Goal: Information Seeking & Learning: Find specific fact

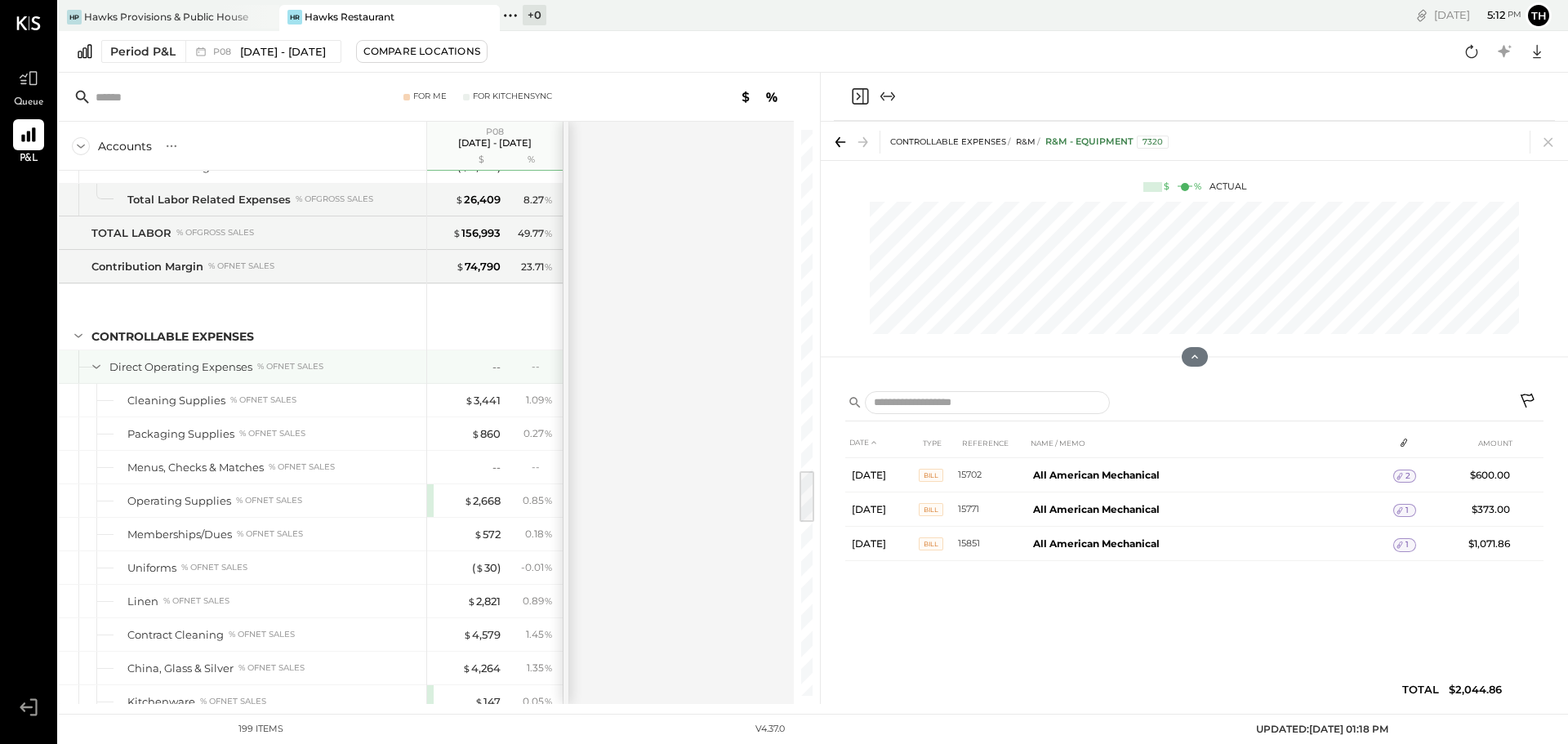
scroll to position [3765, 0]
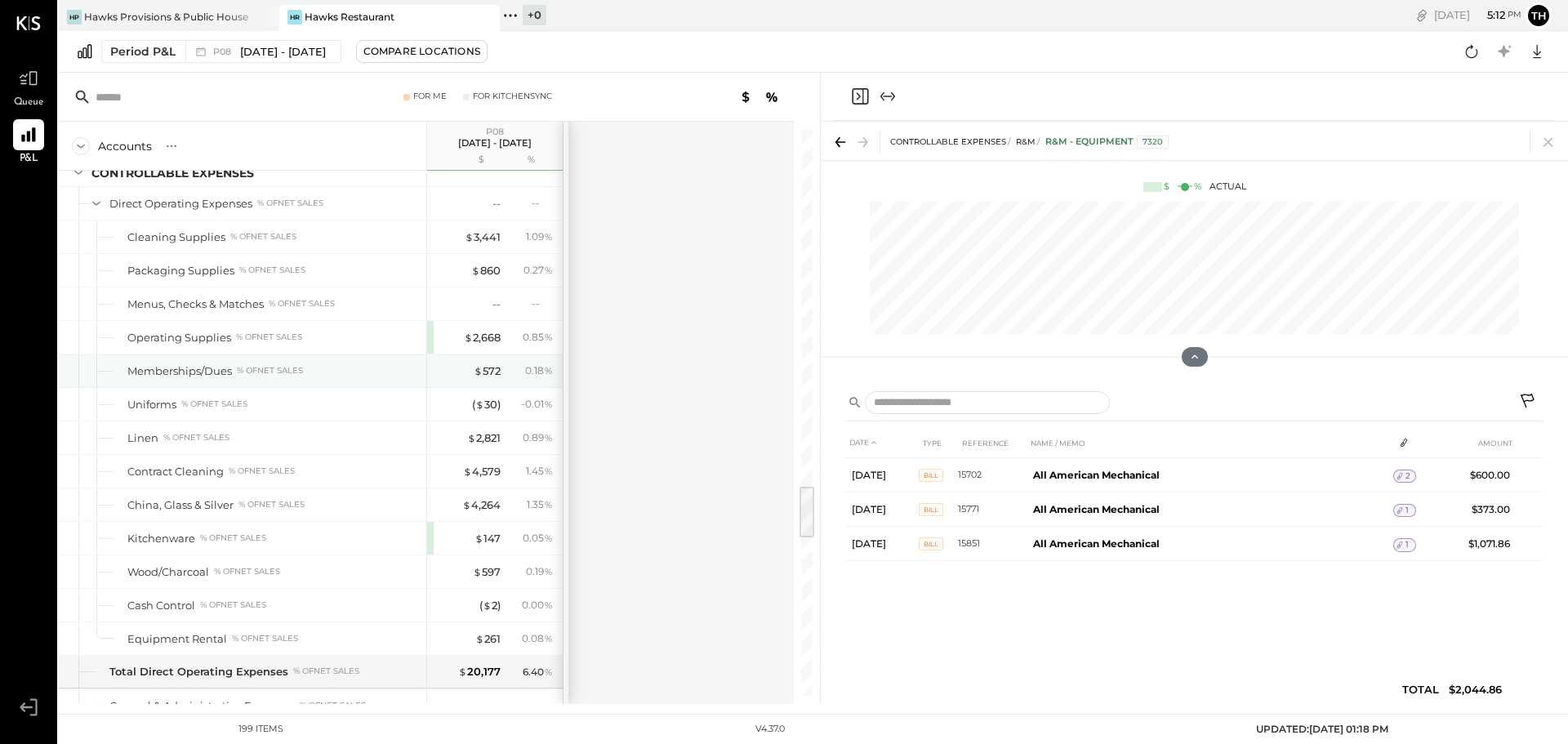
click at [501, 371] on div "$ 572 0.18 %" at bounding box center [497, 371] width 123 height 33
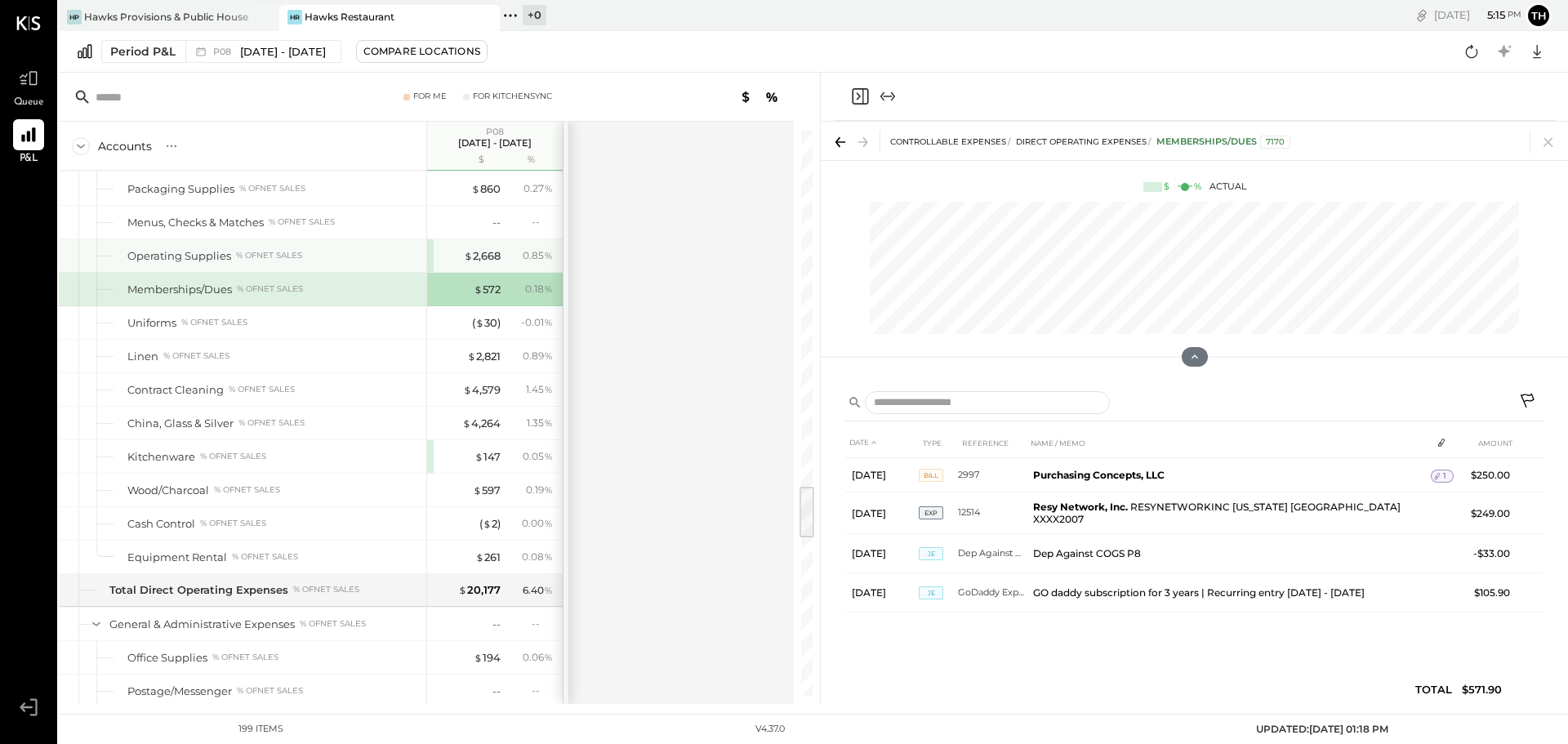
scroll to position [3765, 0]
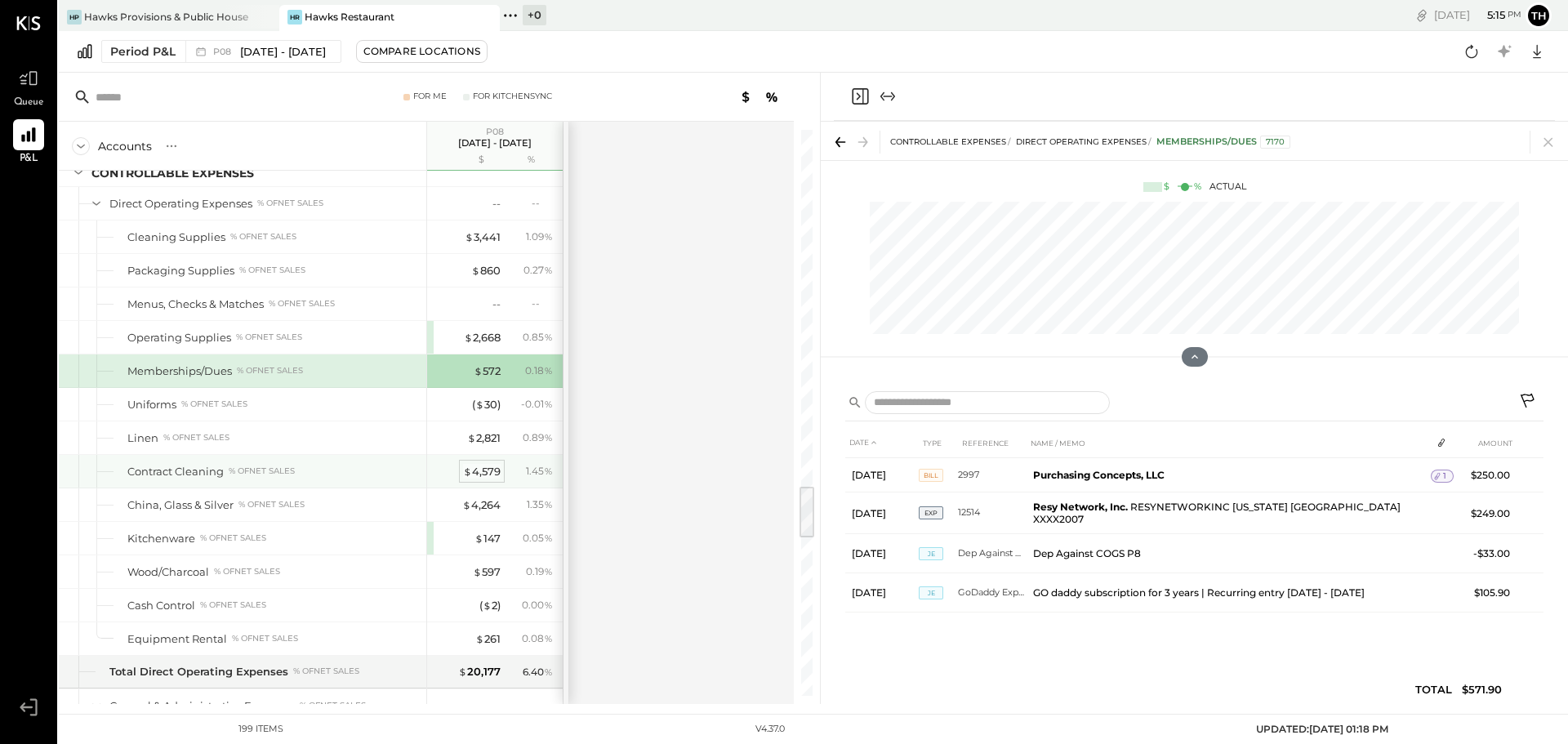
click at [497, 466] on div "$ 4,579" at bounding box center [482, 471] width 37 height 16
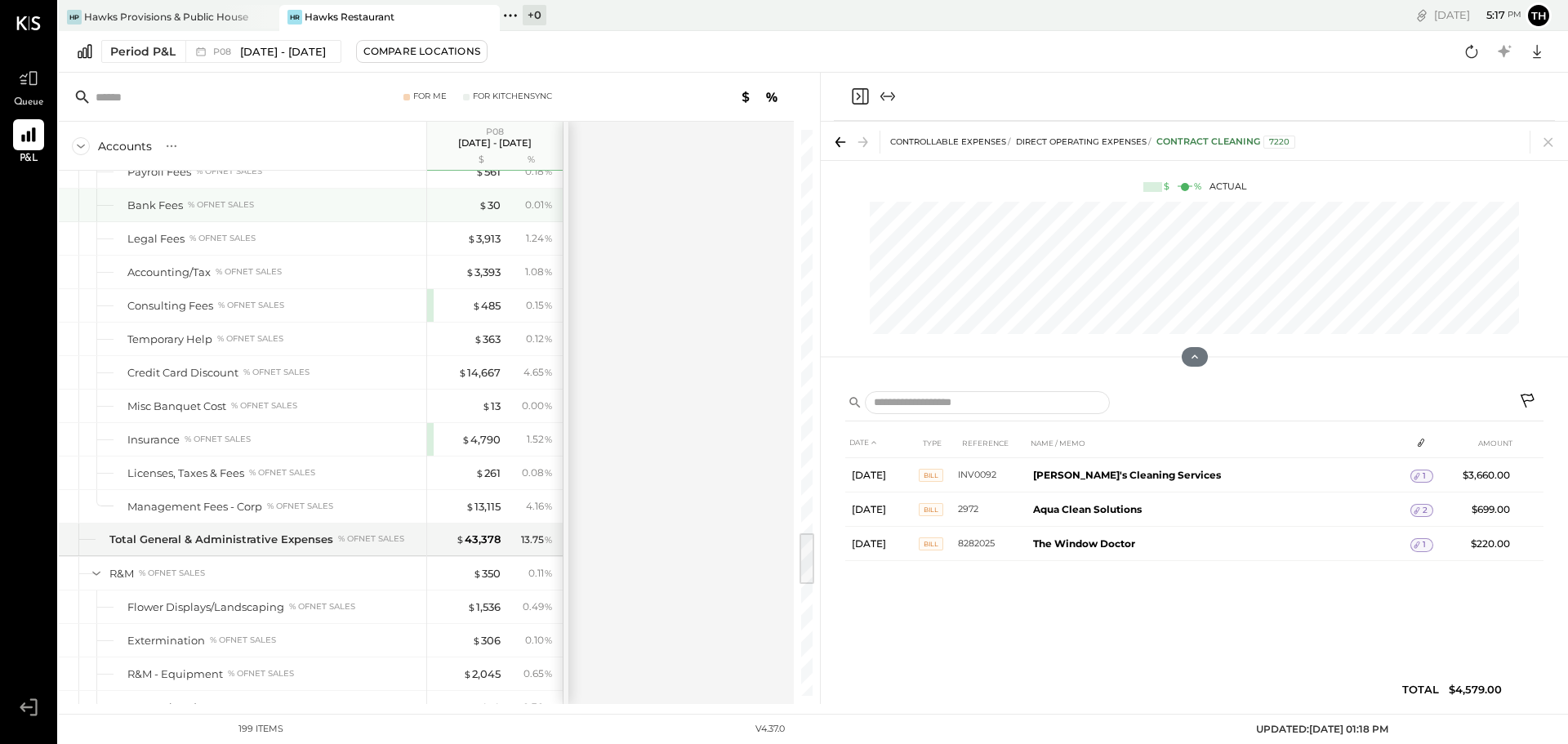
scroll to position [4173, 0]
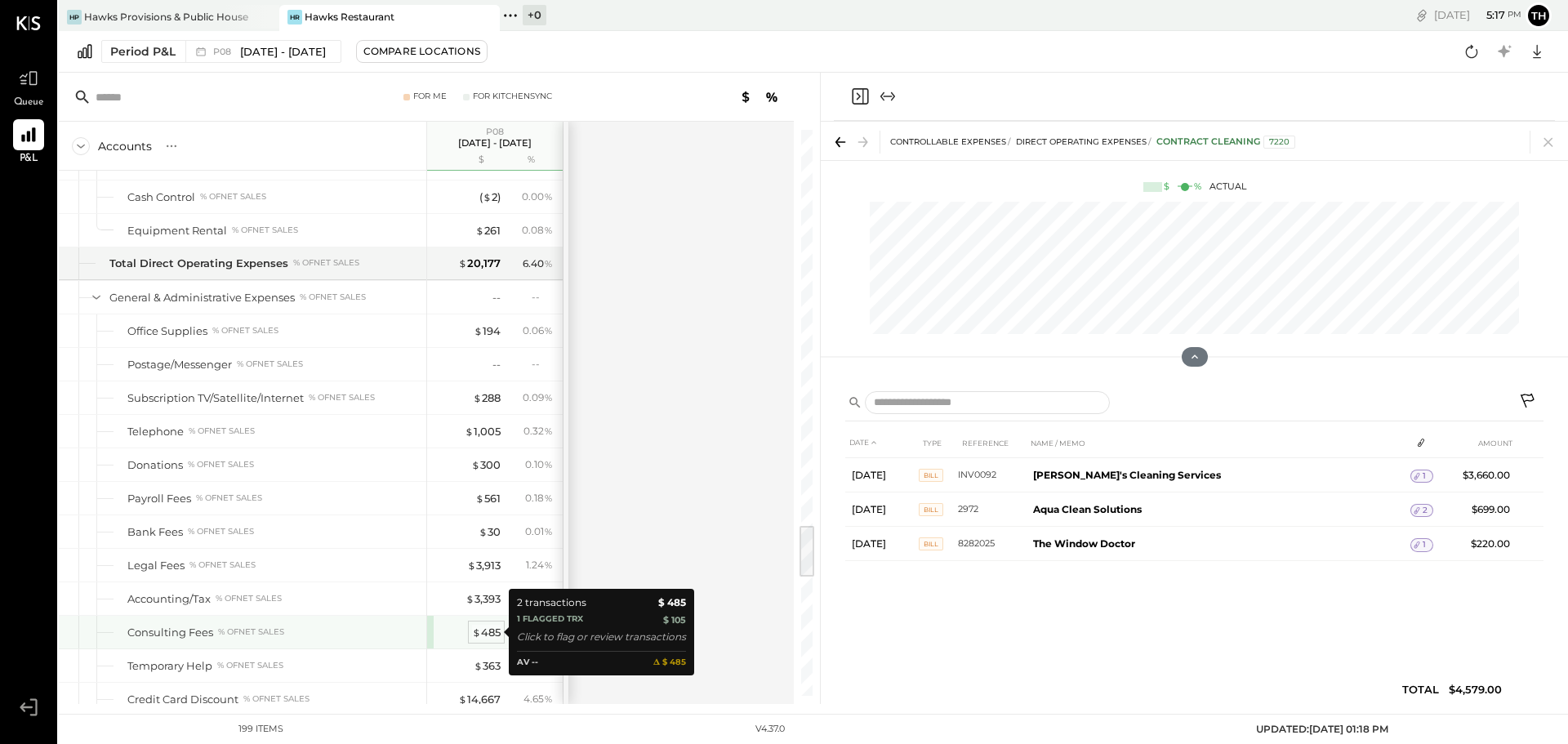
click at [487, 630] on div "$ 485" at bounding box center [486, 632] width 29 height 16
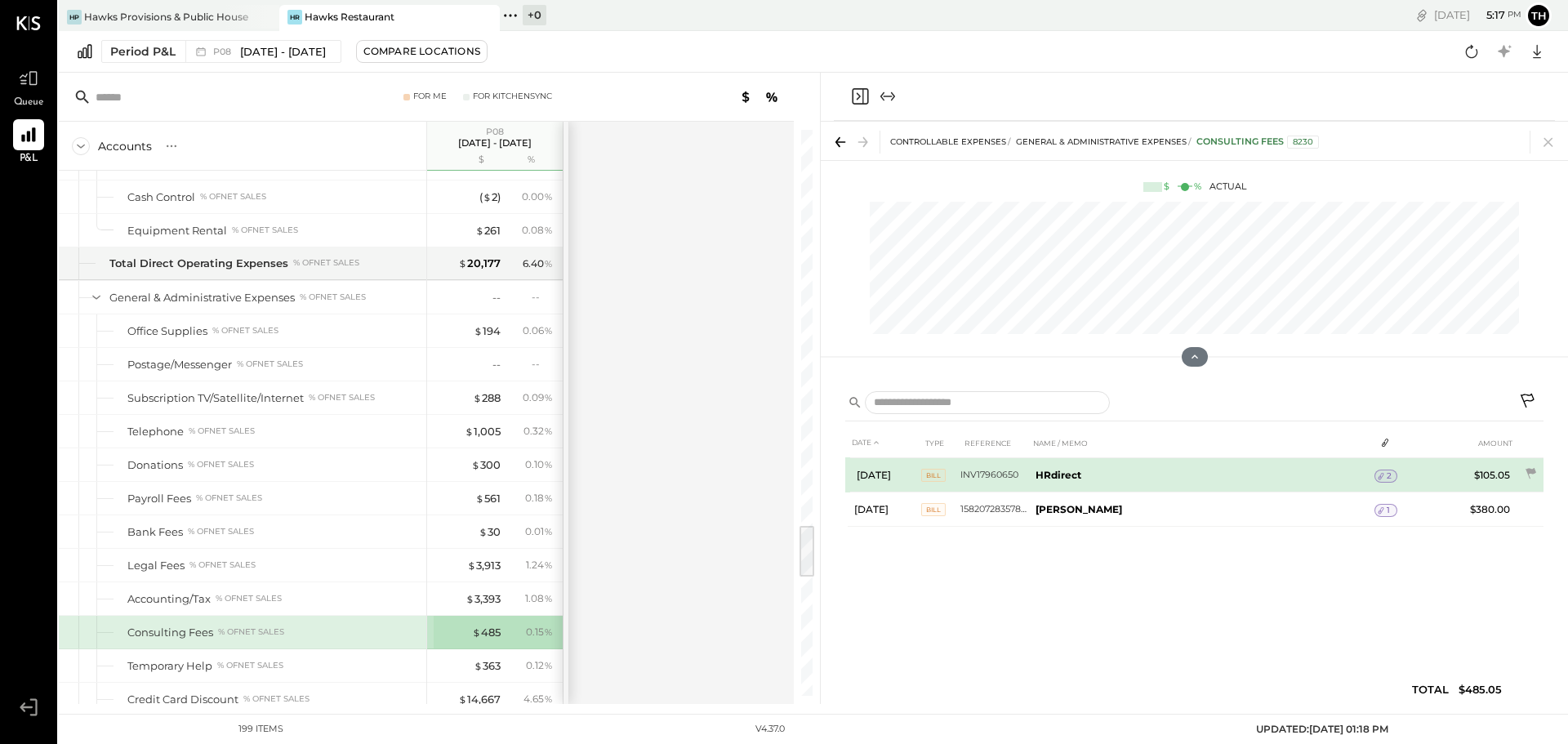
click at [1387, 470] on div "2" at bounding box center [1386, 477] width 23 height 13
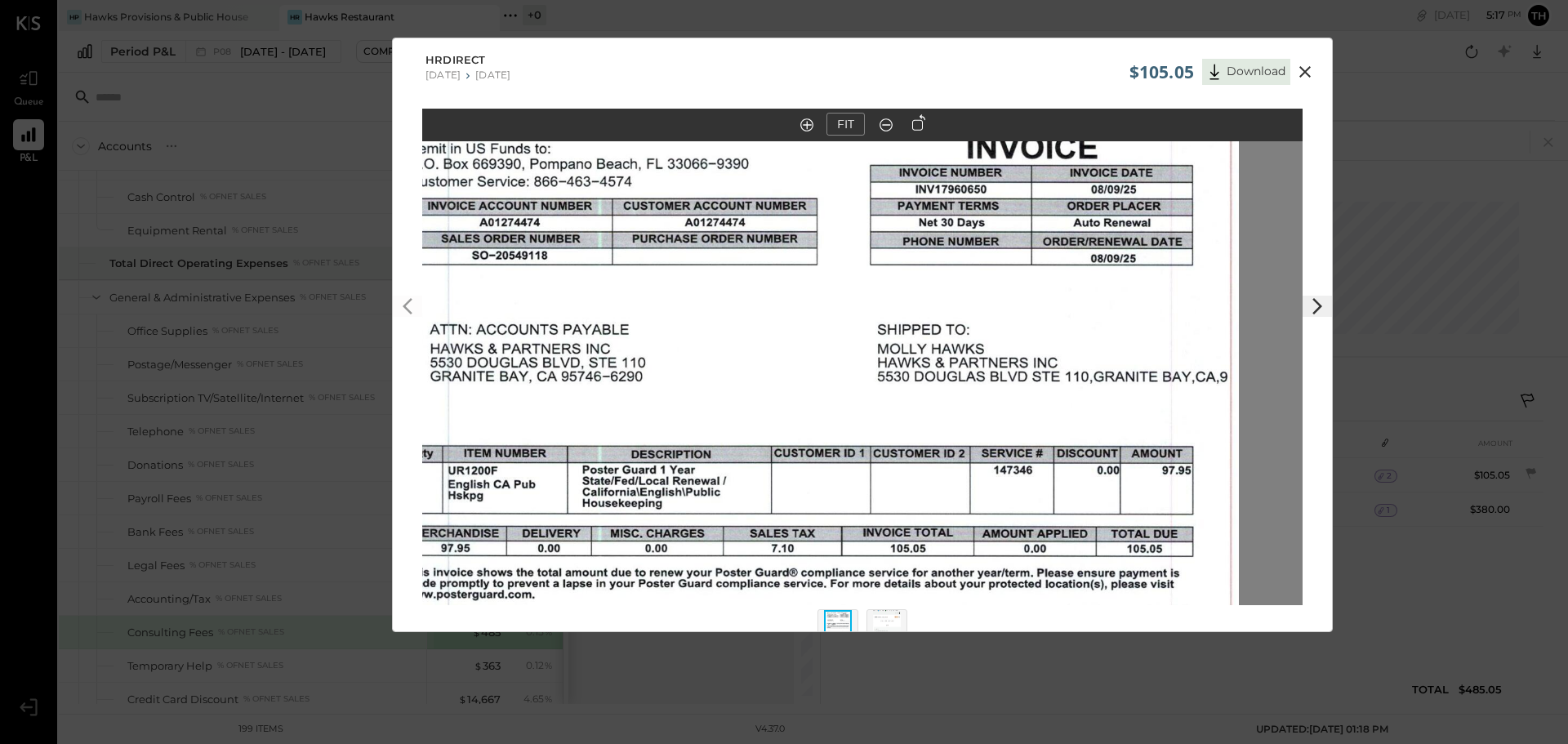
drag, startPoint x: 779, startPoint y: 283, endPoint x: 717, endPoint y: 544, distance: 268.3
click at [717, 544] on img at bounding box center [798, 610] width 880 height 1077
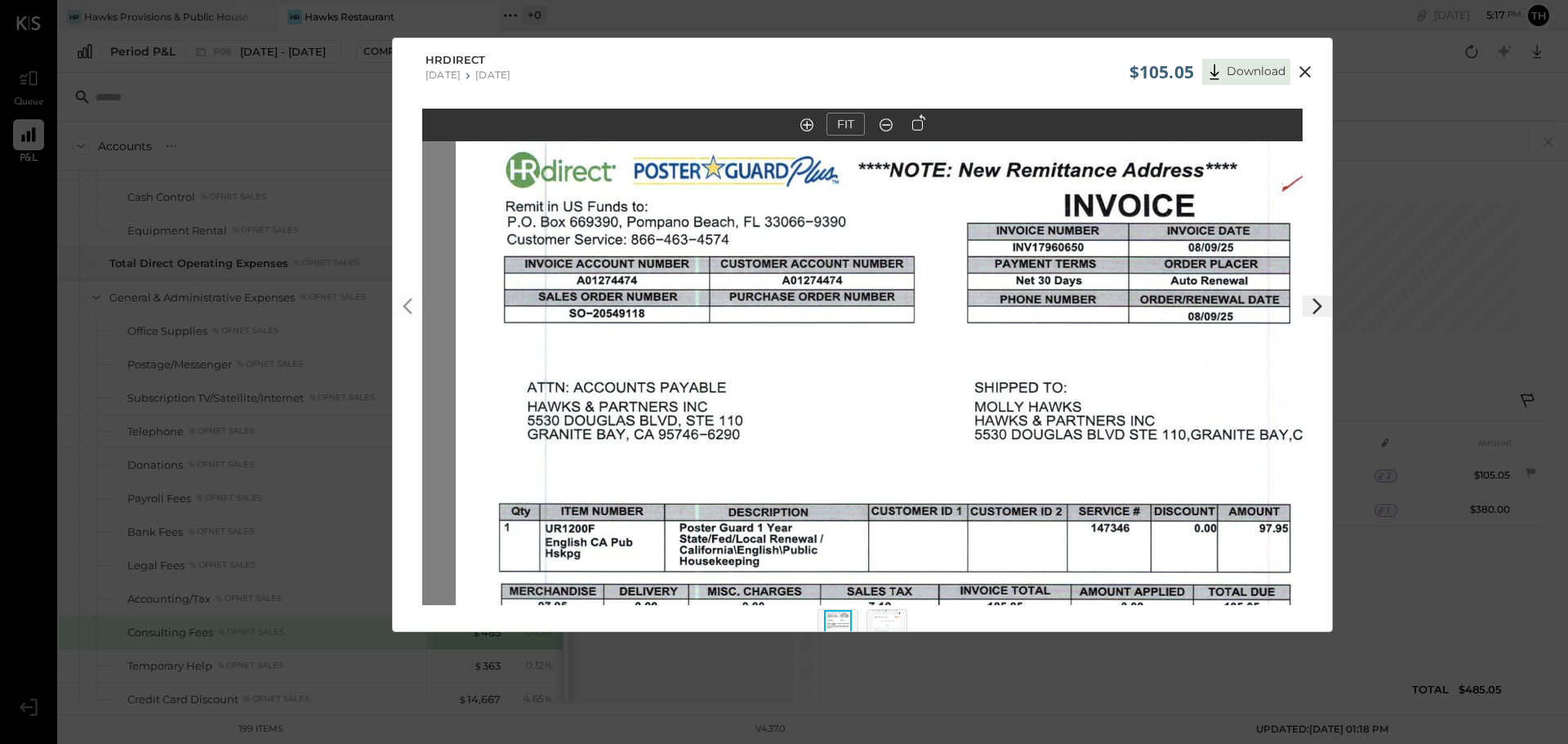
drag, startPoint x: 844, startPoint y: 346, endPoint x: 938, endPoint y: 421, distance: 120.3
click at [938, 421] on img at bounding box center [896, 669] width 880 height 1077
click at [1315, 74] on button at bounding box center [1305, 72] width 30 height 21
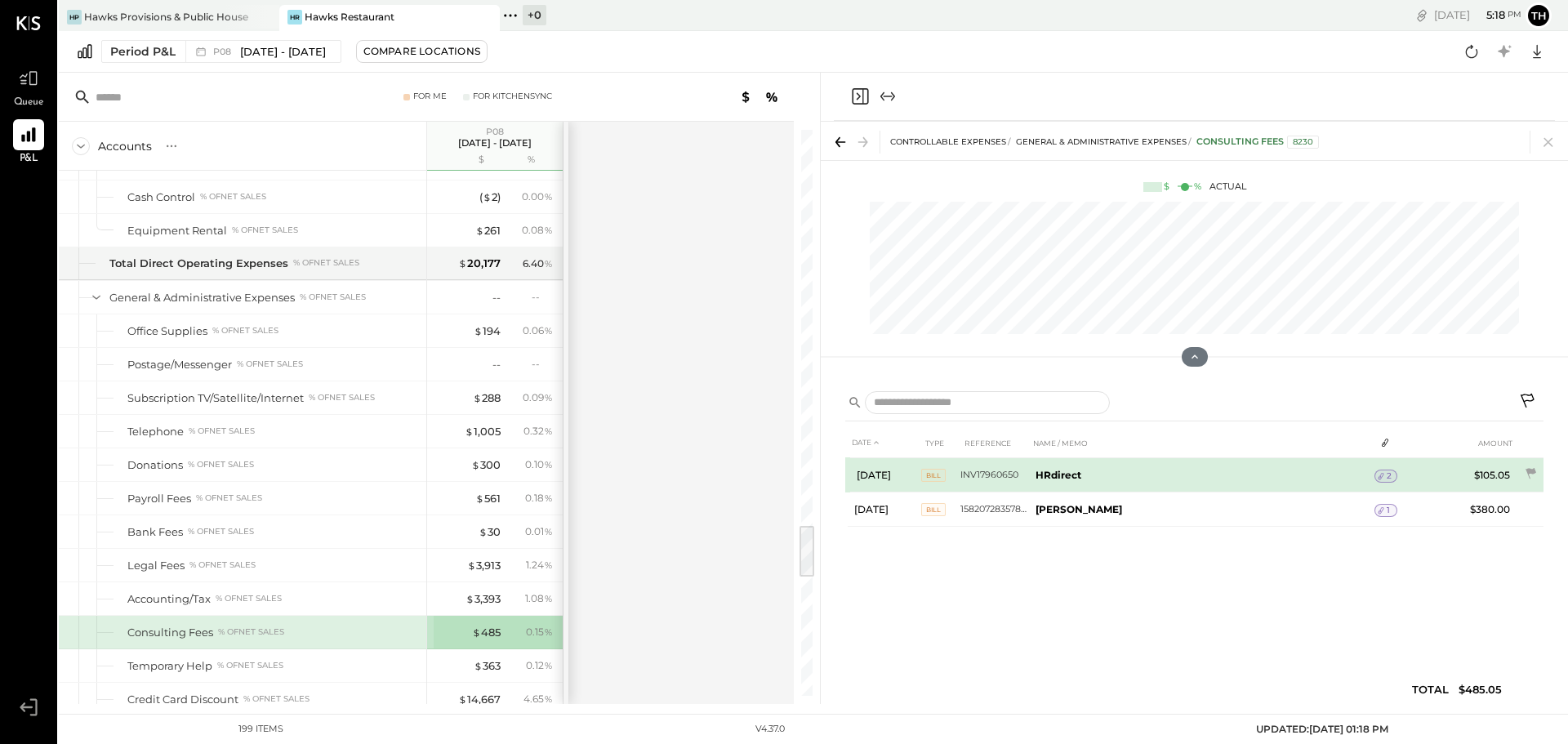
click at [1072, 470] on b "HRdirect" at bounding box center [1058, 475] width 46 height 12
click at [1382, 472] on icon at bounding box center [1381, 476] width 11 height 11
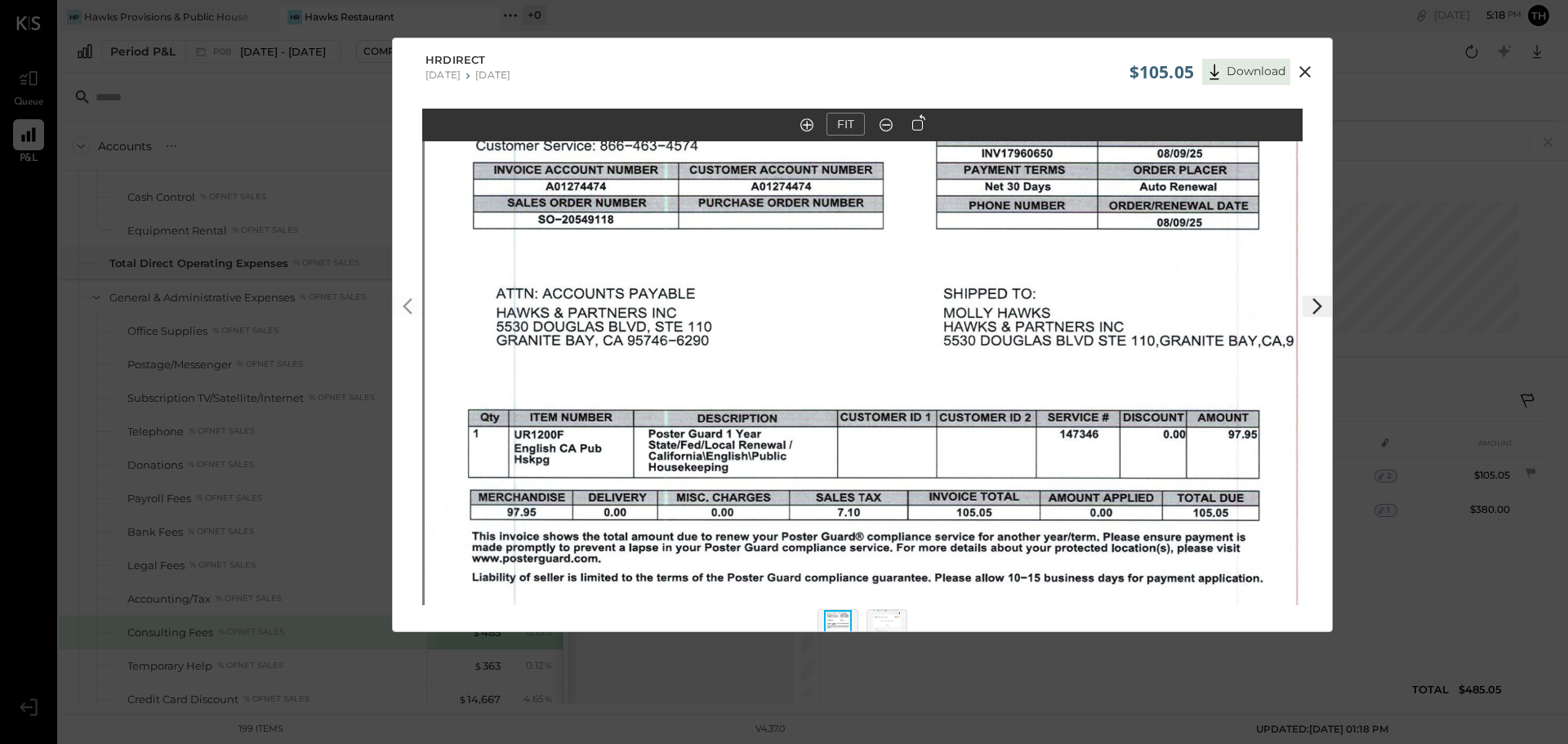
drag, startPoint x: 951, startPoint y: 325, endPoint x: 938, endPoint y: 514, distance: 189.4
click at [949, 561] on img at bounding box center [864, 575] width 880 height 1077
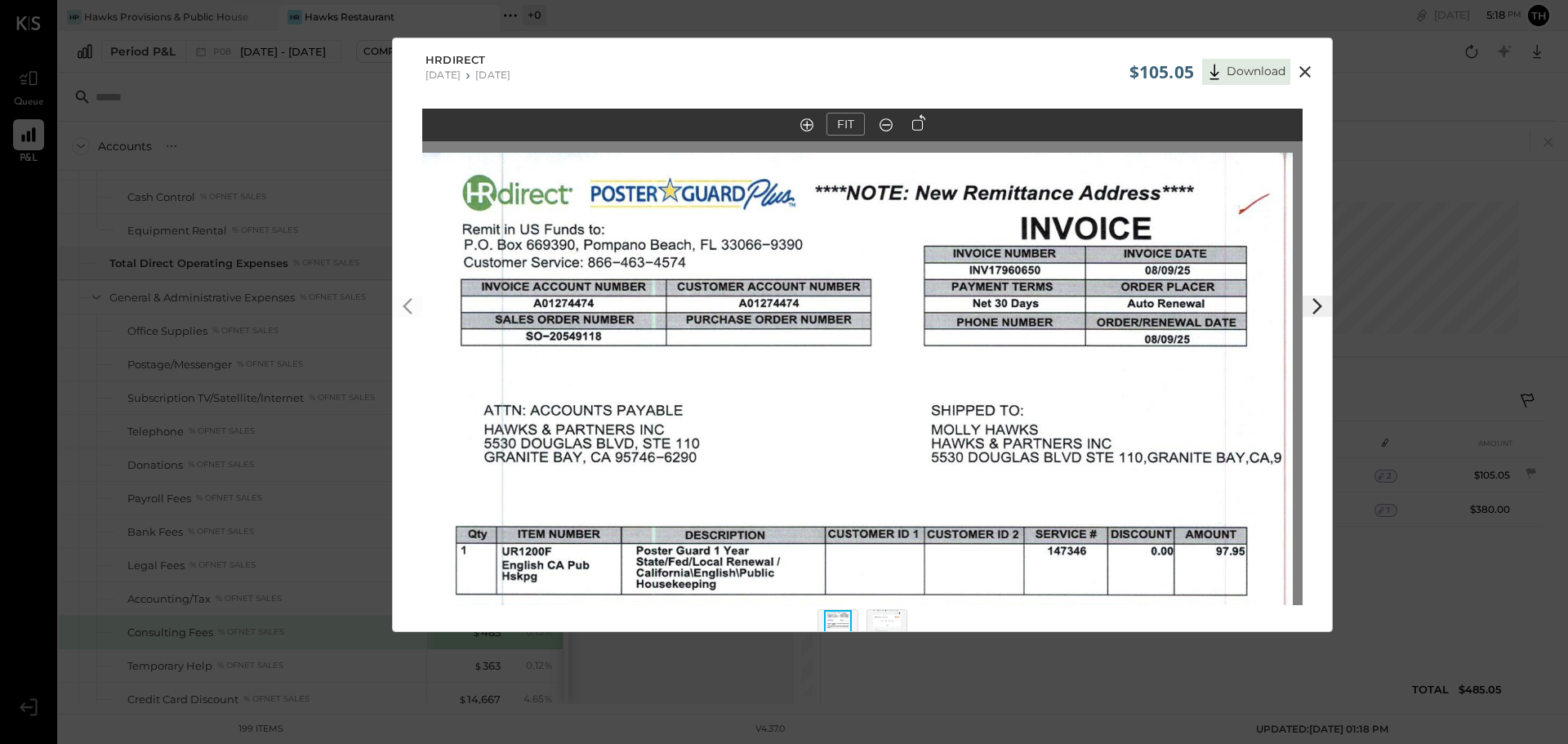
drag, startPoint x: 1022, startPoint y: 335, endPoint x: 999, endPoint y: 451, distance: 118.3
click at [1000, 451] on img at bounding box center [852, 691] width 880 height 1077
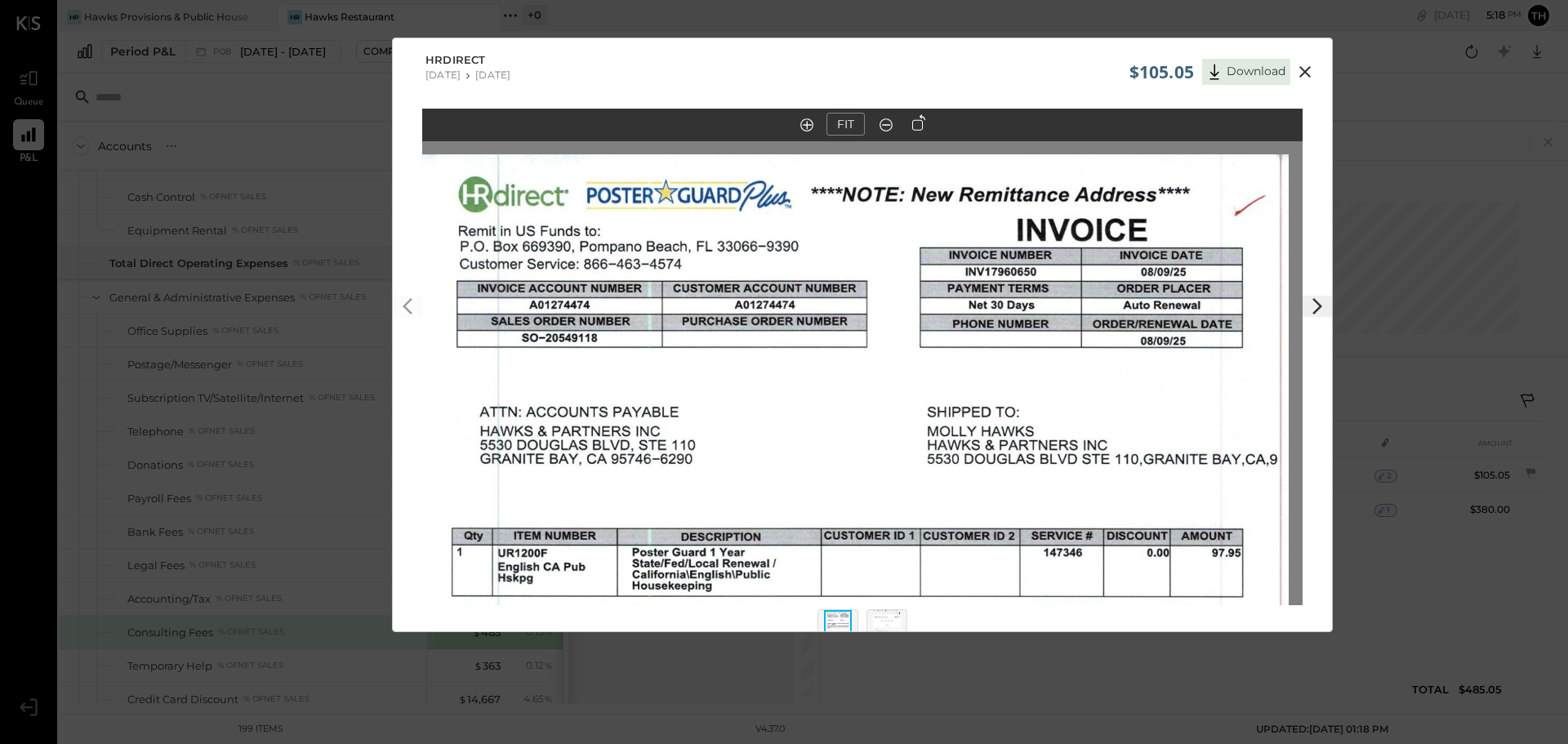
click at [1303, 70] on icon at bounding box center [1305, 72] width 11 height 11
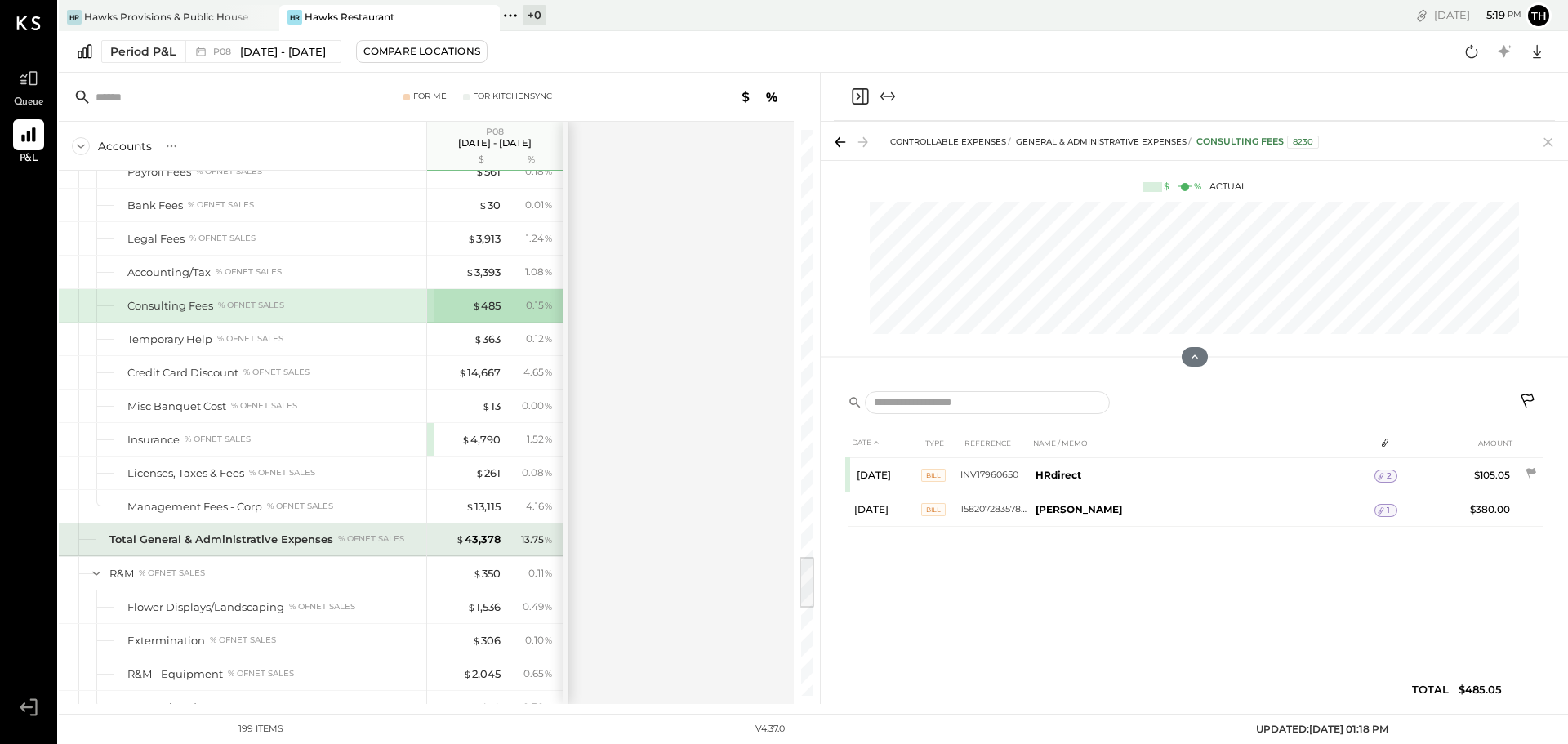
scroll to position [4745, 0]
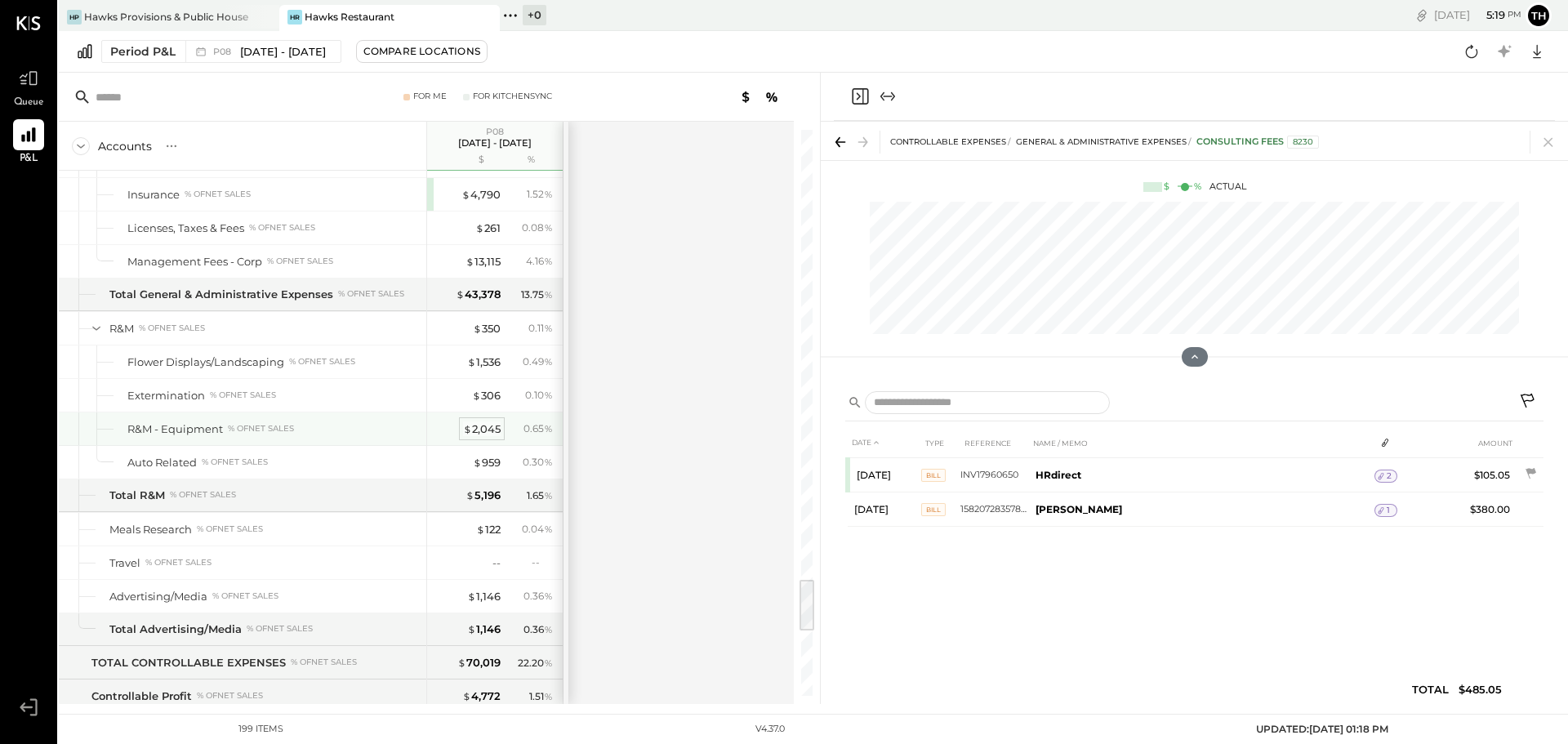
click at [481, 426] on div "$ 2,045" at bounding box center [482, 429] width 37 height 16
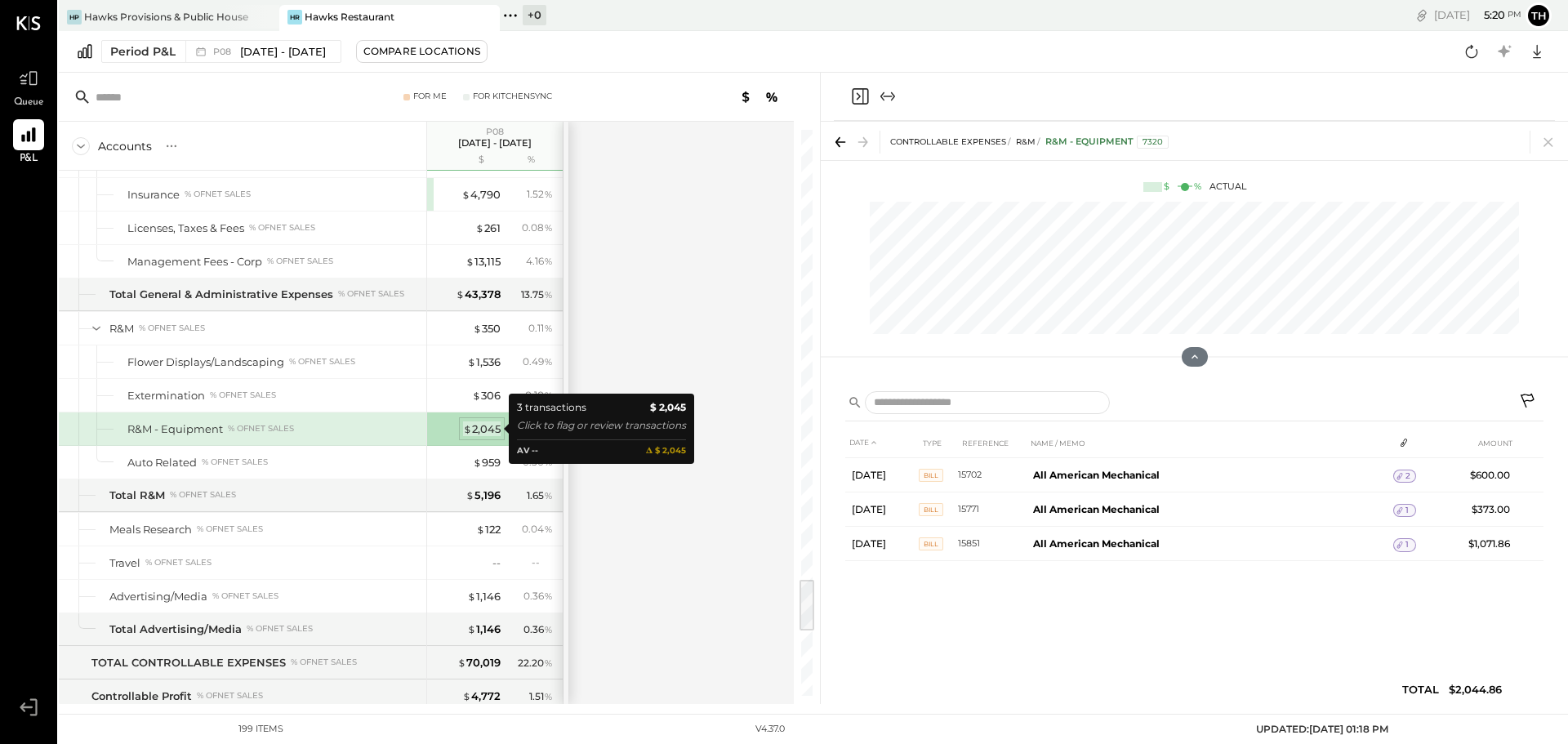
click at [484, 426] on div "$ 2,045" at bounding box center [482, 429] width 37 height 16
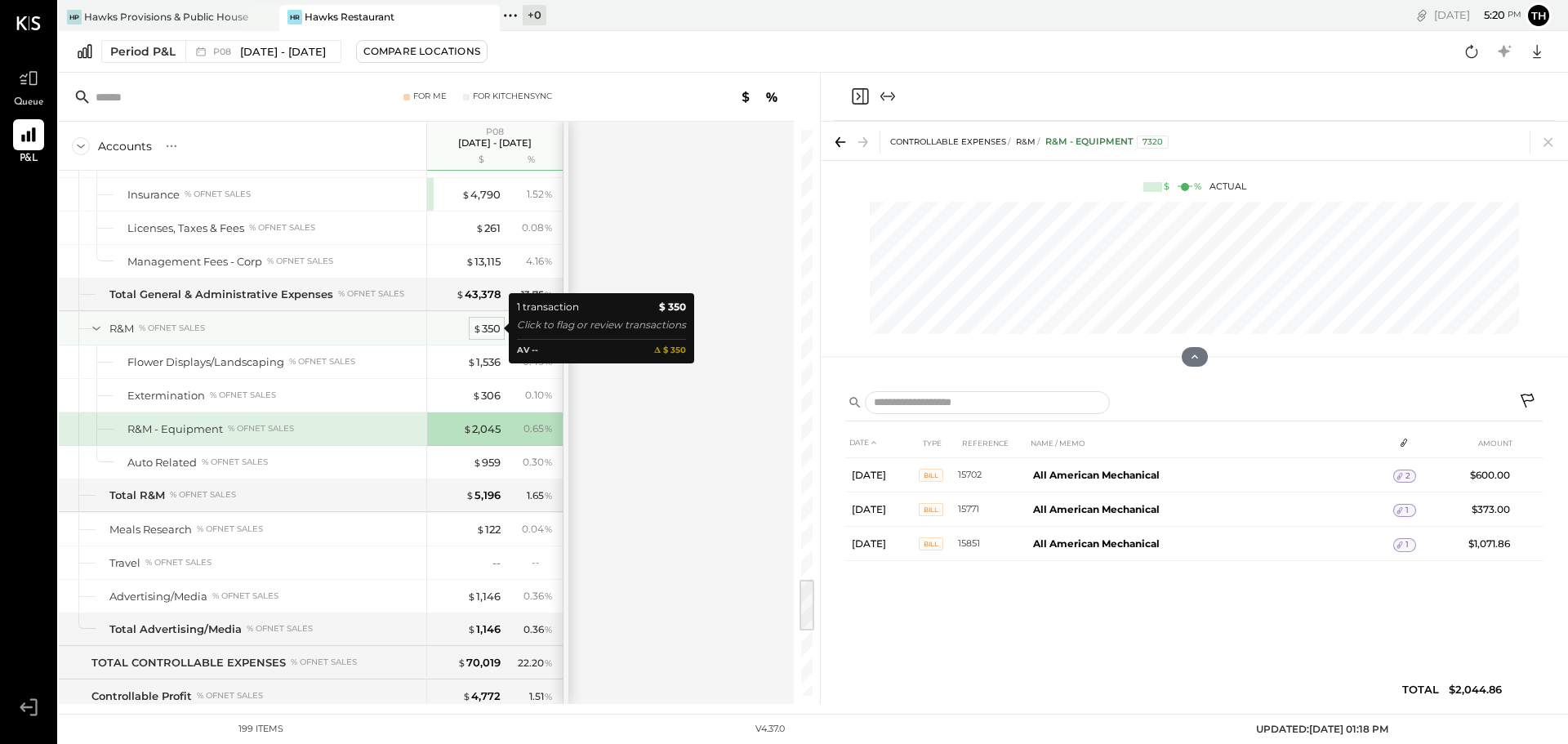
click at [489, 332] on div "$ 350" at bounding box center [487, 329] width 28 height 16
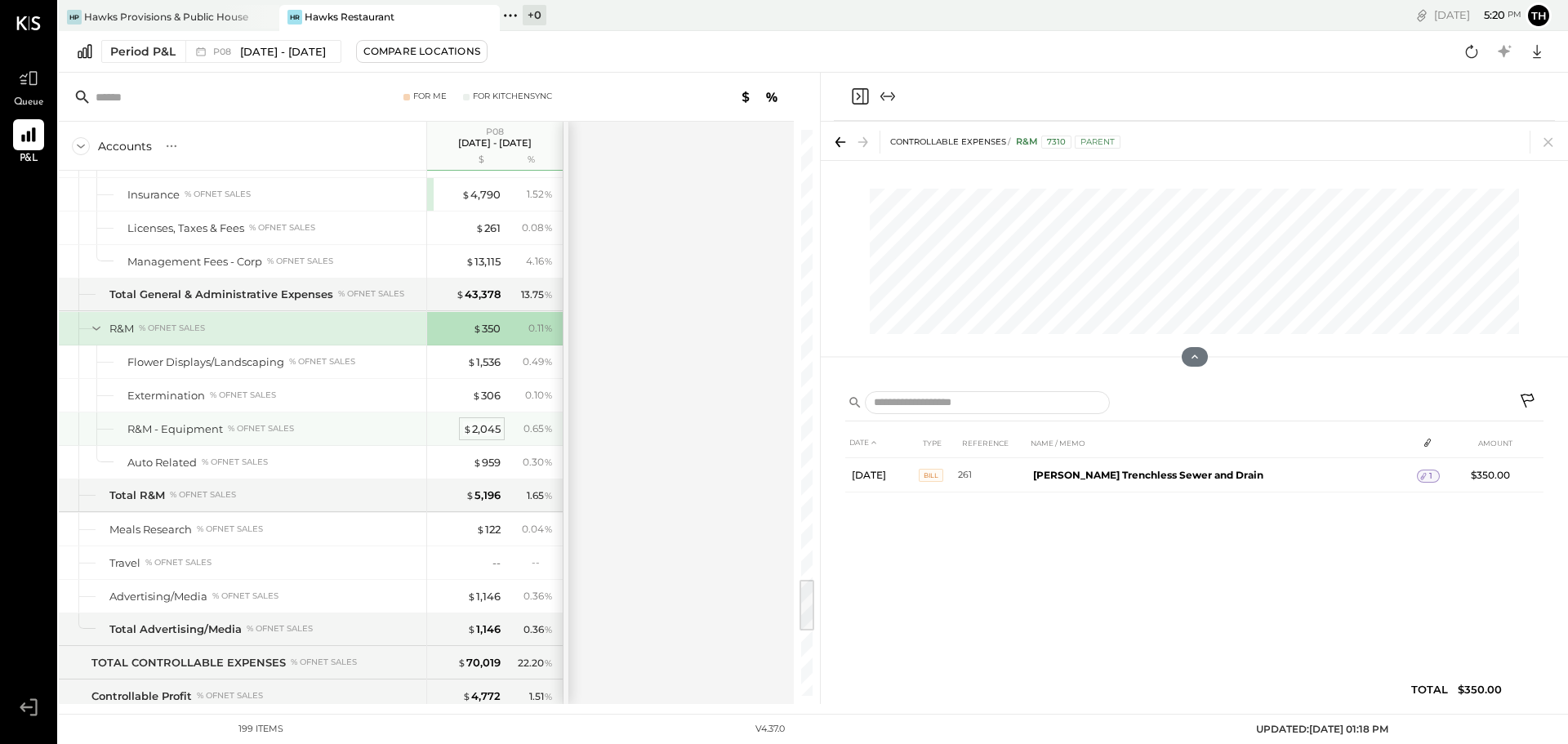
click at [482, 430] on div "$ 2,045" at bounding box center [482, 429] width 37 height 16
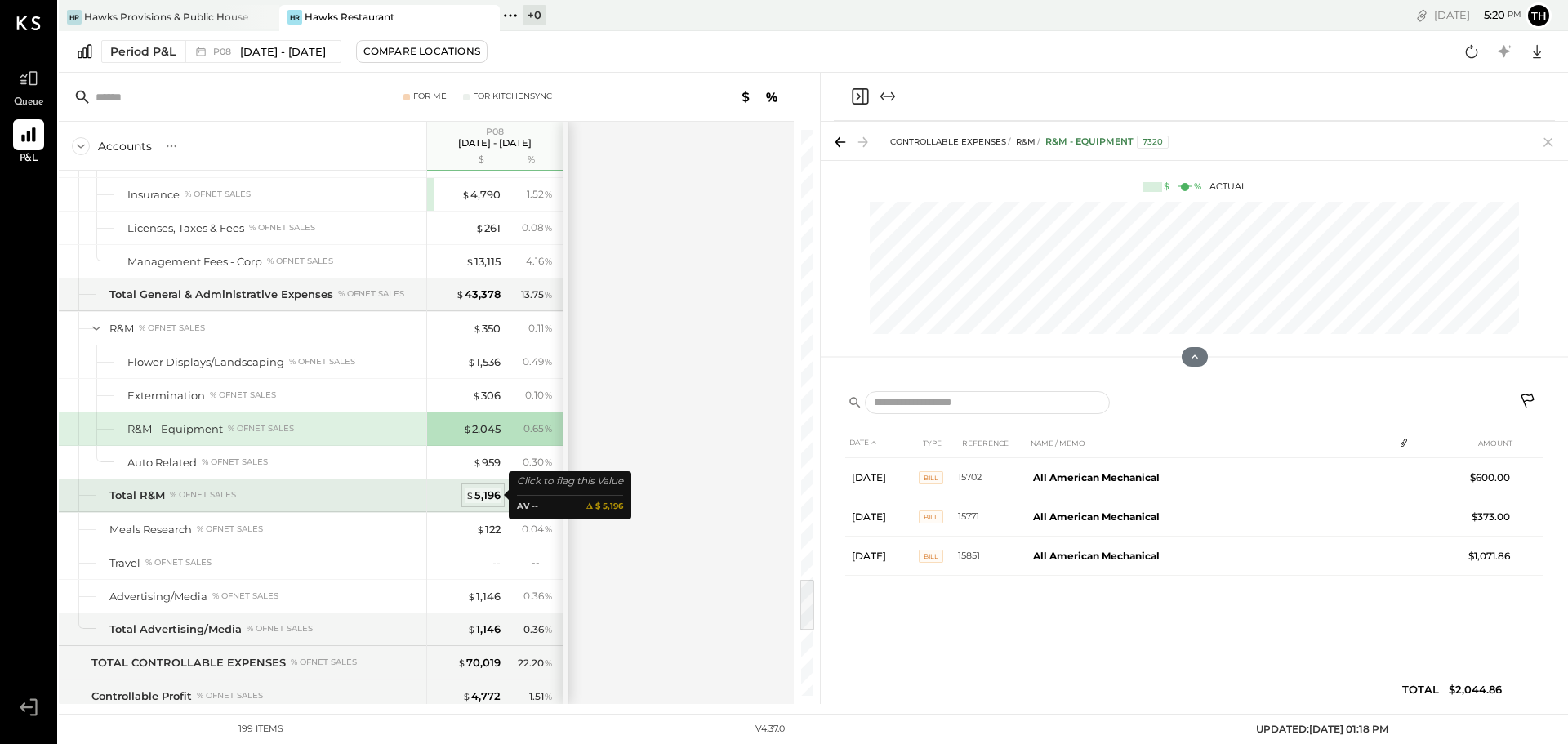
click at [484, 494] on div "$ 5,196" at bounding box center [483, 495] width 35 height 16
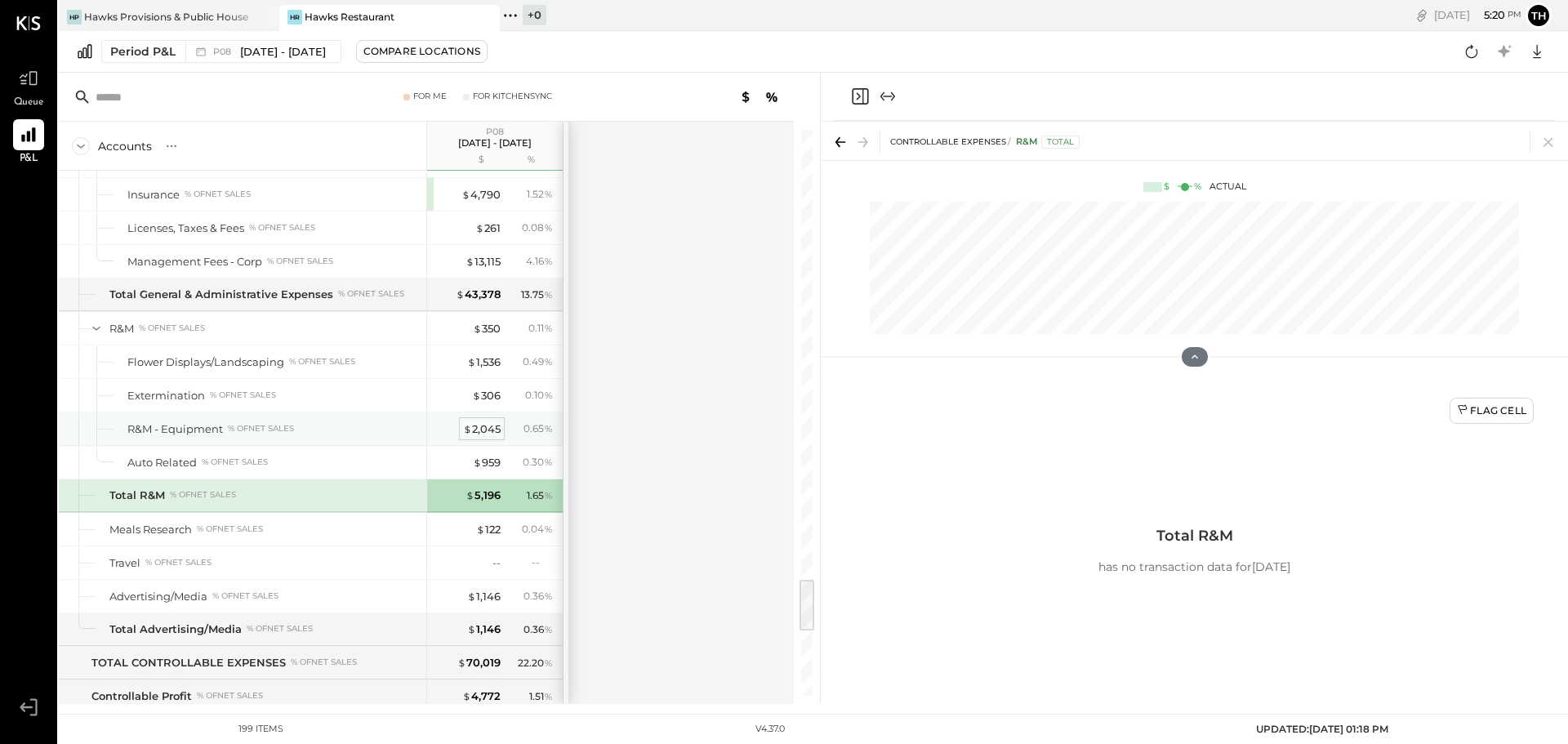
click at [489, 432] on div "$ 2,045" at bounding box center [482, 429] width 37 height 16
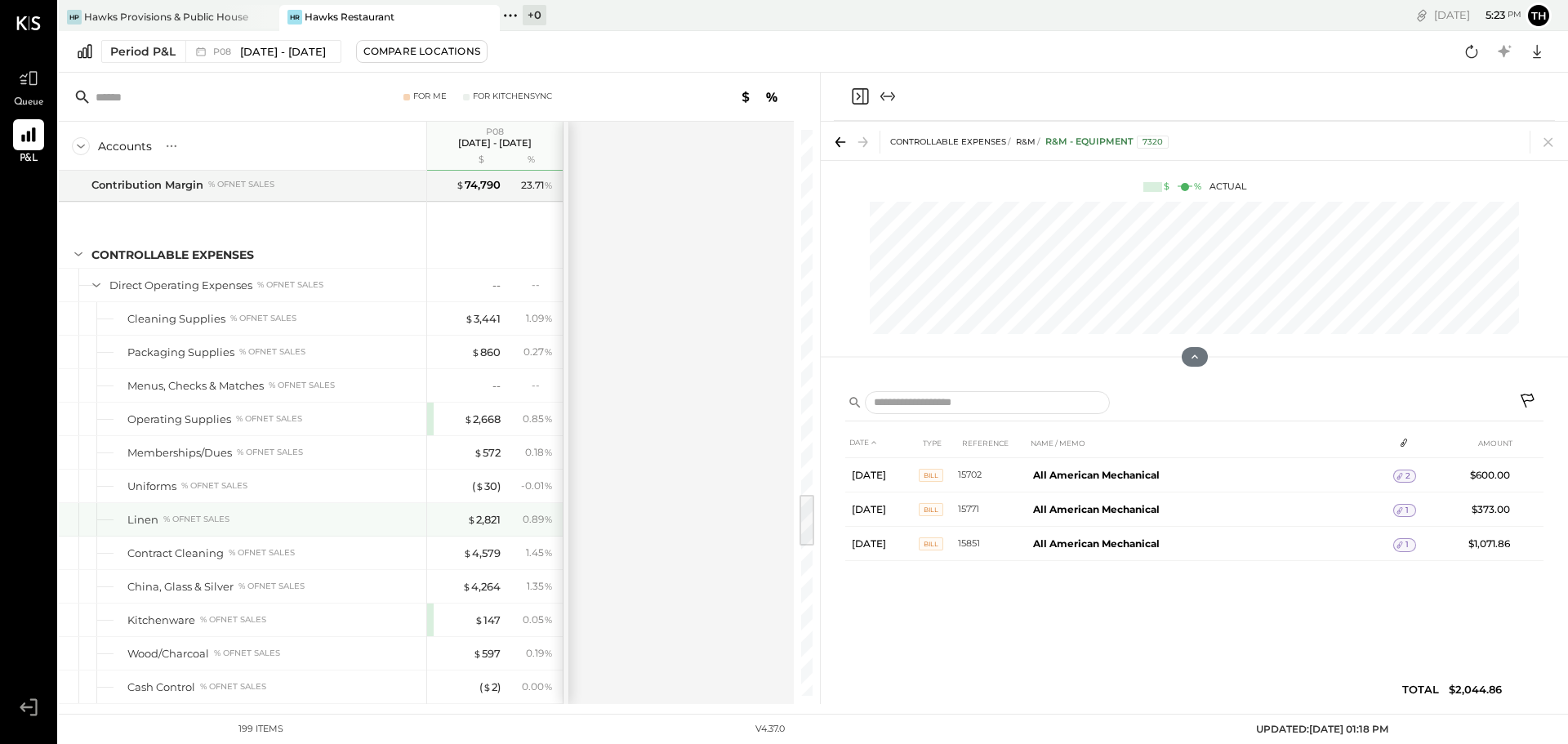
scroll to position [3602, 0]
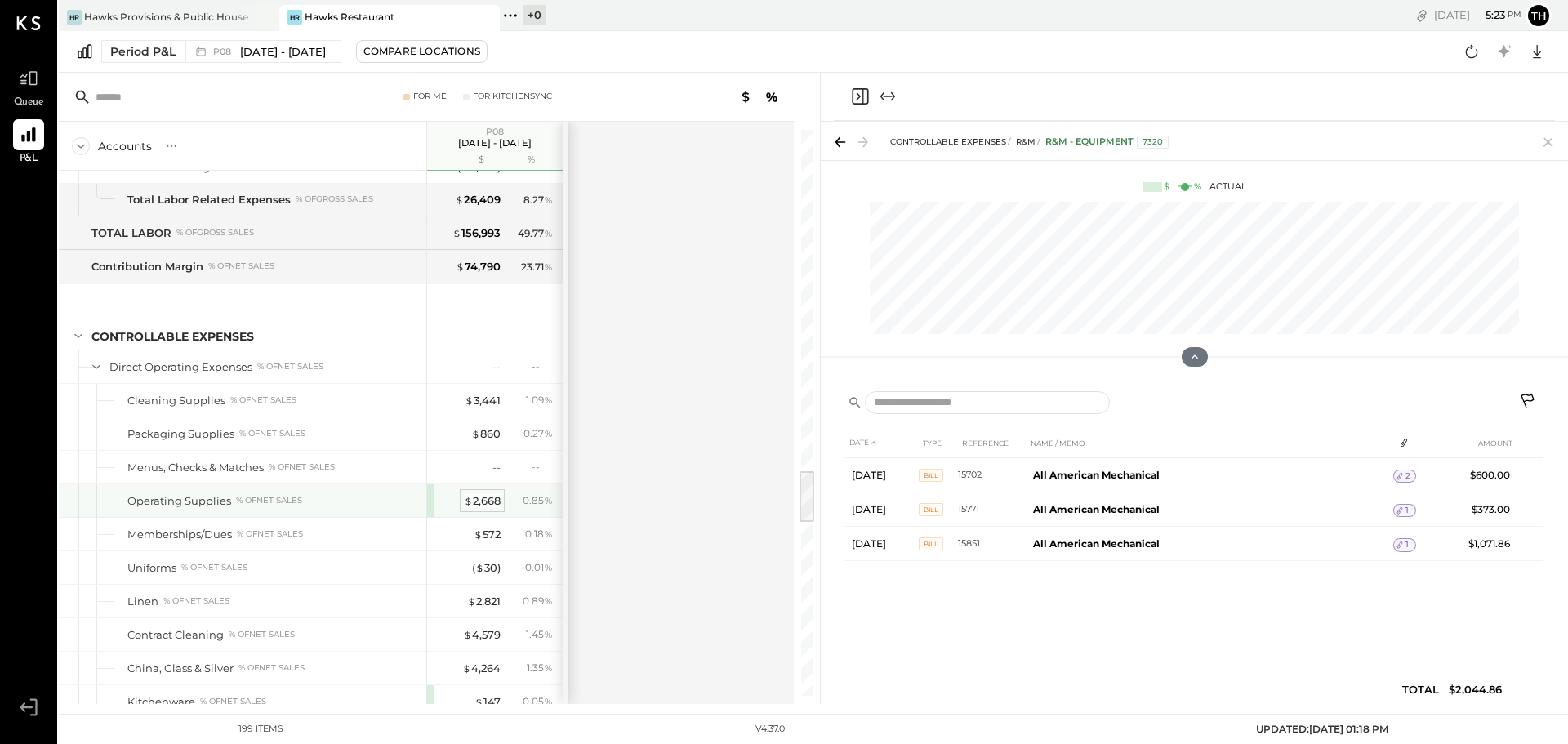
click at [483, 505] on div "$ 2,668" at bounding box center [481, 501] width 36 height 16
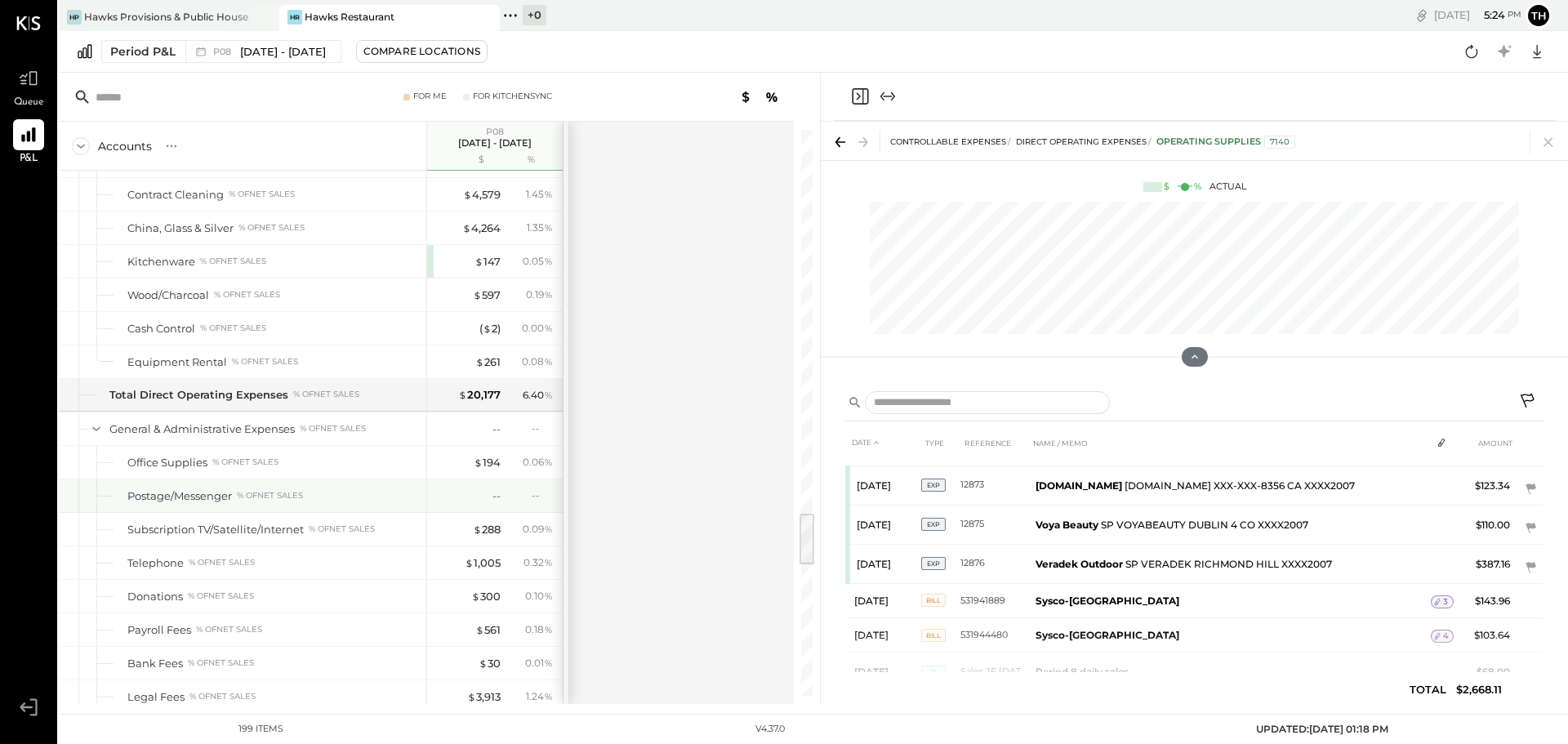
scroll to position [3960, 0]
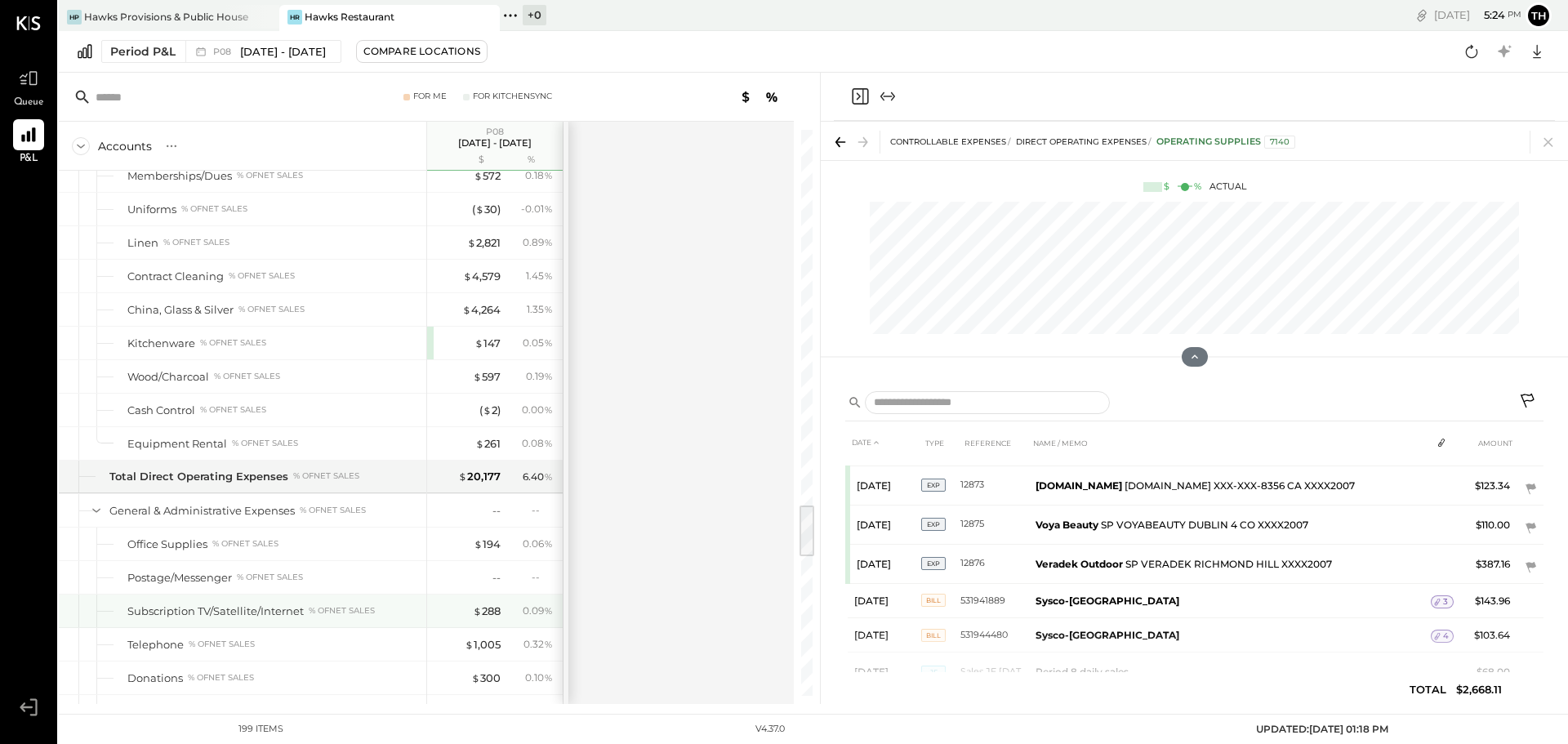
click at [505, 607] on div "$ 288 0.09 %" at bounding box center [497, 611] width 123 height 33
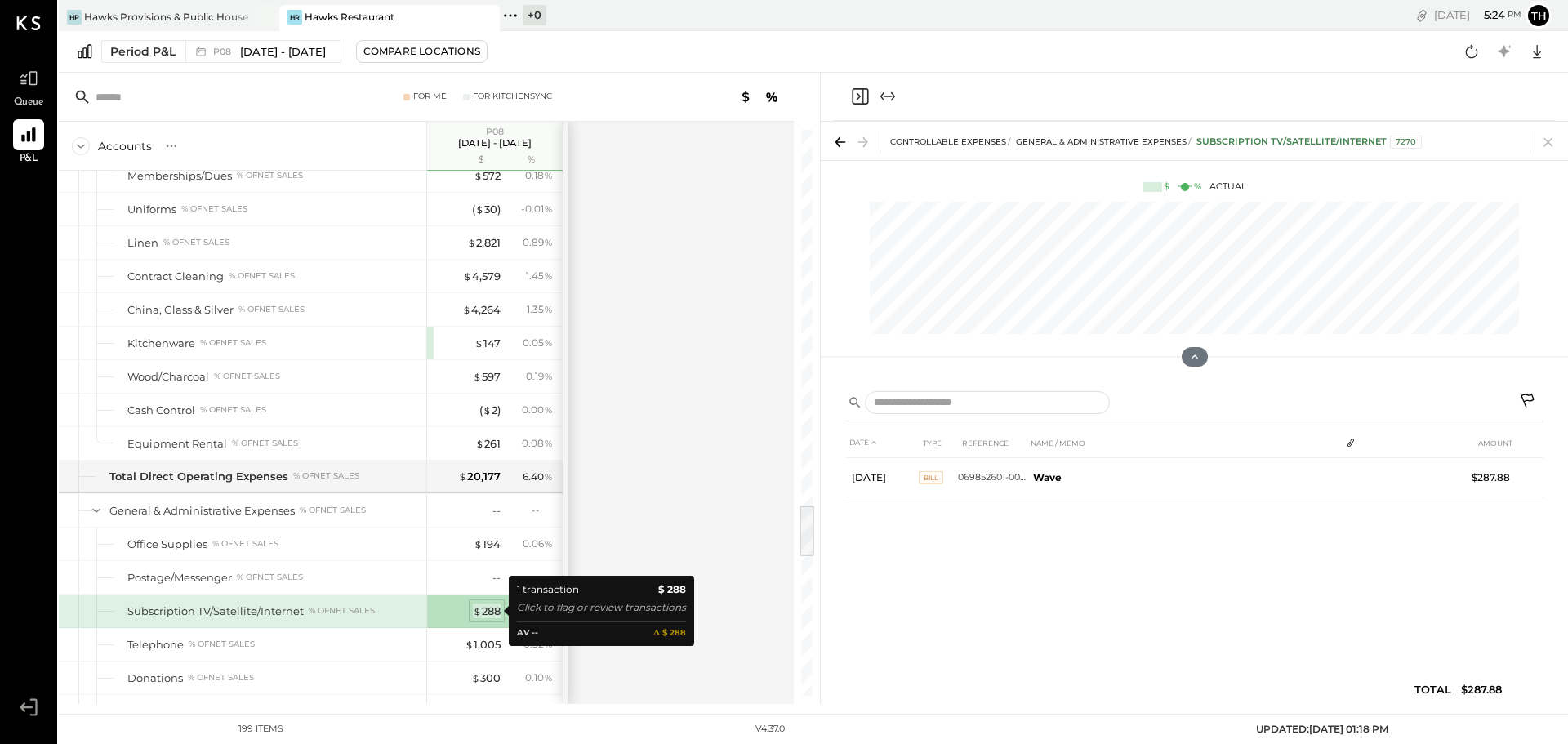
click at [489, 610] on div "$ 288" at bounding box center [487, 611] width 28 height 16
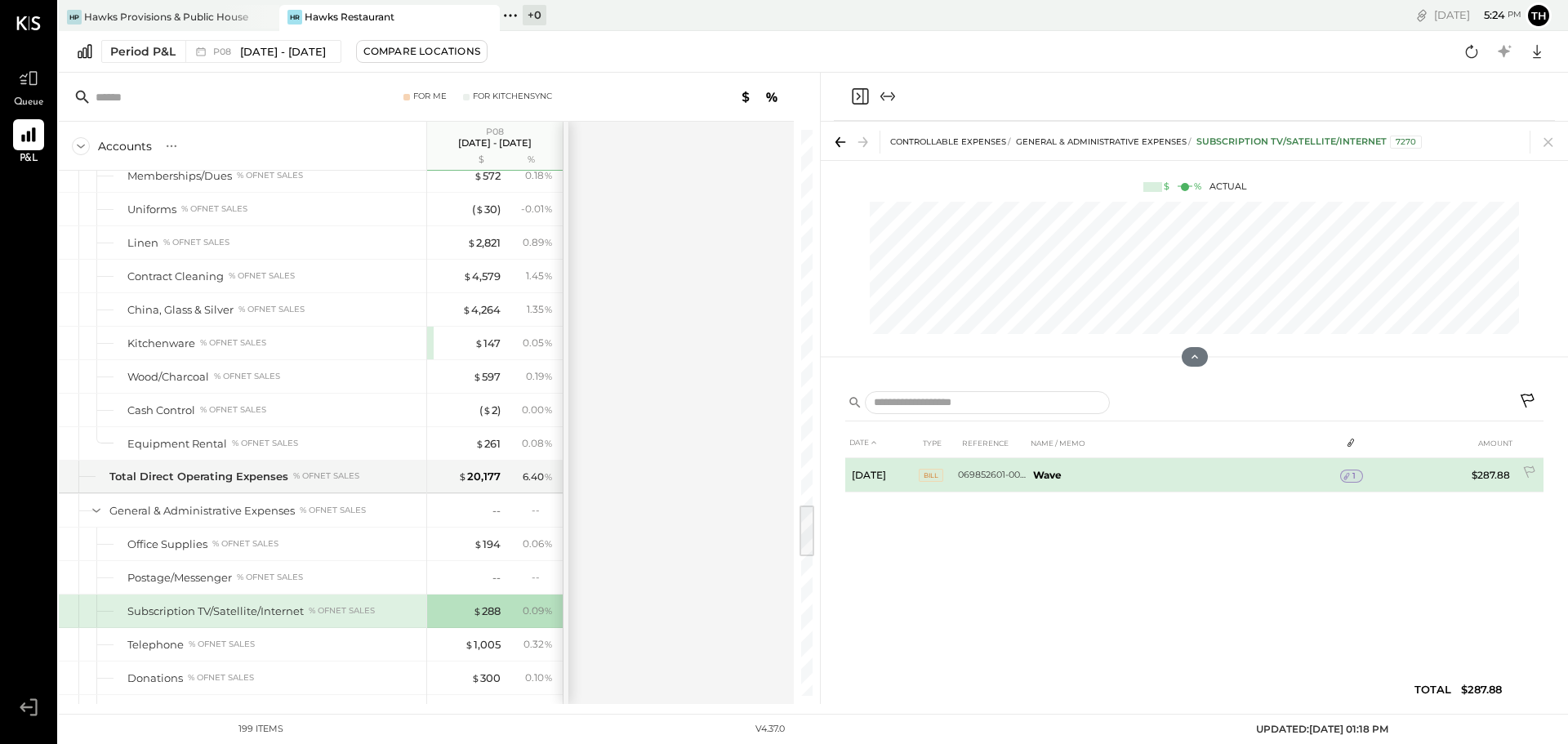
click at [1350, 475] on icon at bounding box center [1347, 476] width 11 height 11
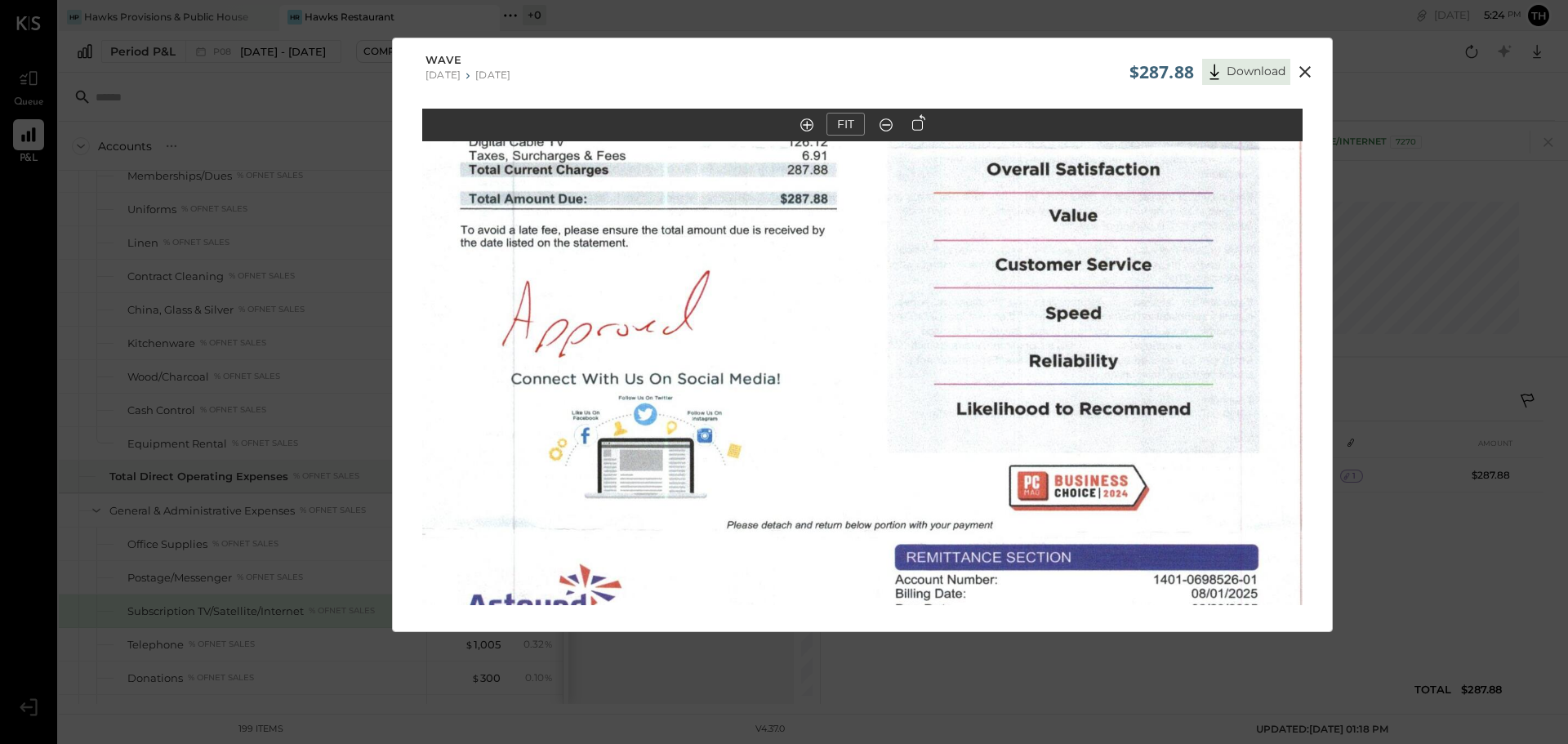
click at [1303, 71] on icon at bounding box center [1305, 72] width 11 height 11
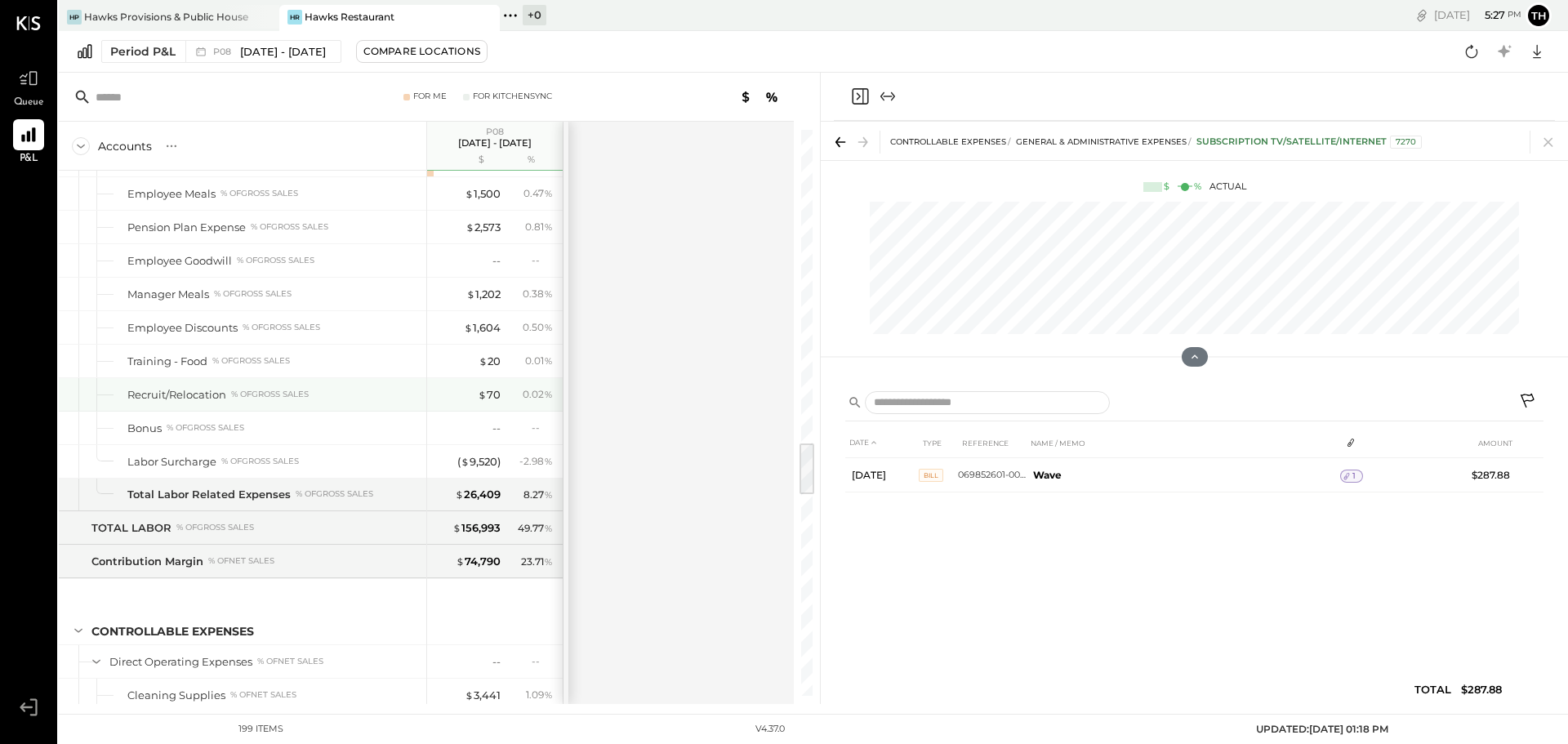
scroll to position [2980, 0]
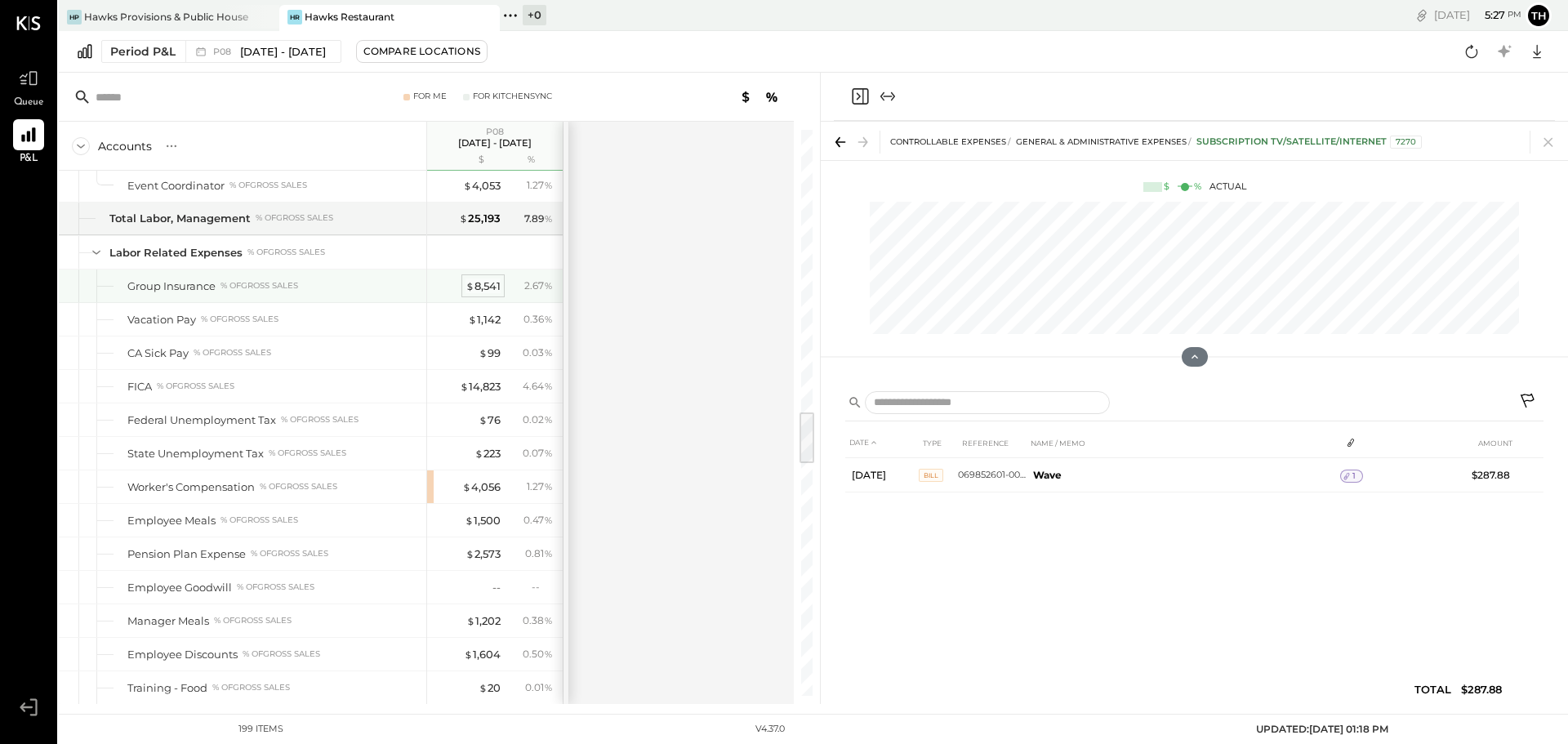
click at [488, 289] on div "$ 8,541" at bounding box center [483, 286] width 35 height 16
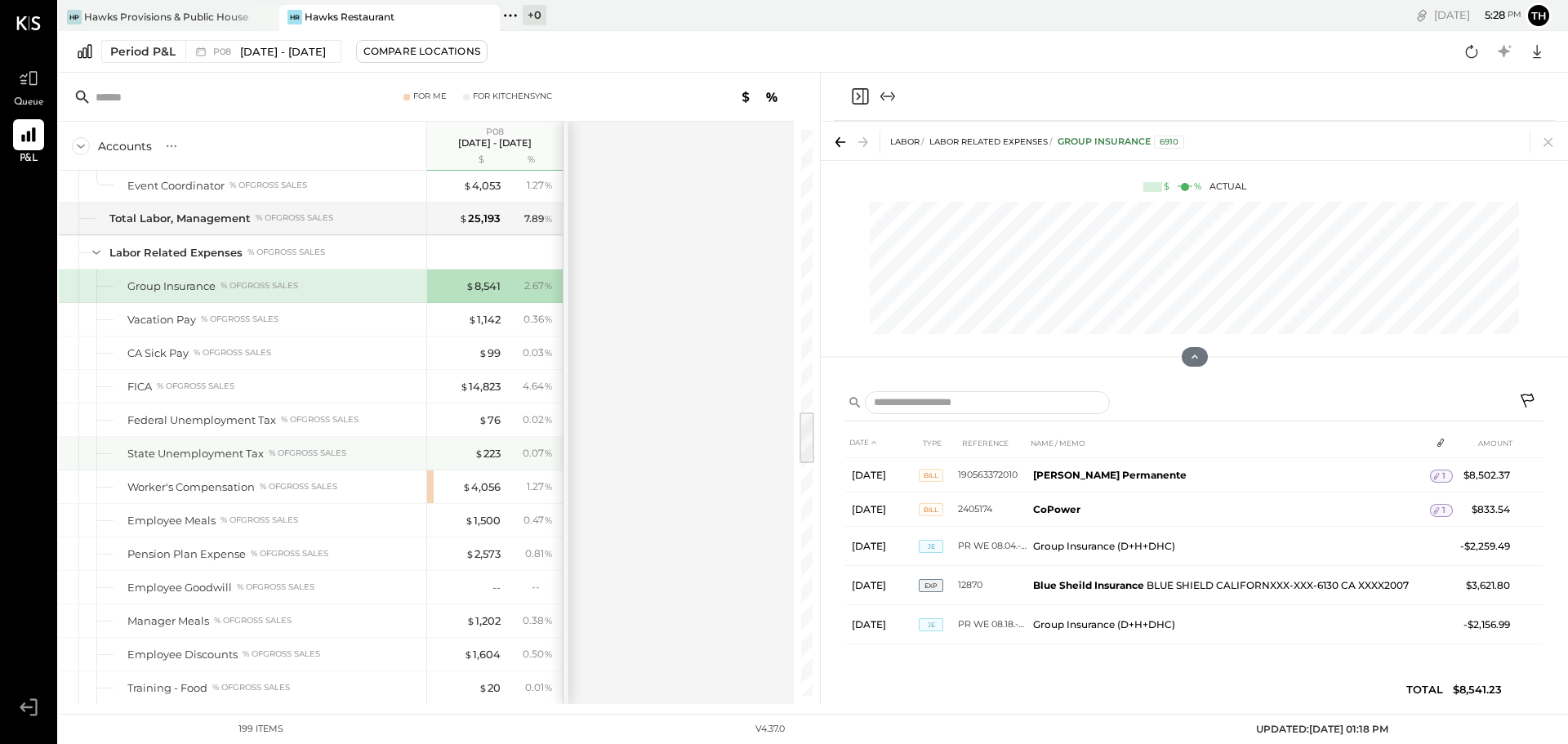
click at [230, 453] on div "State Unemployment Tax" at bounding box center [195, 453] width 137 height 16
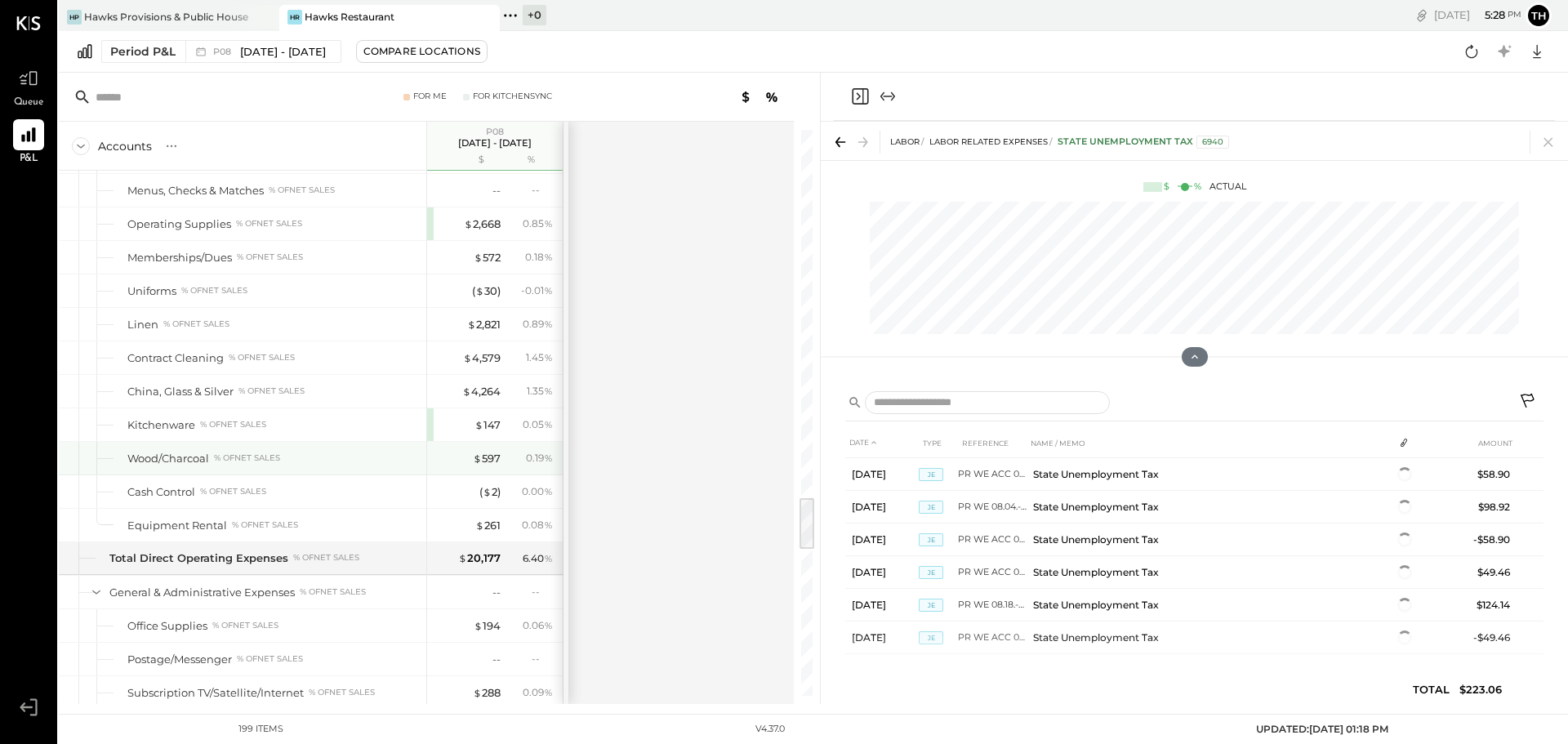
scroll to position [3960, 0]
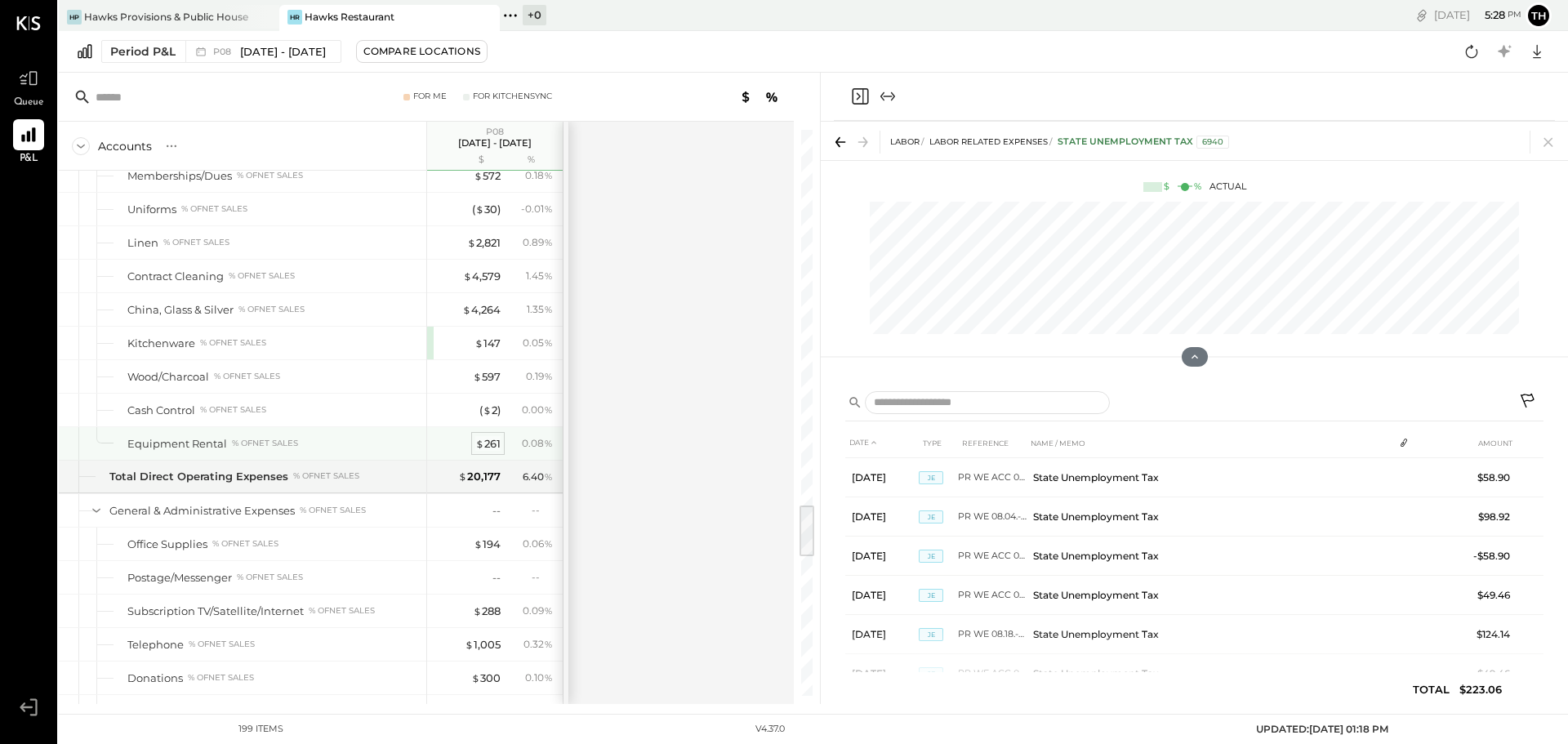
click at [489, 443] on div "$ 261" at bounding box center [488, 444] width 25 height 16
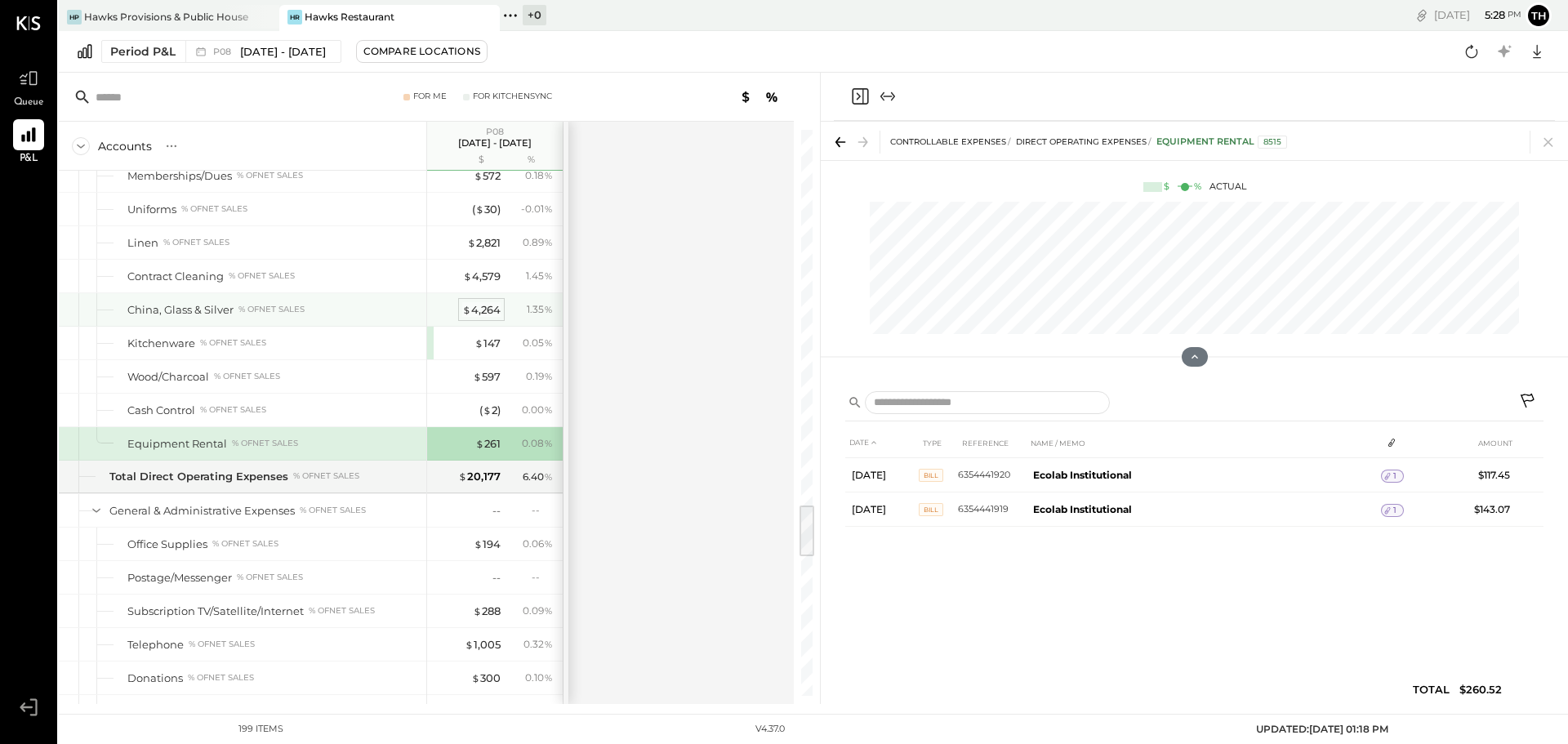
click at [489, 308] on div "$ 4,264" at bounding box center [481, 310] width 38 height 16
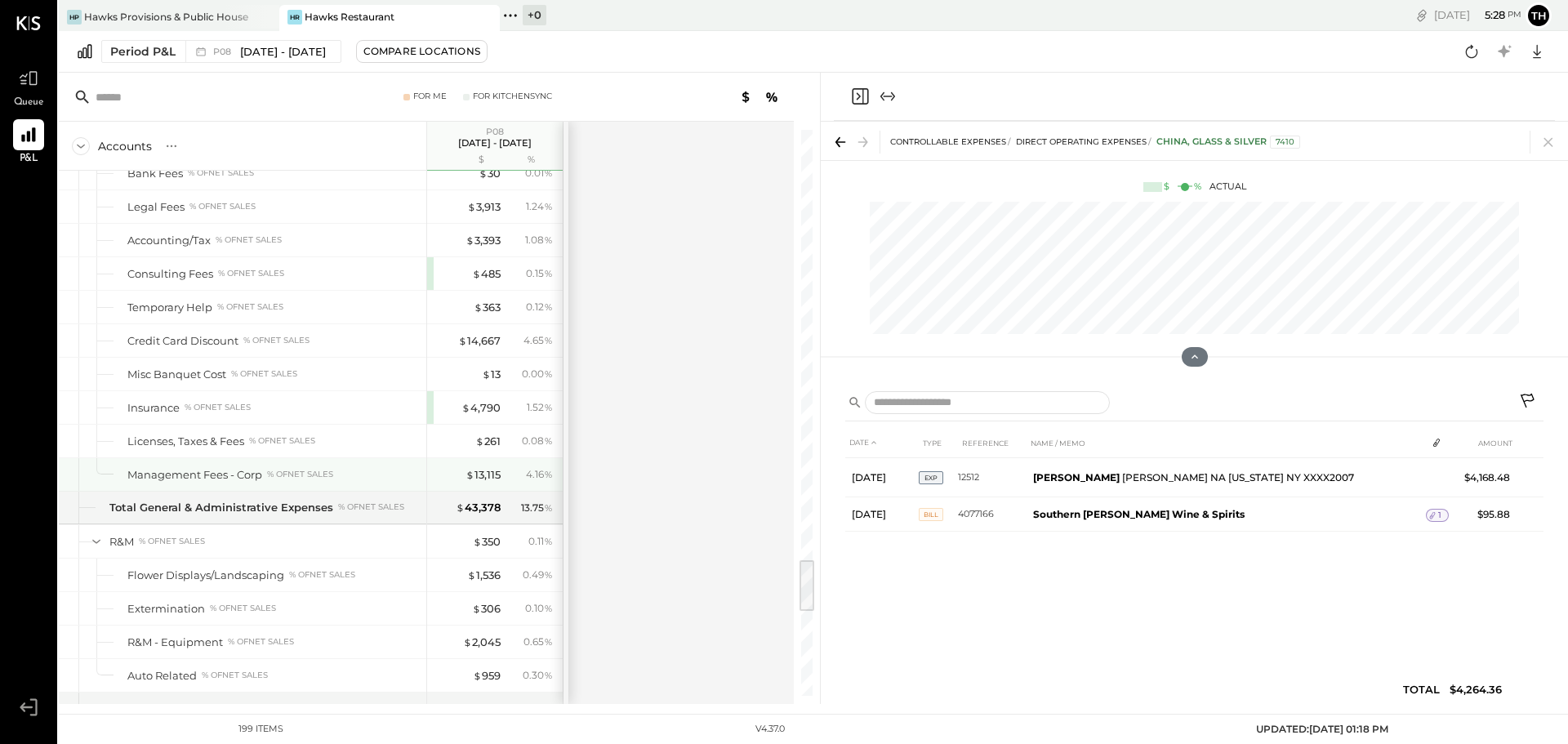
scroll to position [4614, 0]
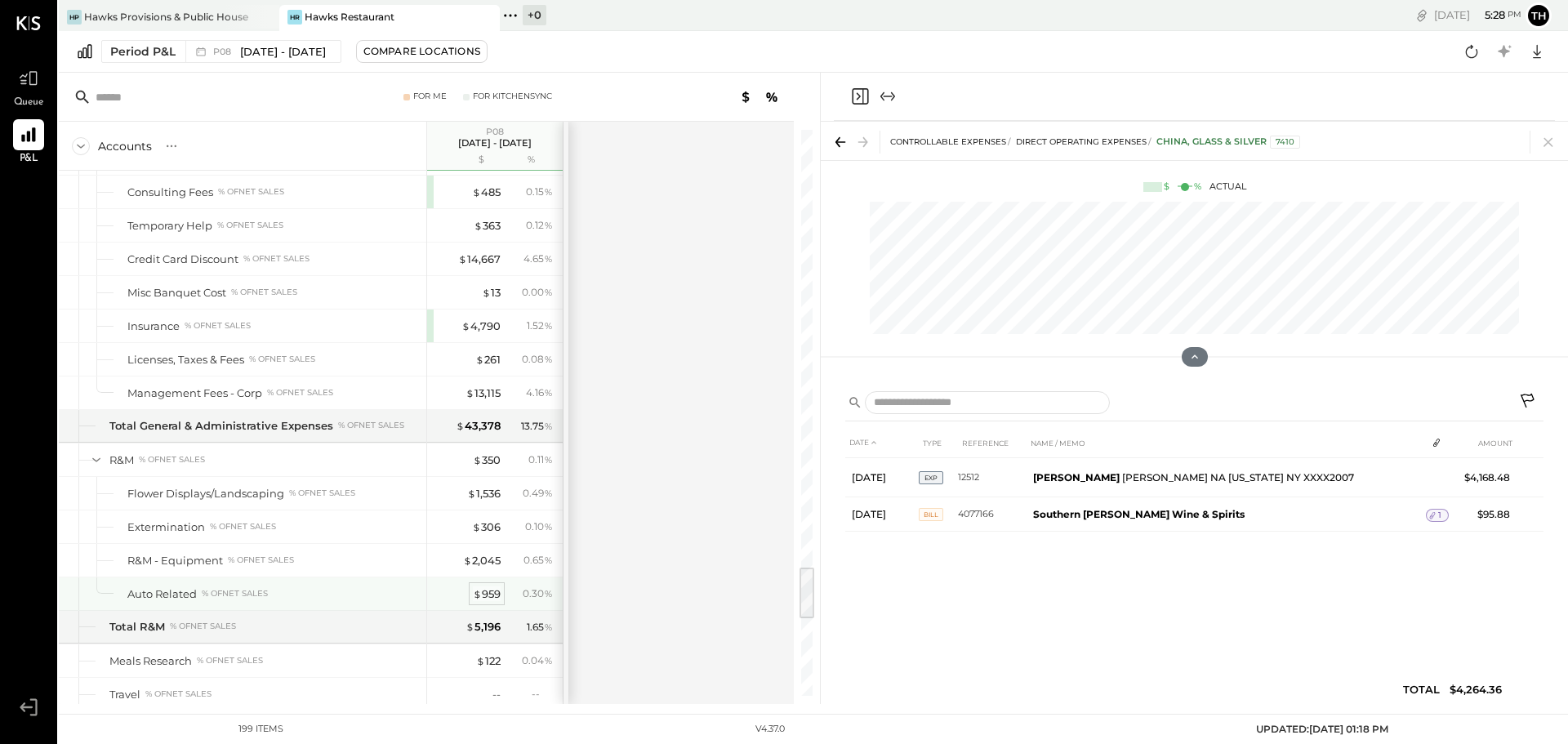
click at [486, 598] on div "$ 959" at bounding box center [487, 594] width 28 height 16
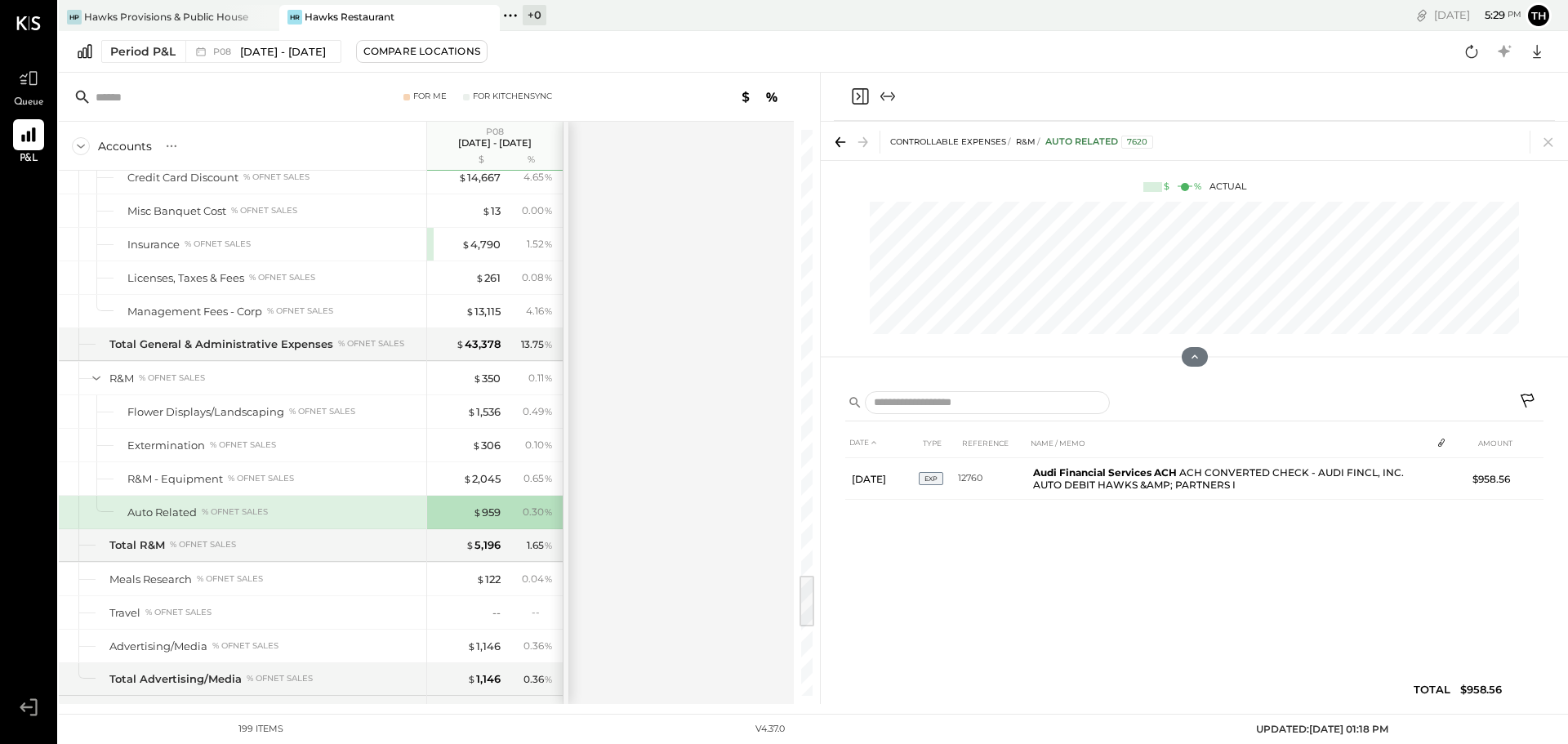
scroll to position [4532, 0]
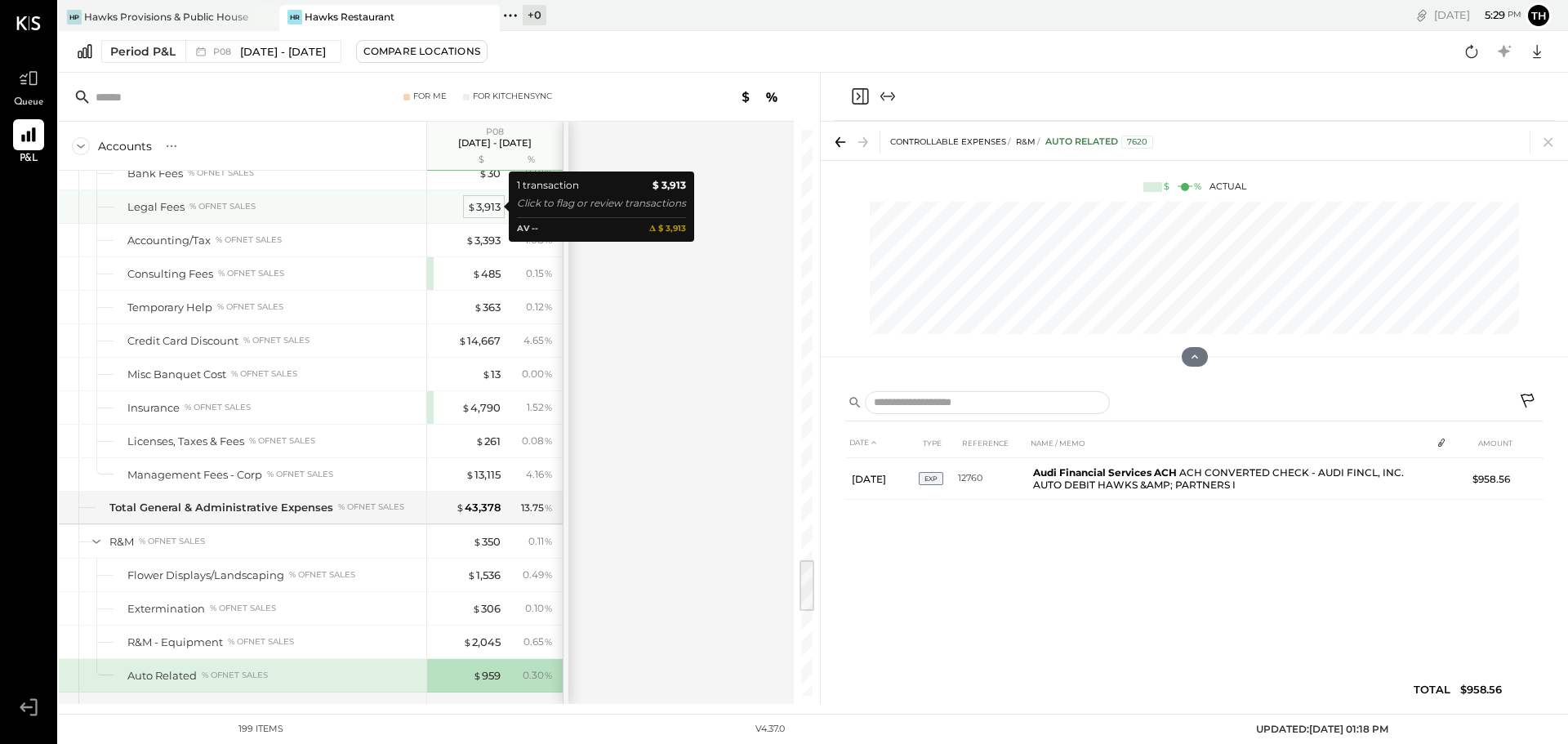
click at [483, 205] on div "$ 3,913" at bounding box center [484, 207] width 34 height 16
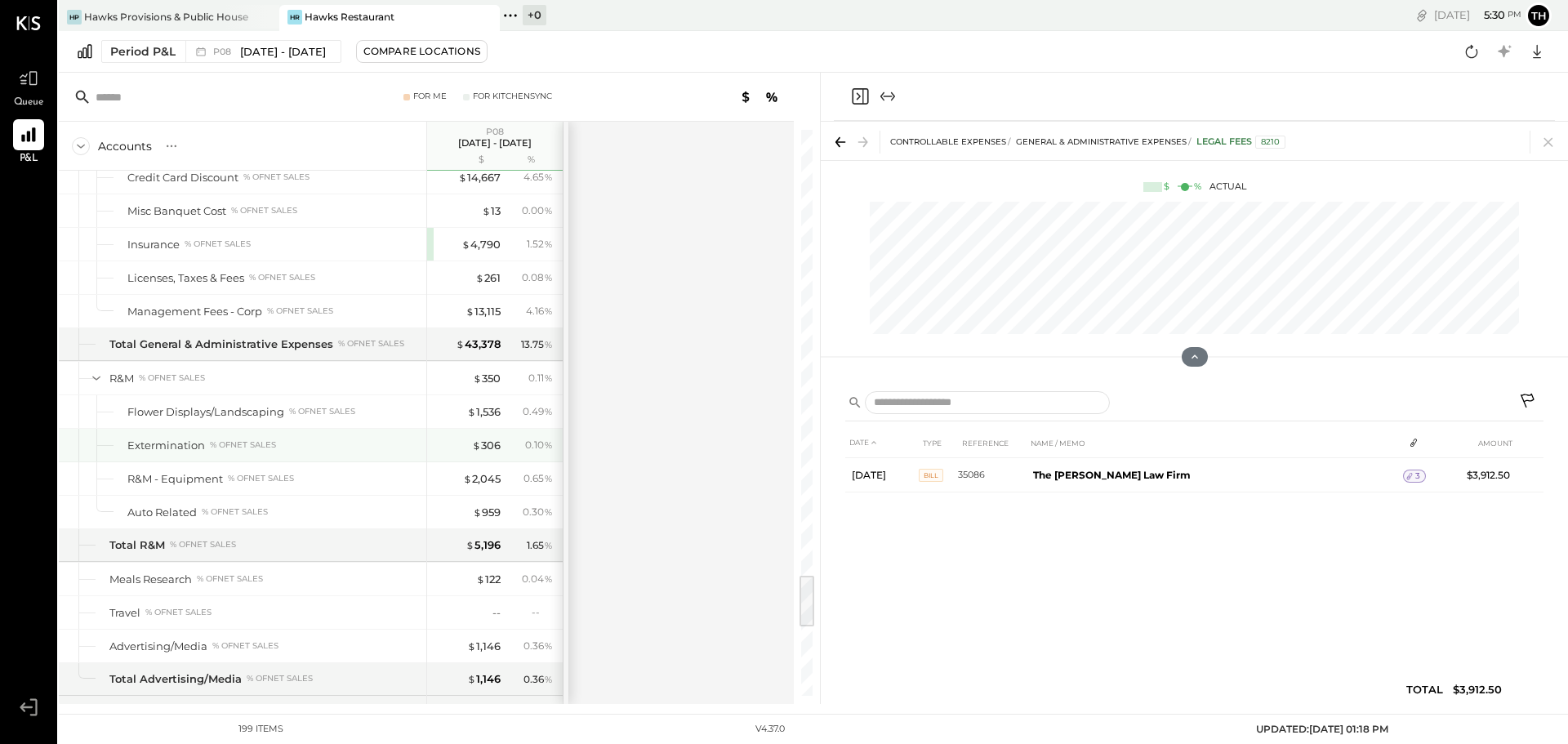
scroll to position [4778, 0]
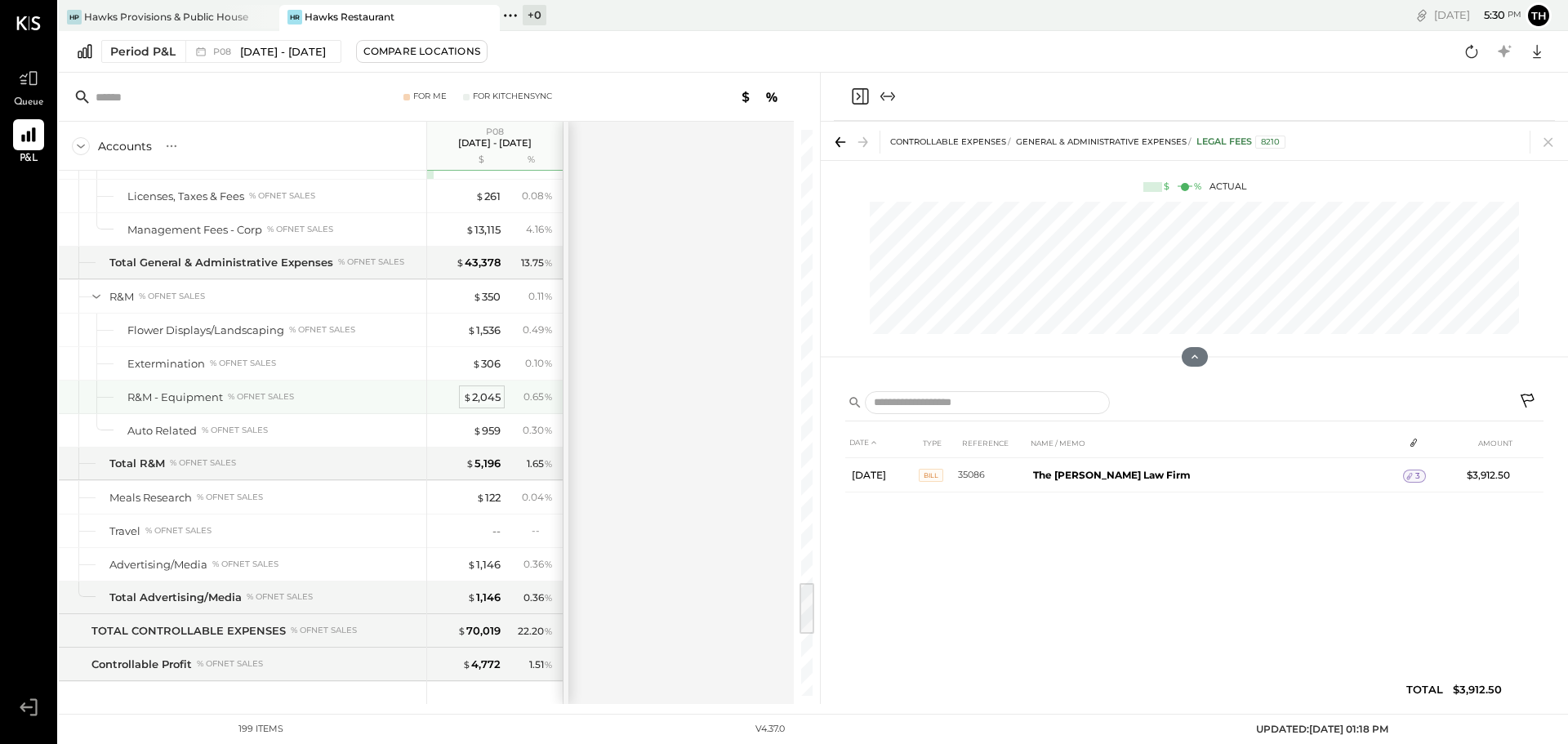
click at [489, 397] on div "$ 2,045" at bounding box center [482, 398] width 37 height 16
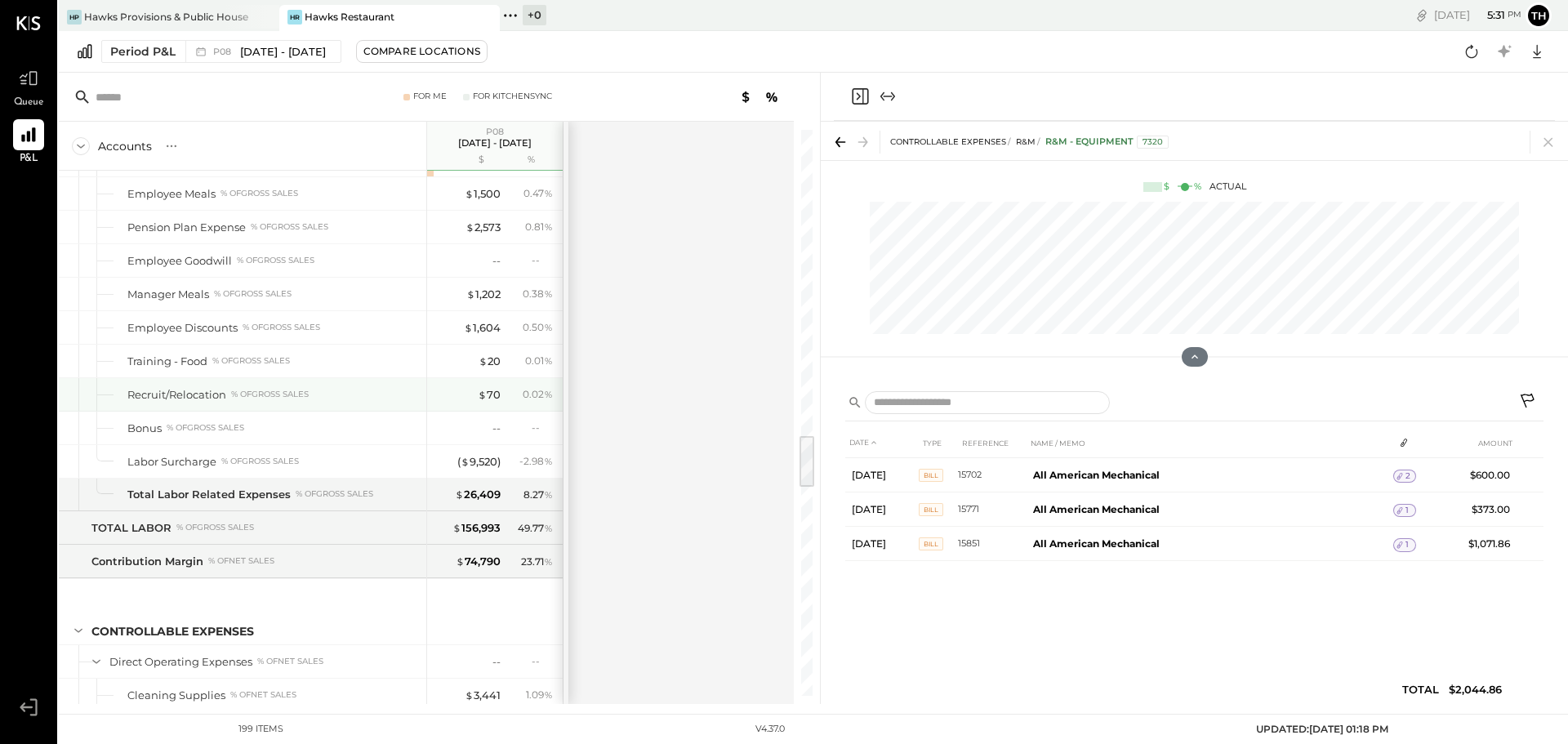
scroll to position [3225, 0]
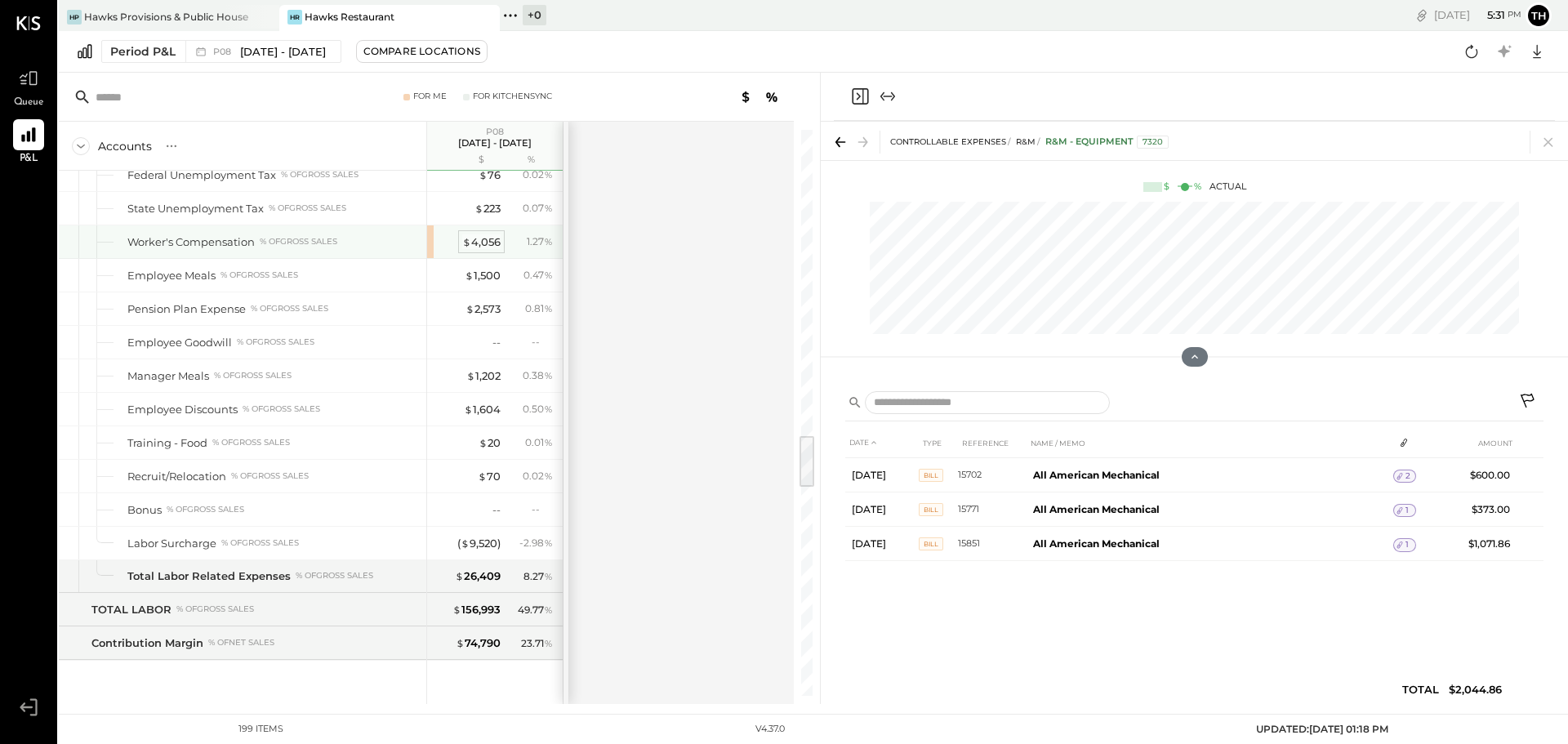
click at [486, 240] on div "$ 4,056" at bounding box center [481, 242] width 38 height 16
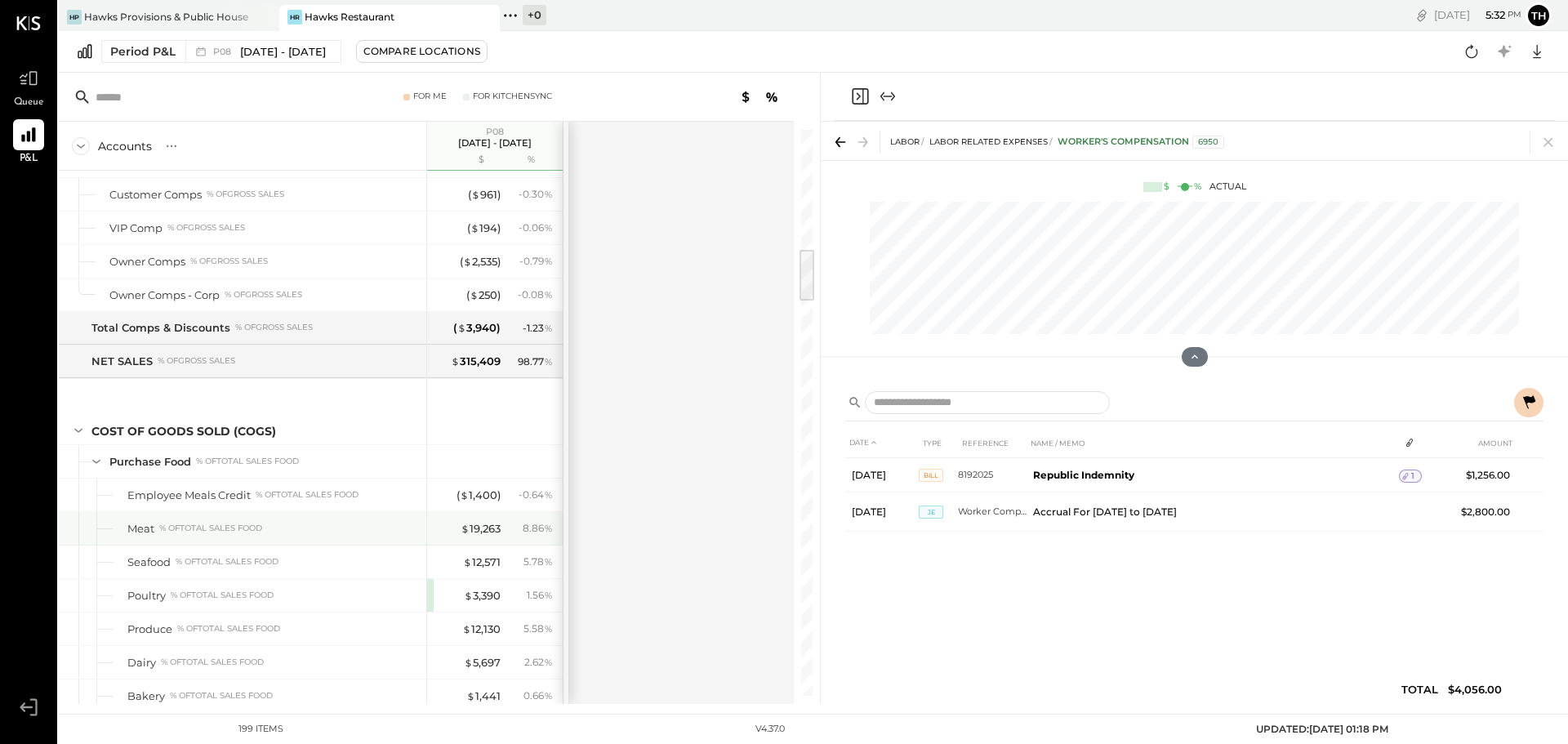
scroll to position [1346, 0]
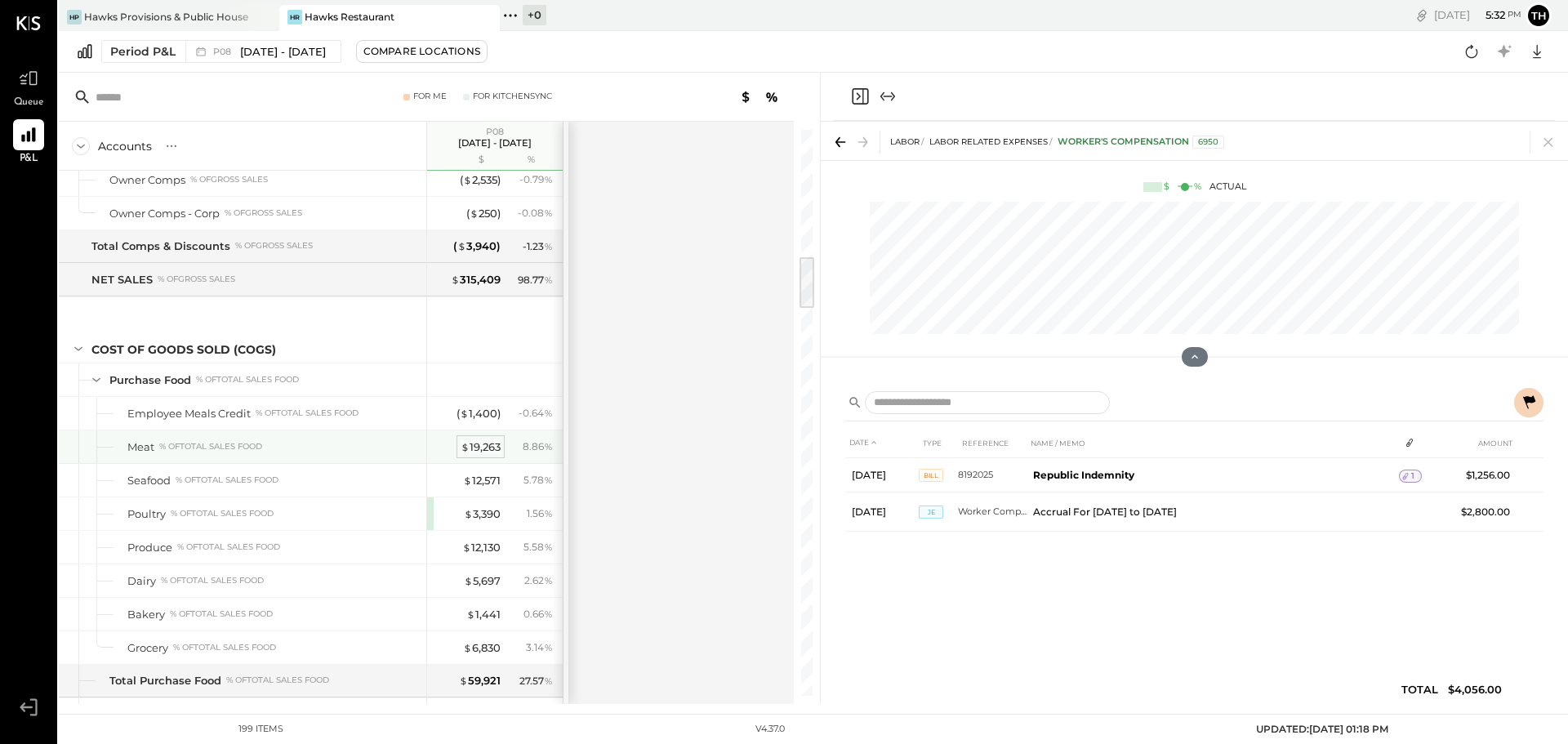
click at [476, 448] on div "$ 19,263" at bounding box center [480, 447] width 40 height 16
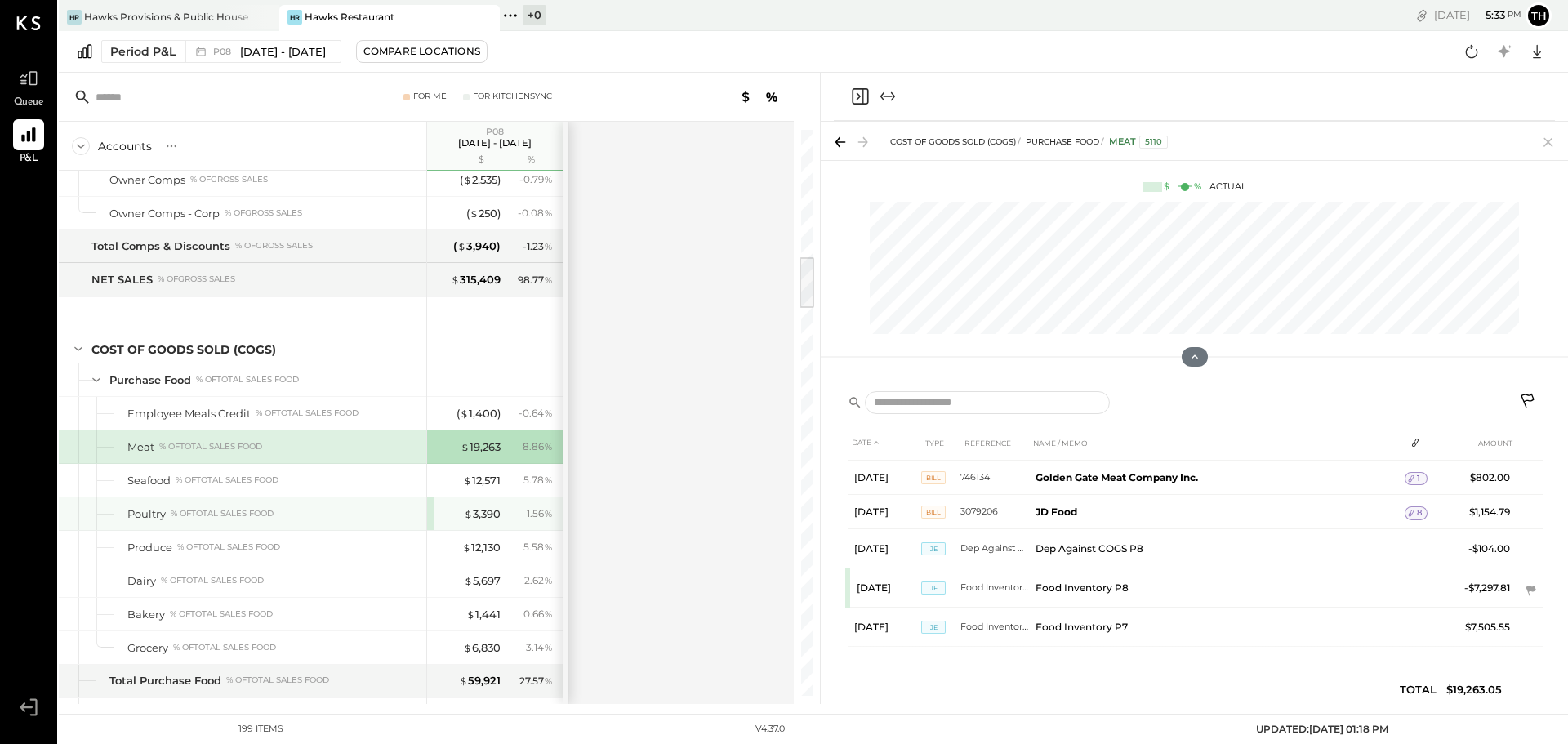
scroll to position [1672, 0]
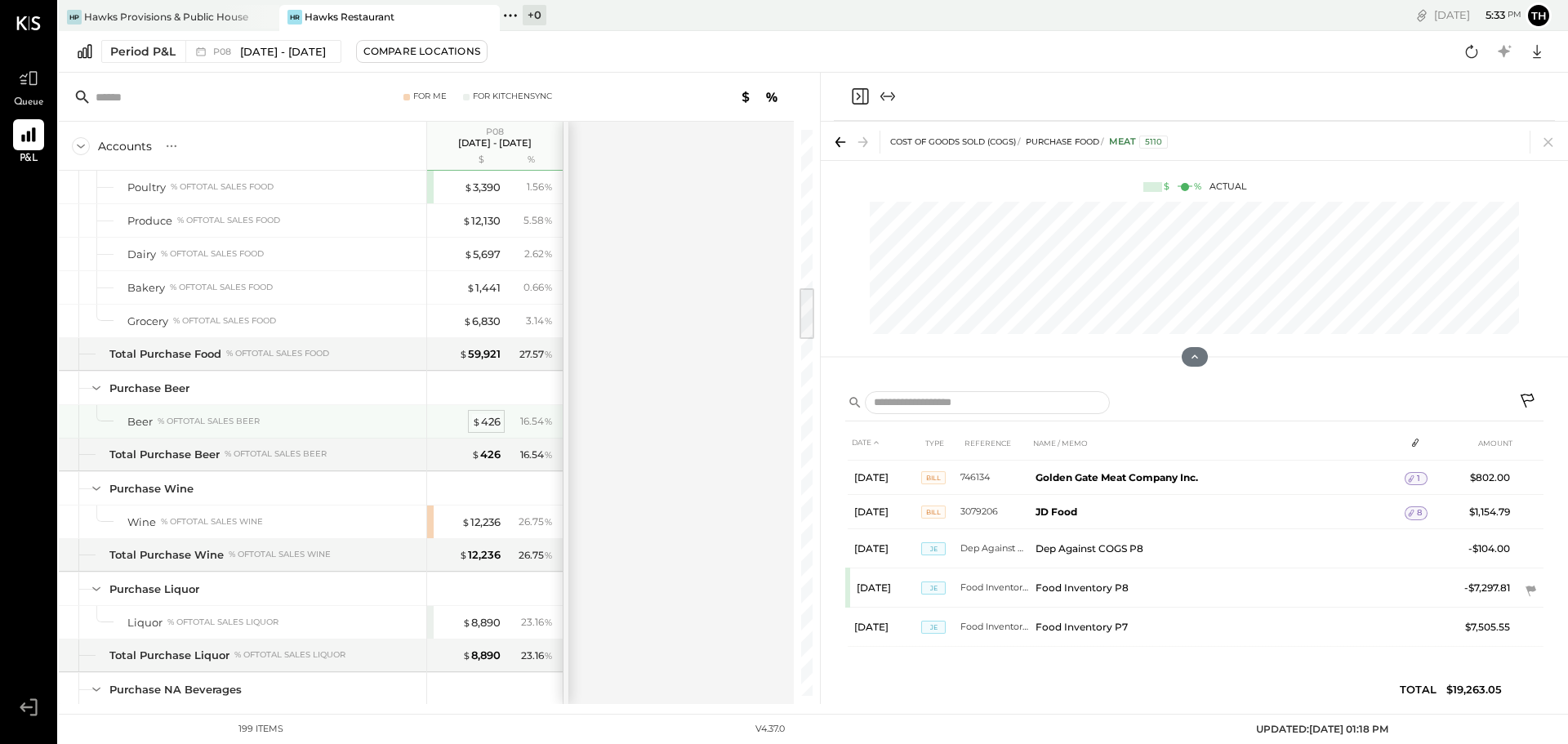
click at [497, 415] on div "$ 426" at bounding box center [486, 422] width 29 height 16
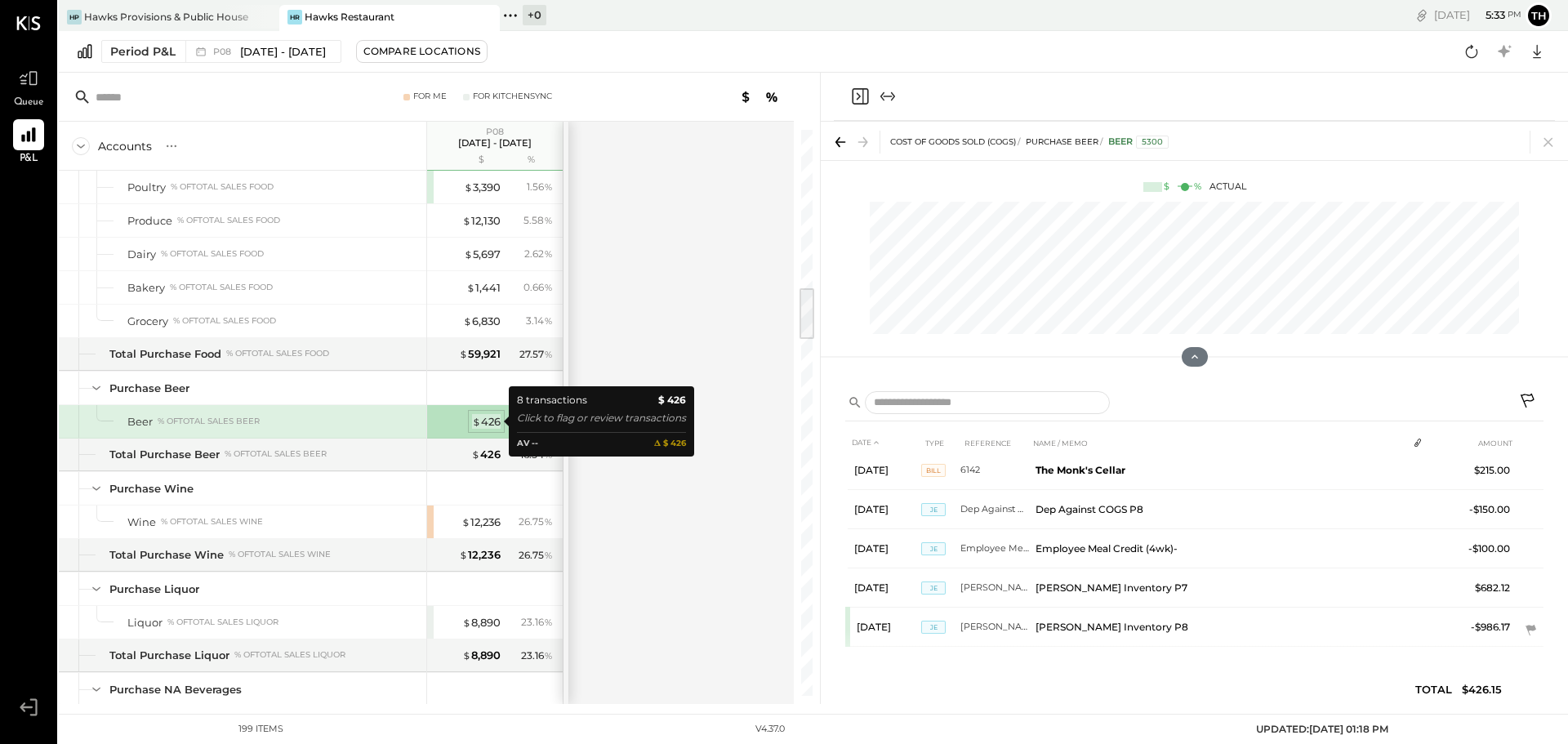
scroll to position [125, 0]
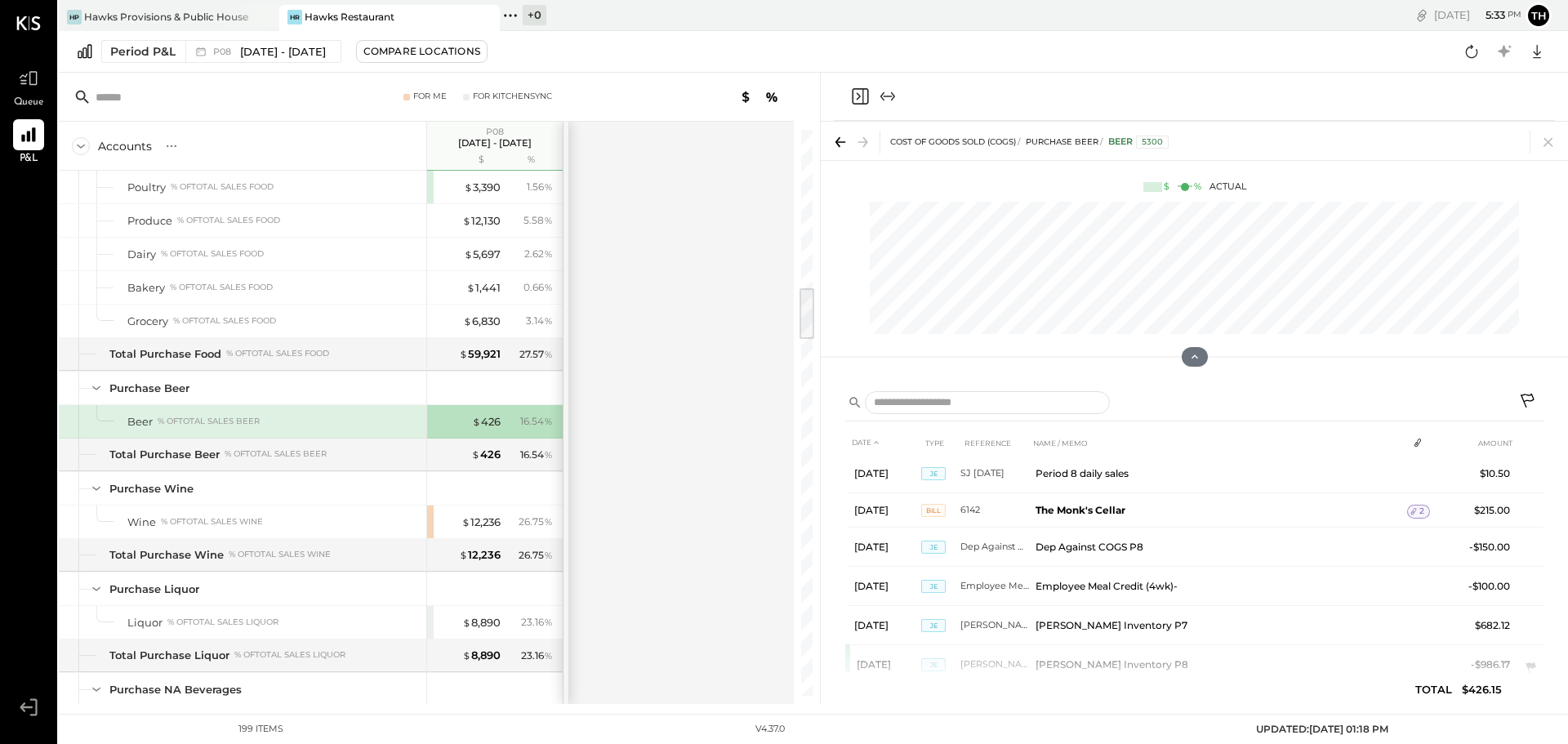
scroll to position [110, 0]
click at [478, 522] on div "$ 12,236" at bounding box center [481, 522] width 39 height 16
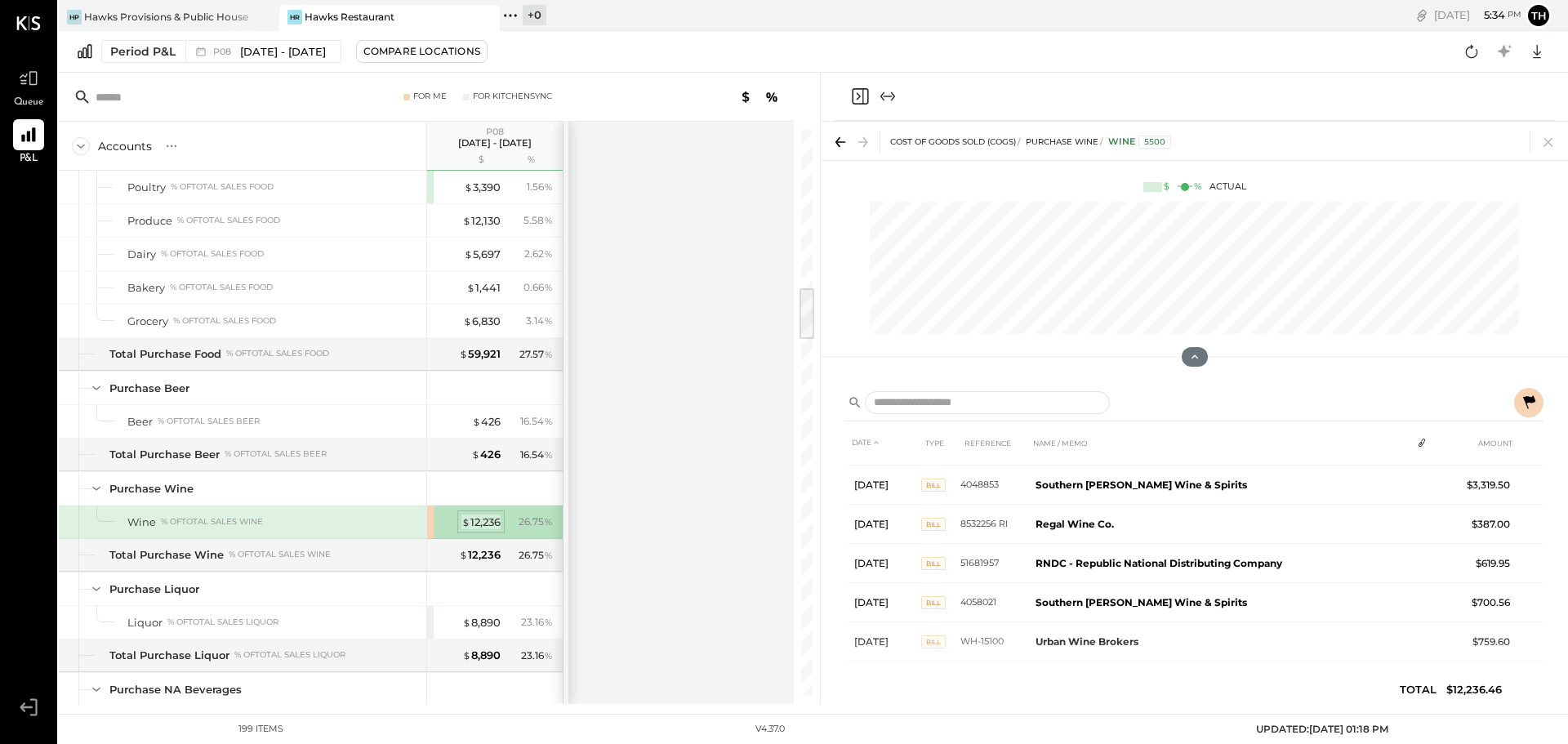
scroll to position [557, 0]
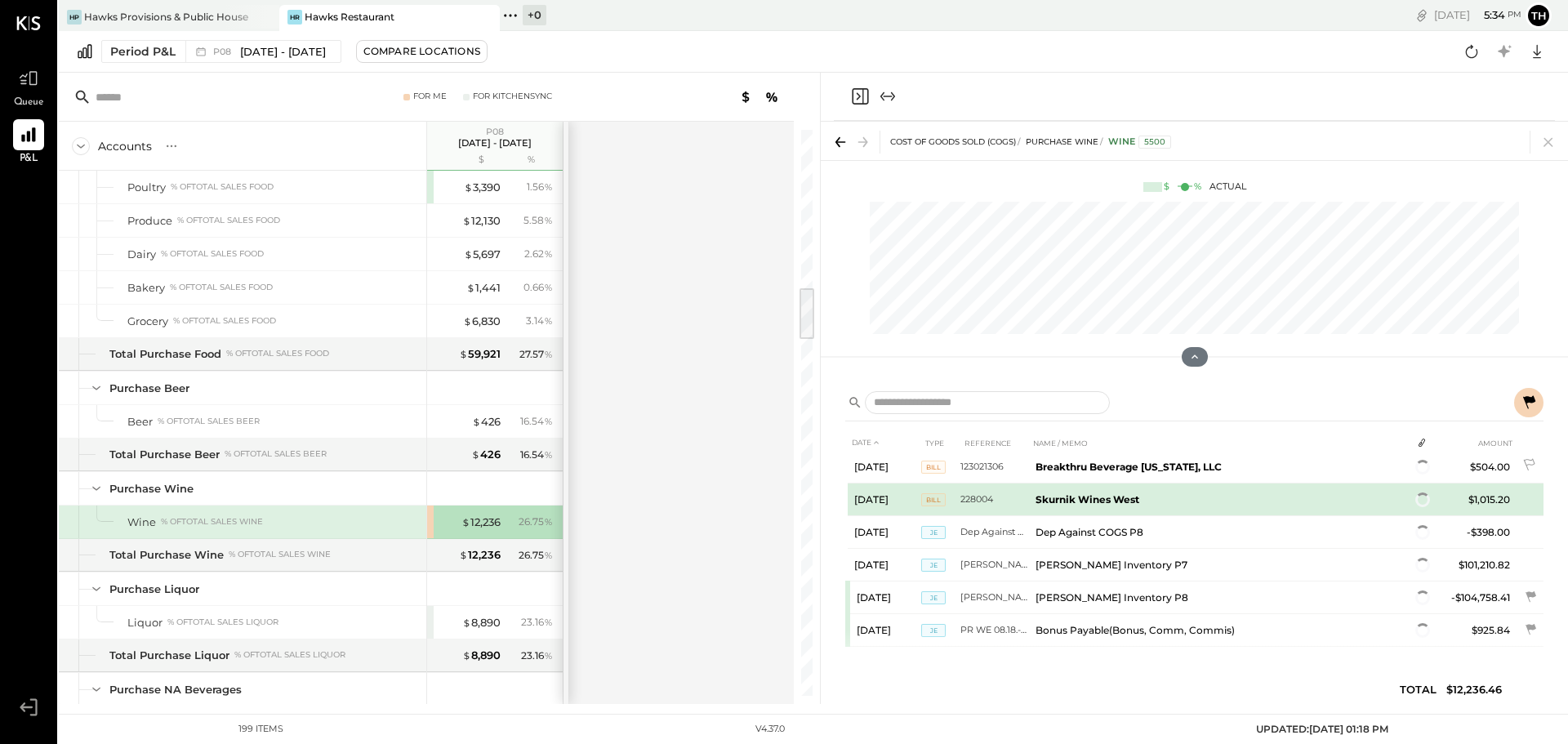
scroll to position [490, 0]
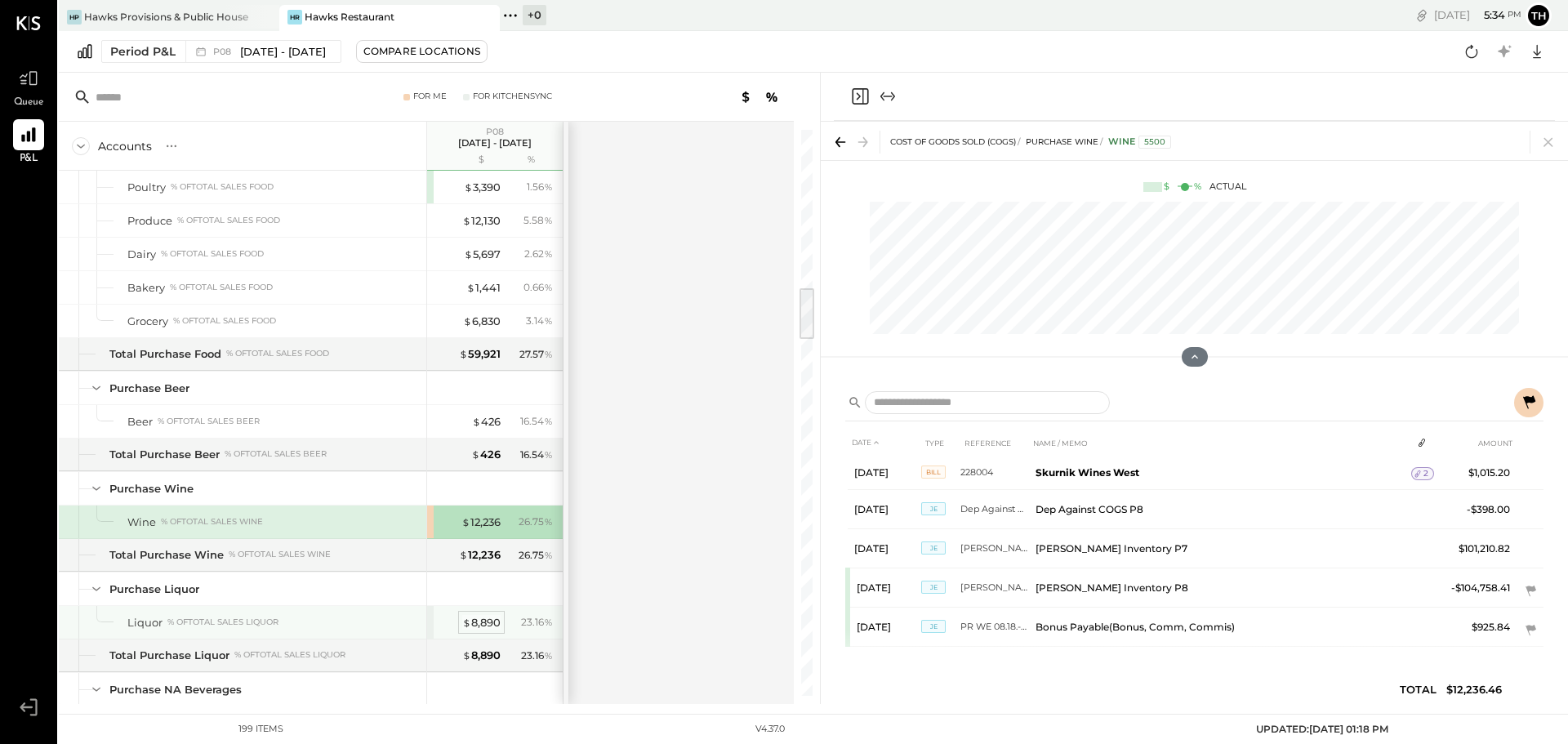
click at [470, 626] on div "$ 8,890" at bounding box center [481, 623] width 38 height 16
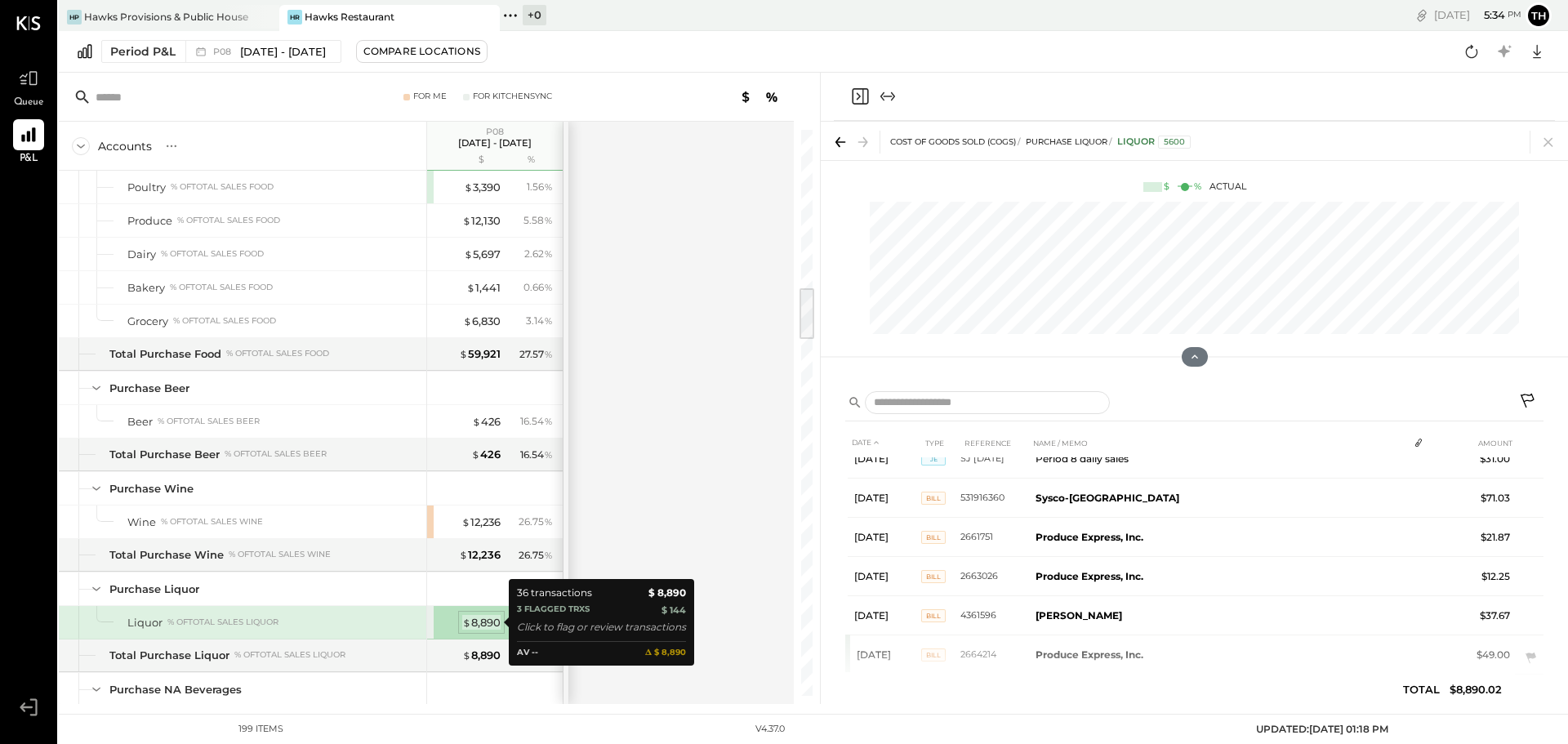
scroll to position [755, 0]
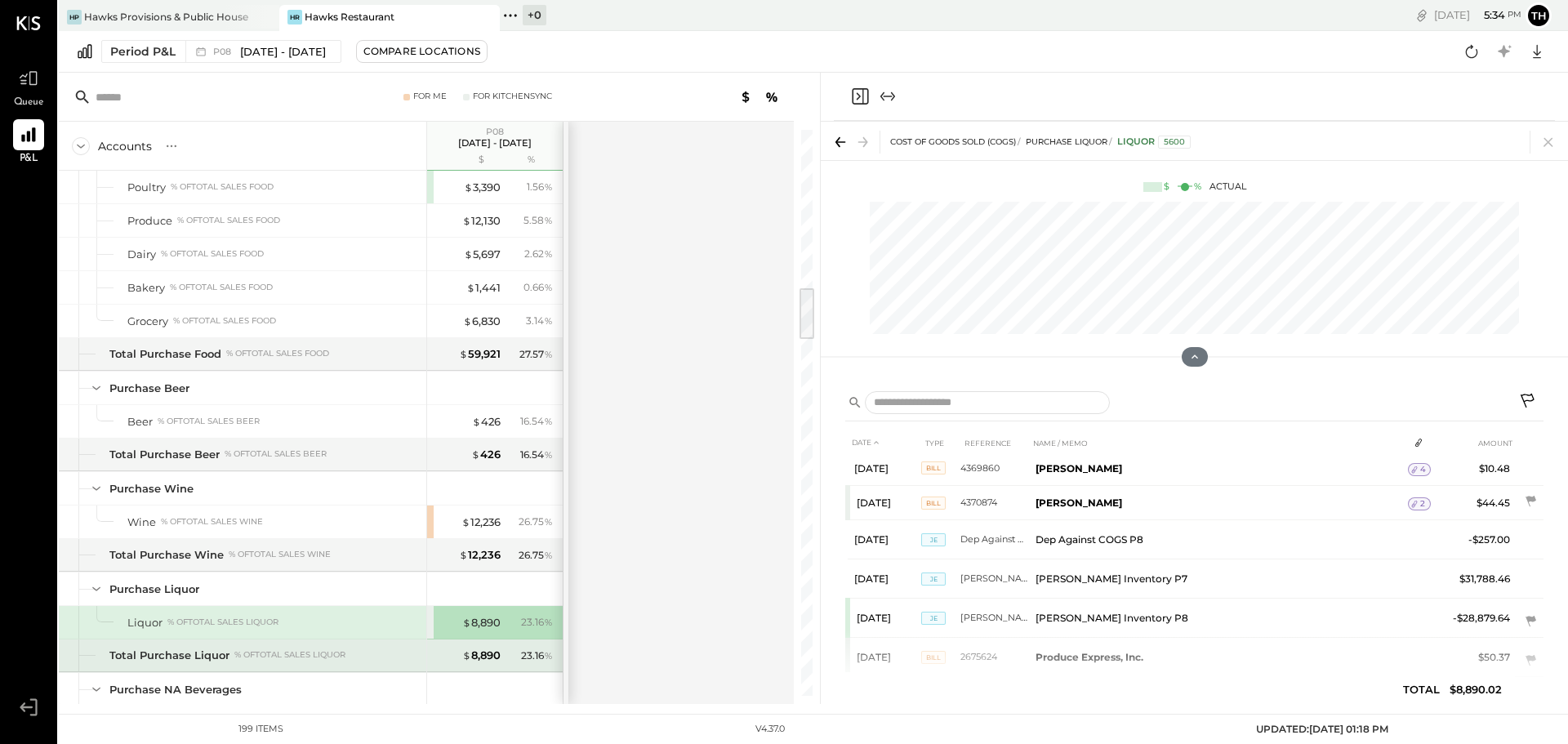
scroll to position [1999, 0]
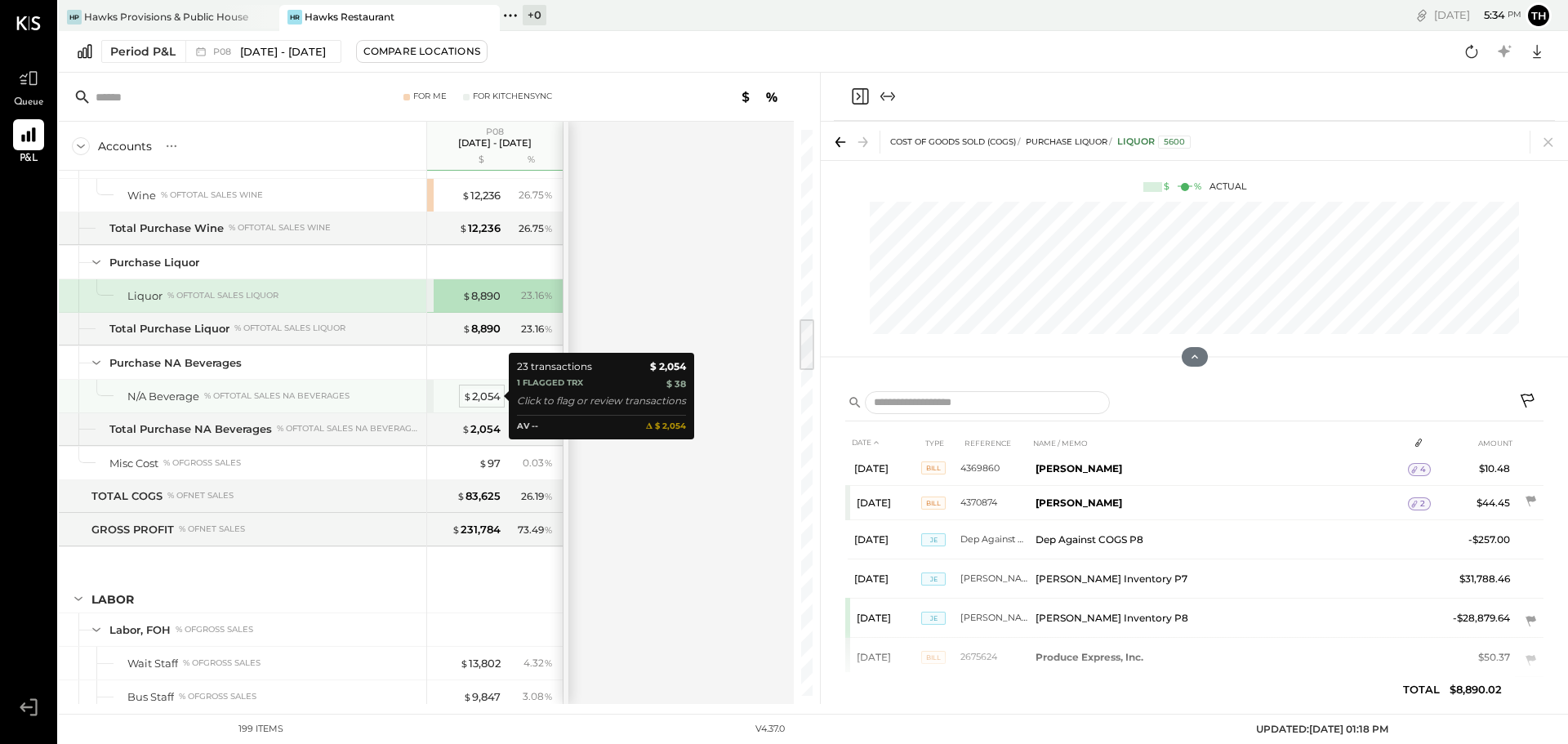
click at [476, 397] on div "$ 2,054" at bounding box center [482, 397] width 37 height 16
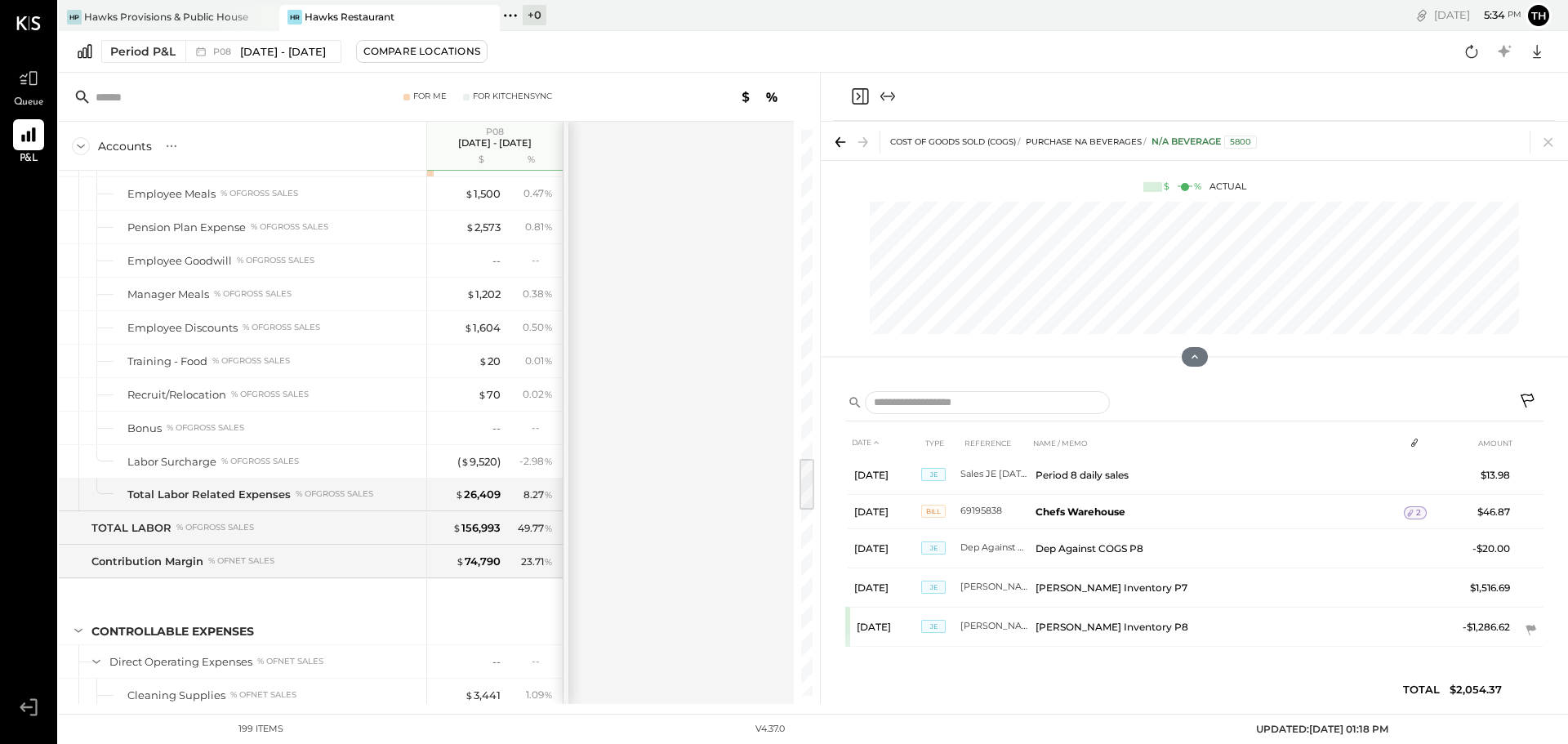
scroll to position [3715, 0]
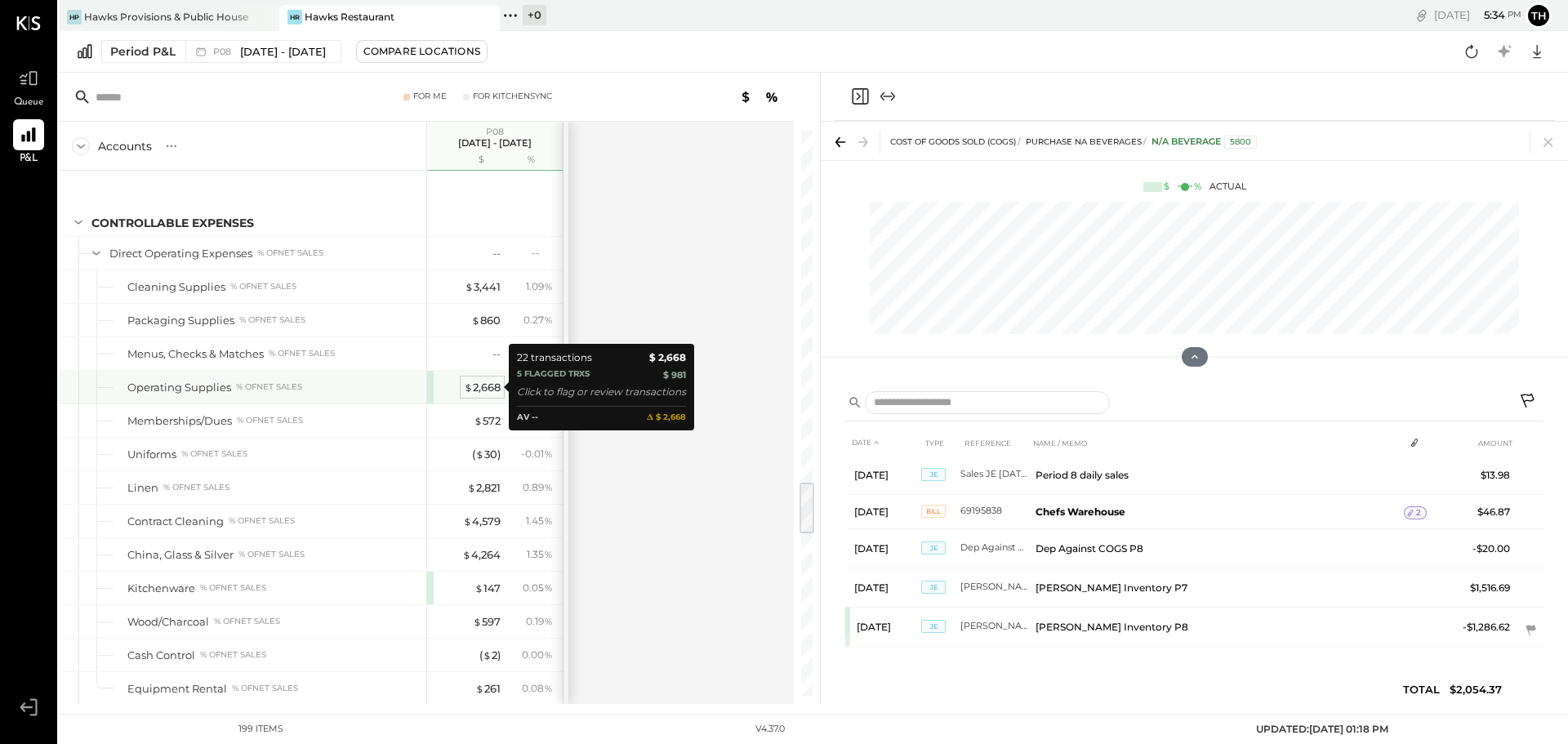
click at [483, 386] on div "$ 2,668" at bounding box center [481, 387] width 36 height 16
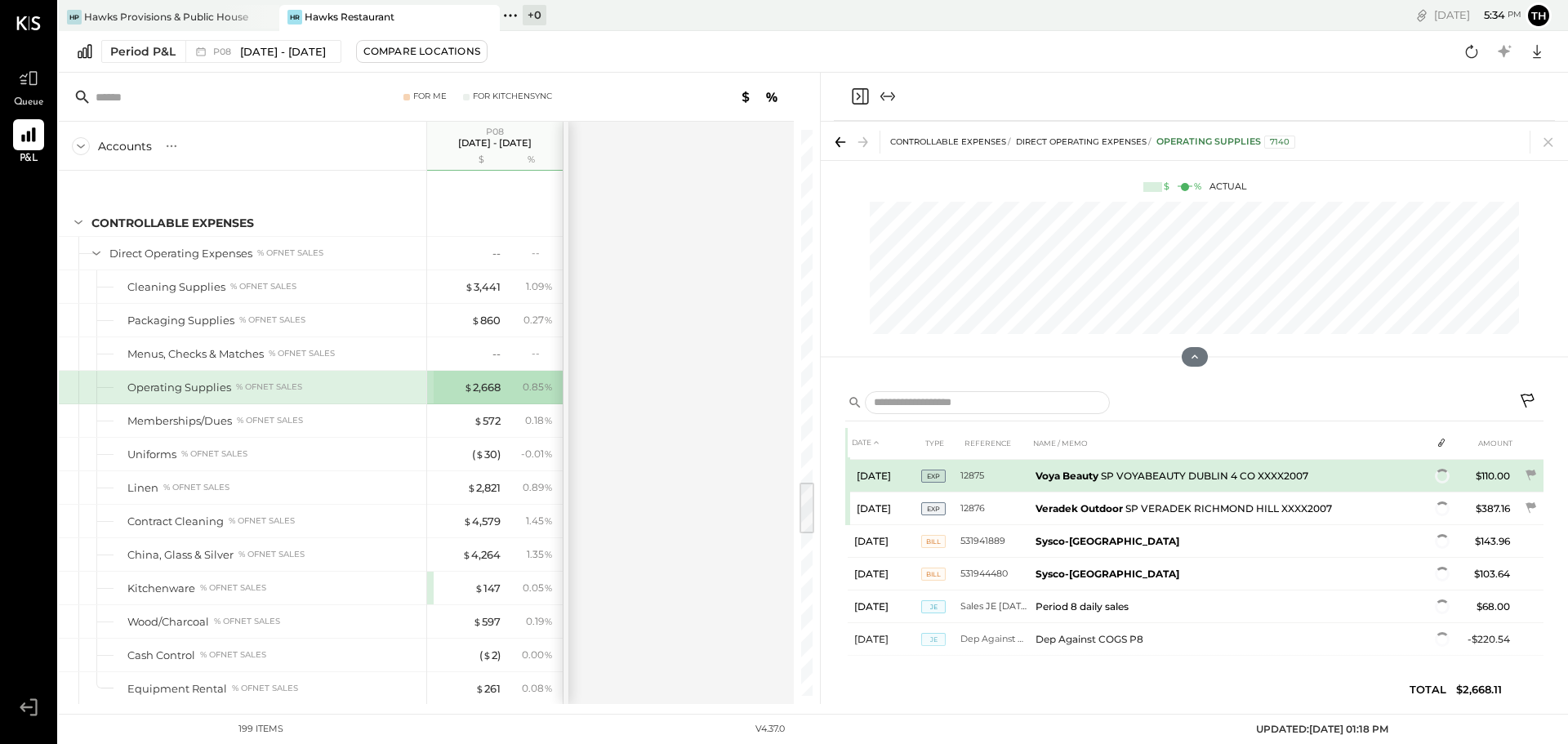
scroll to position [602, 0]
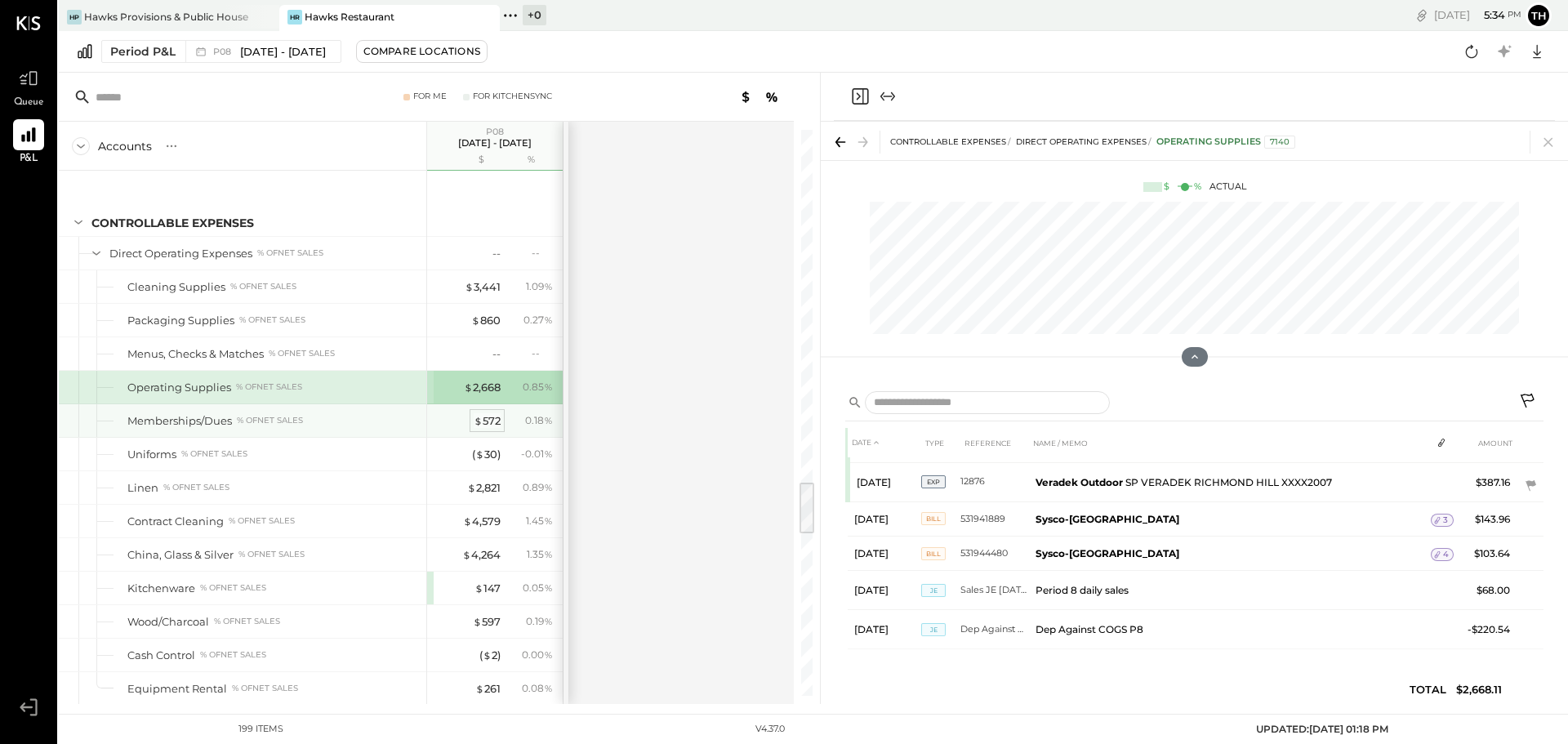
click at [493, 420] on div "$ 572" at bounding box center [487, 421] width 27 height 16
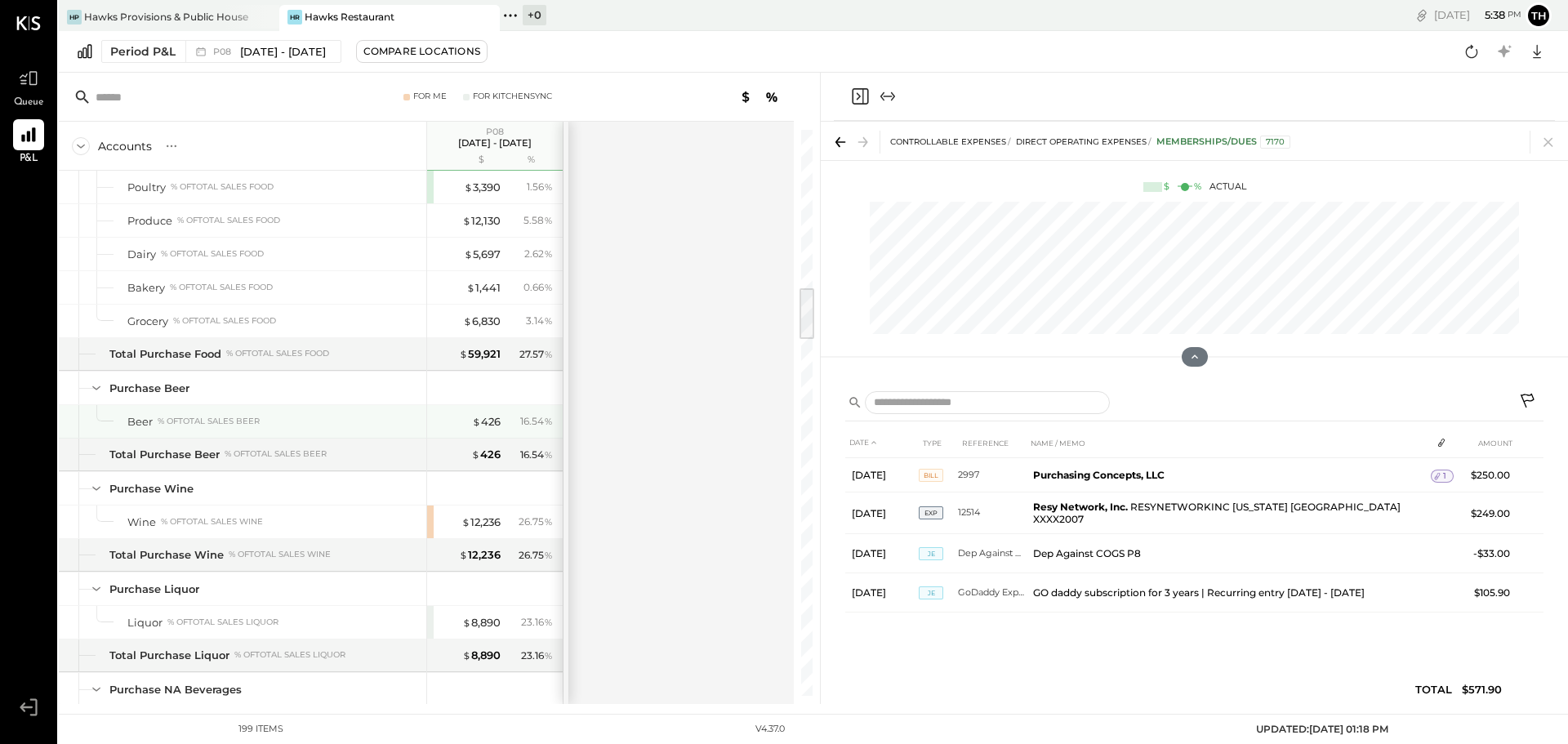
scroll to position [1346, 0]
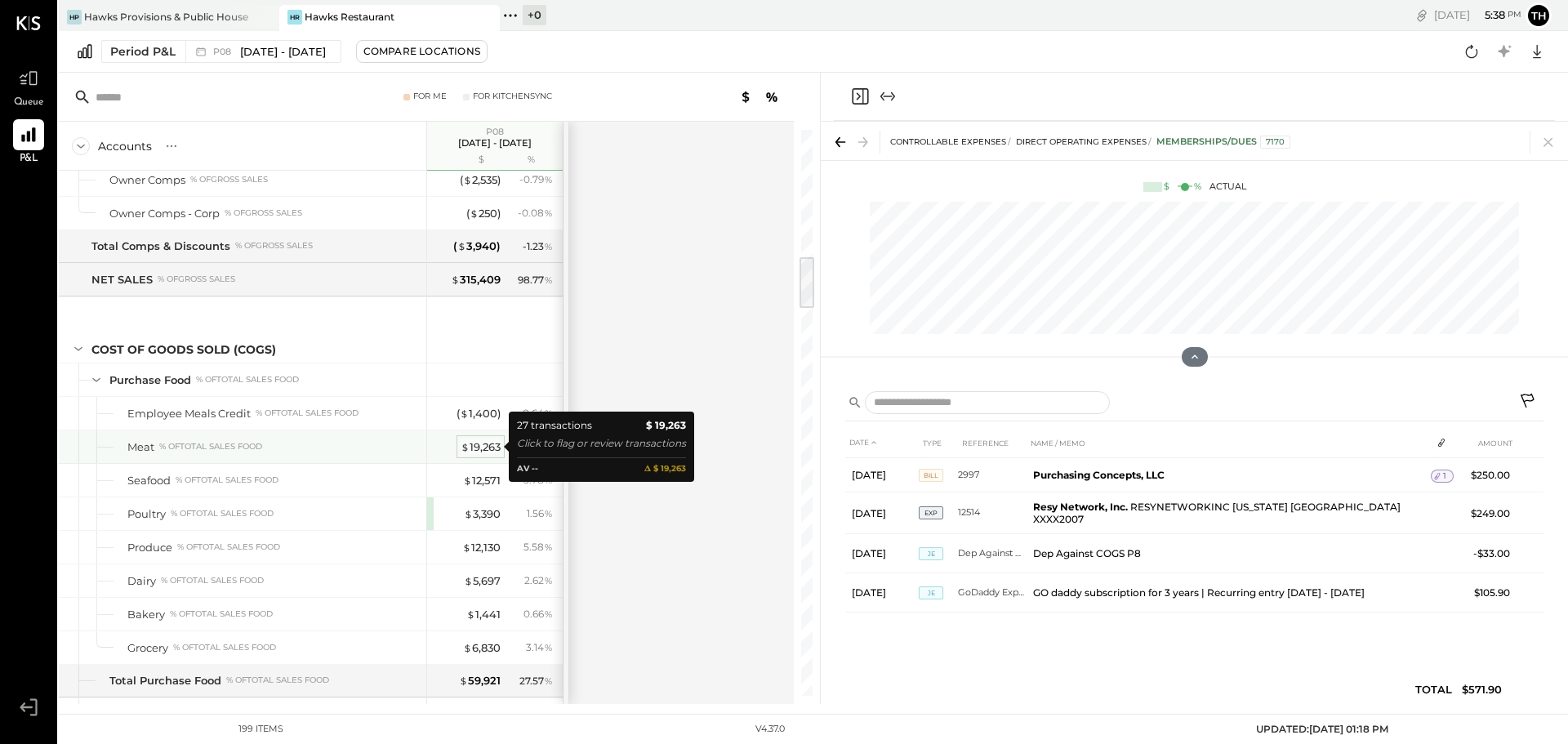
click at [476, 450] on div "$ 19,263" at bounding box center [480, 447] width 40 height 16
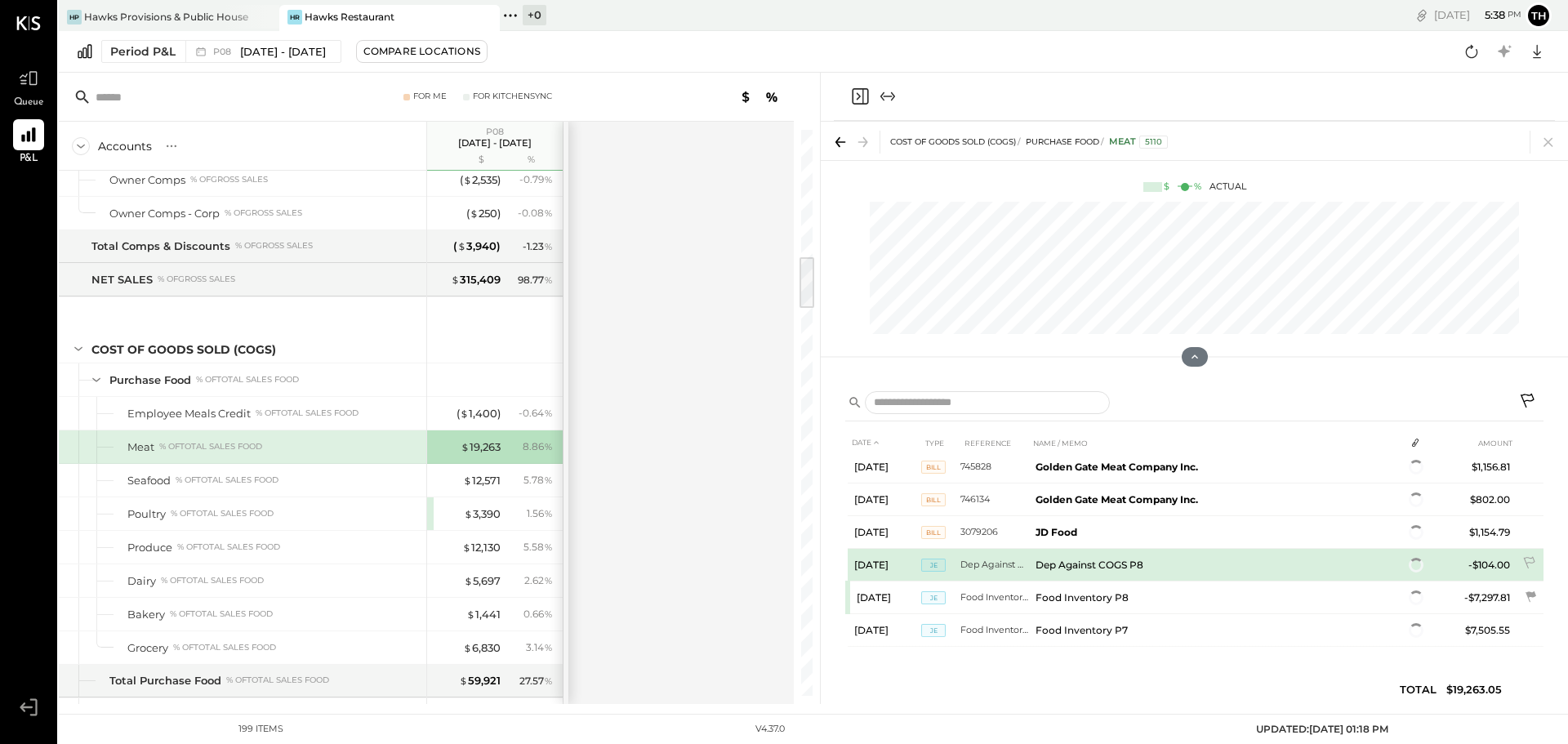
scroll to position [755, 0]
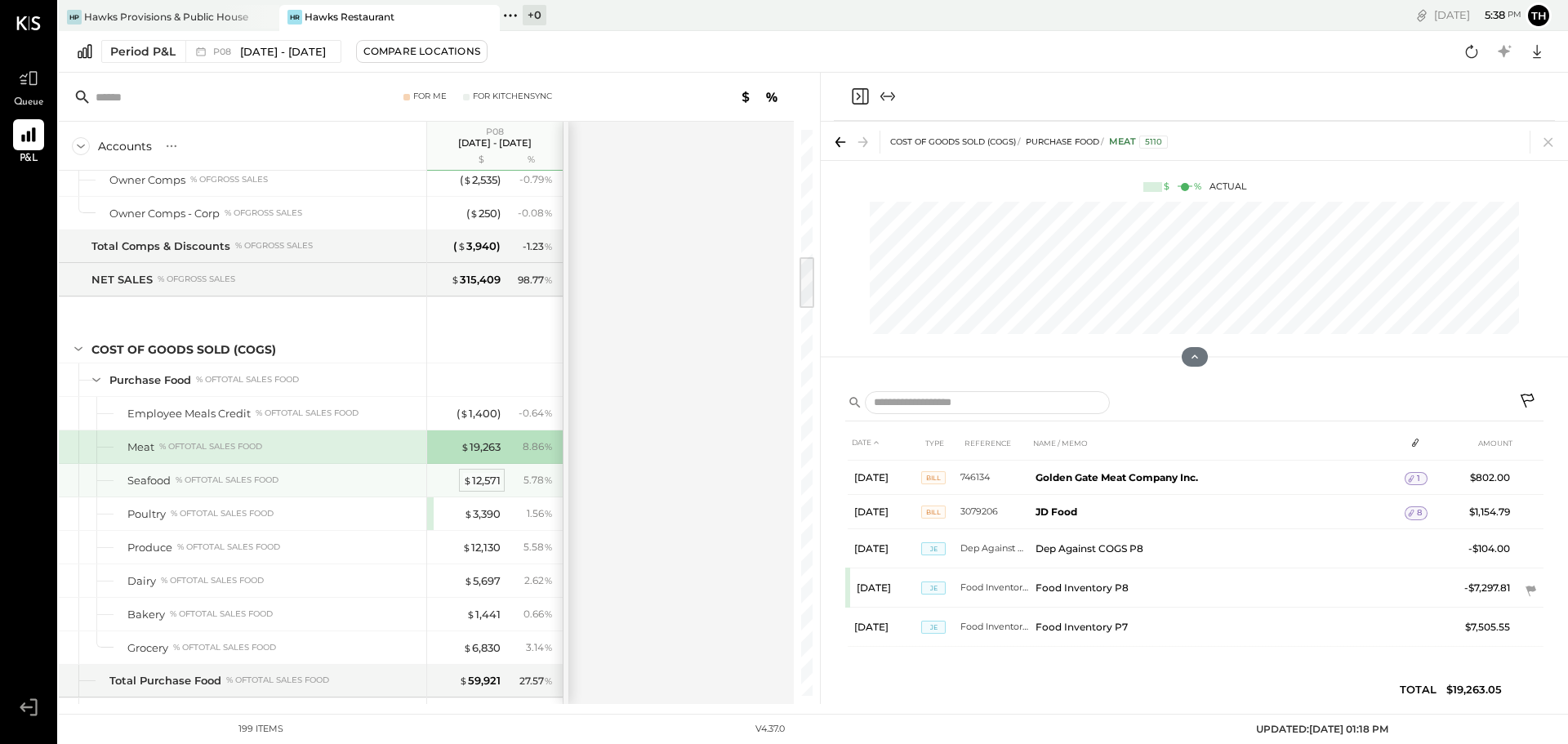
click at [477, 478] on div "$ 12,571" at bounding box center [482, 480] width 37 height 16
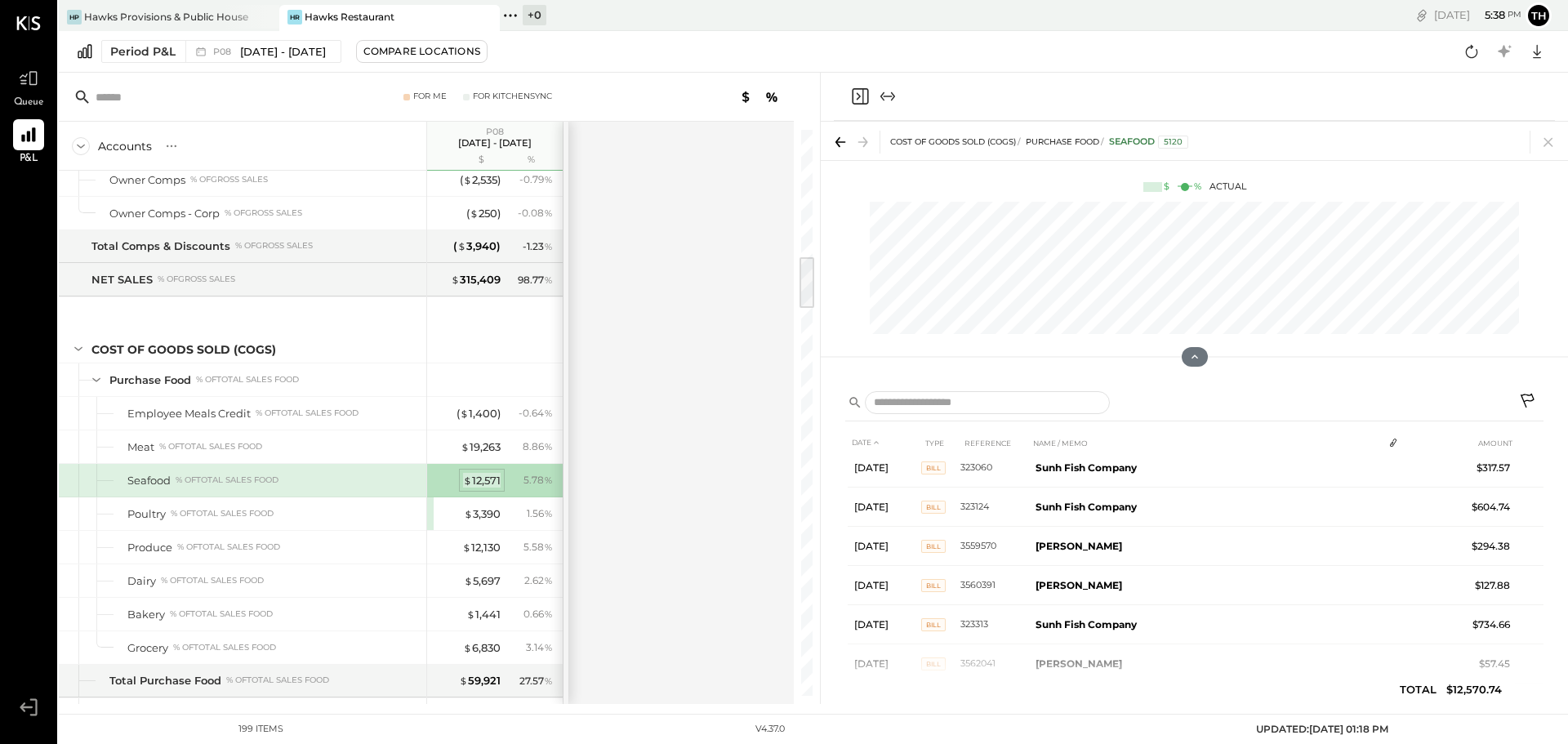
scroll to position [871, 0]
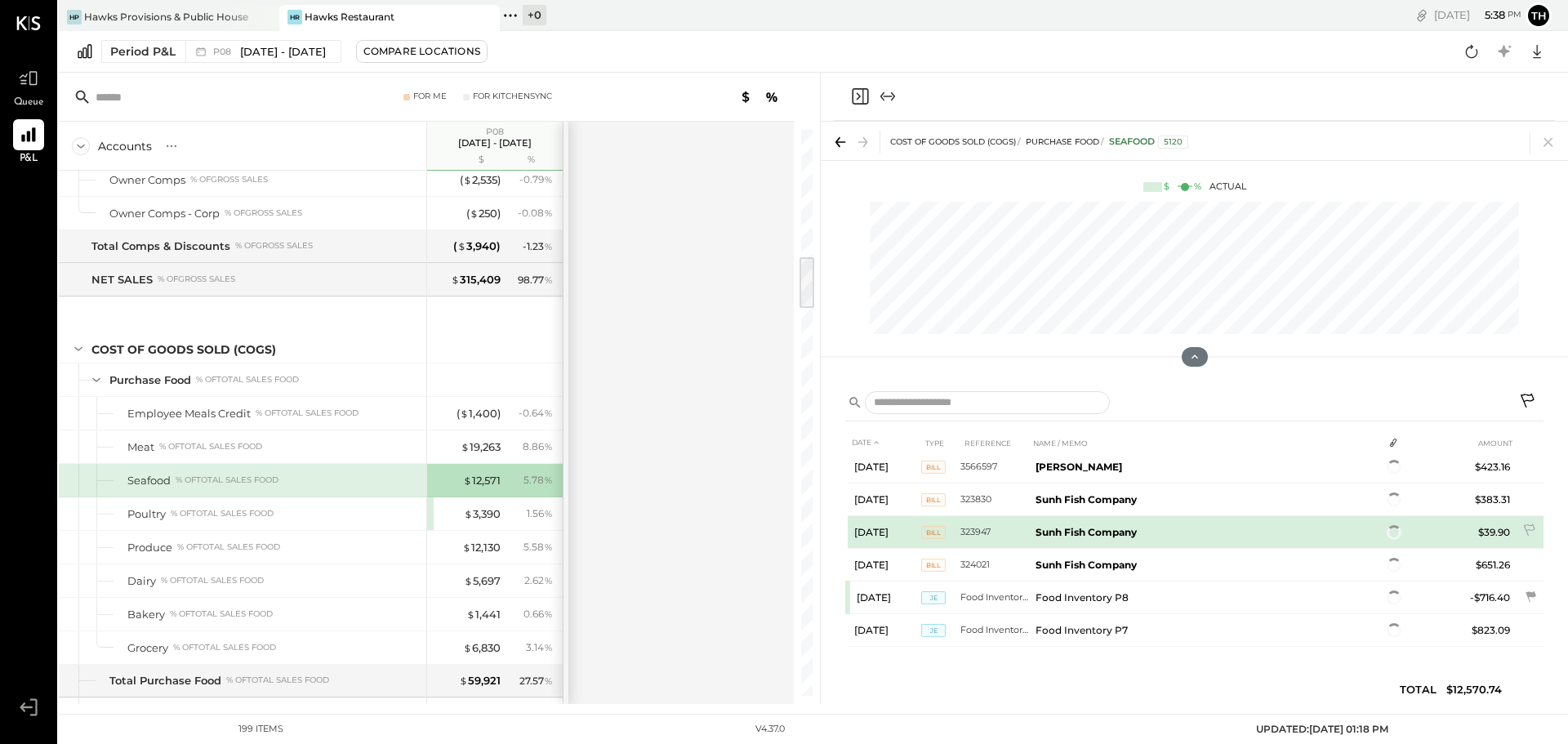
scroll to position [1169, 0]
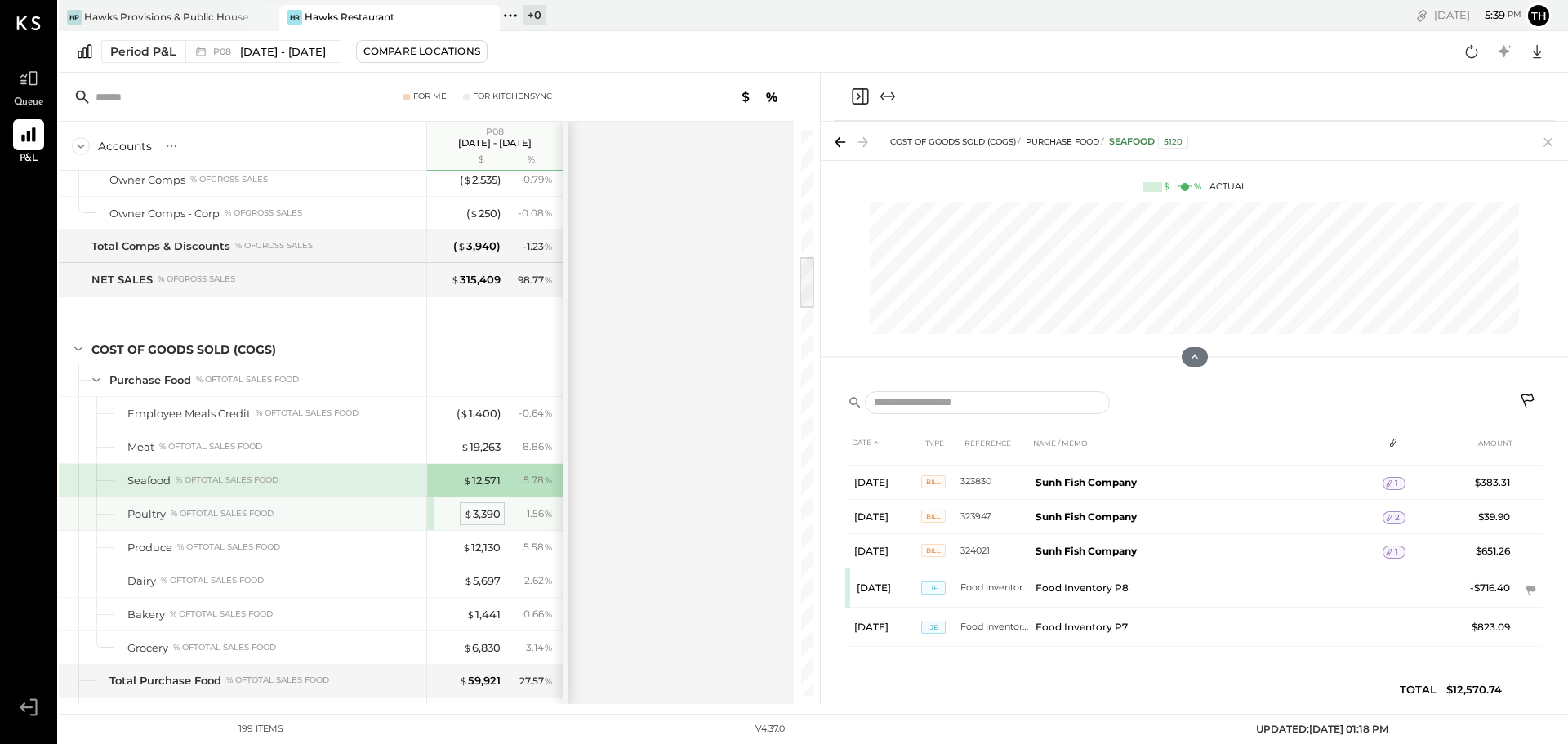
click at [493, 507] on div "$ 3,390" at bounding box center [481, 514] width 36 height 16
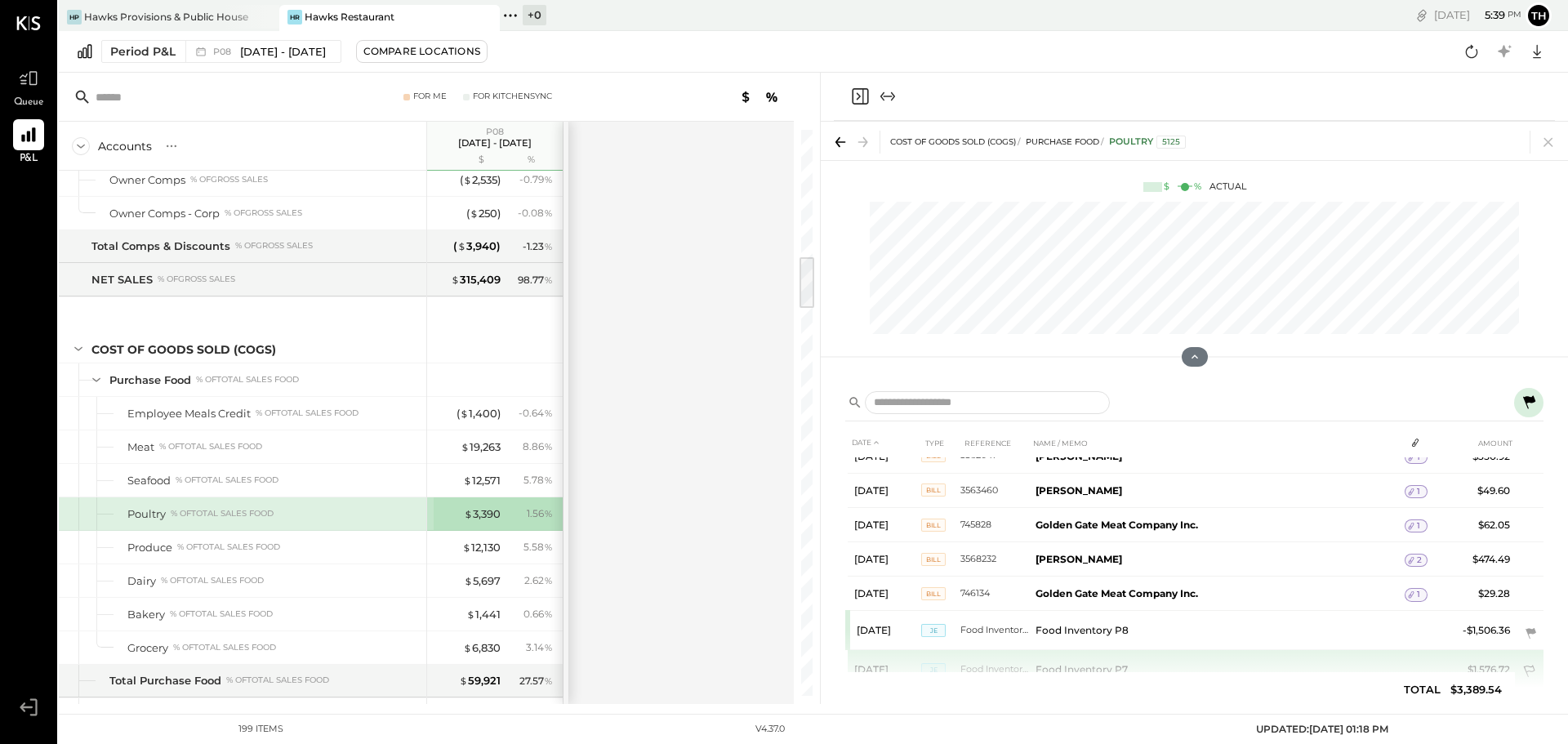
scroll to position [475, 0]
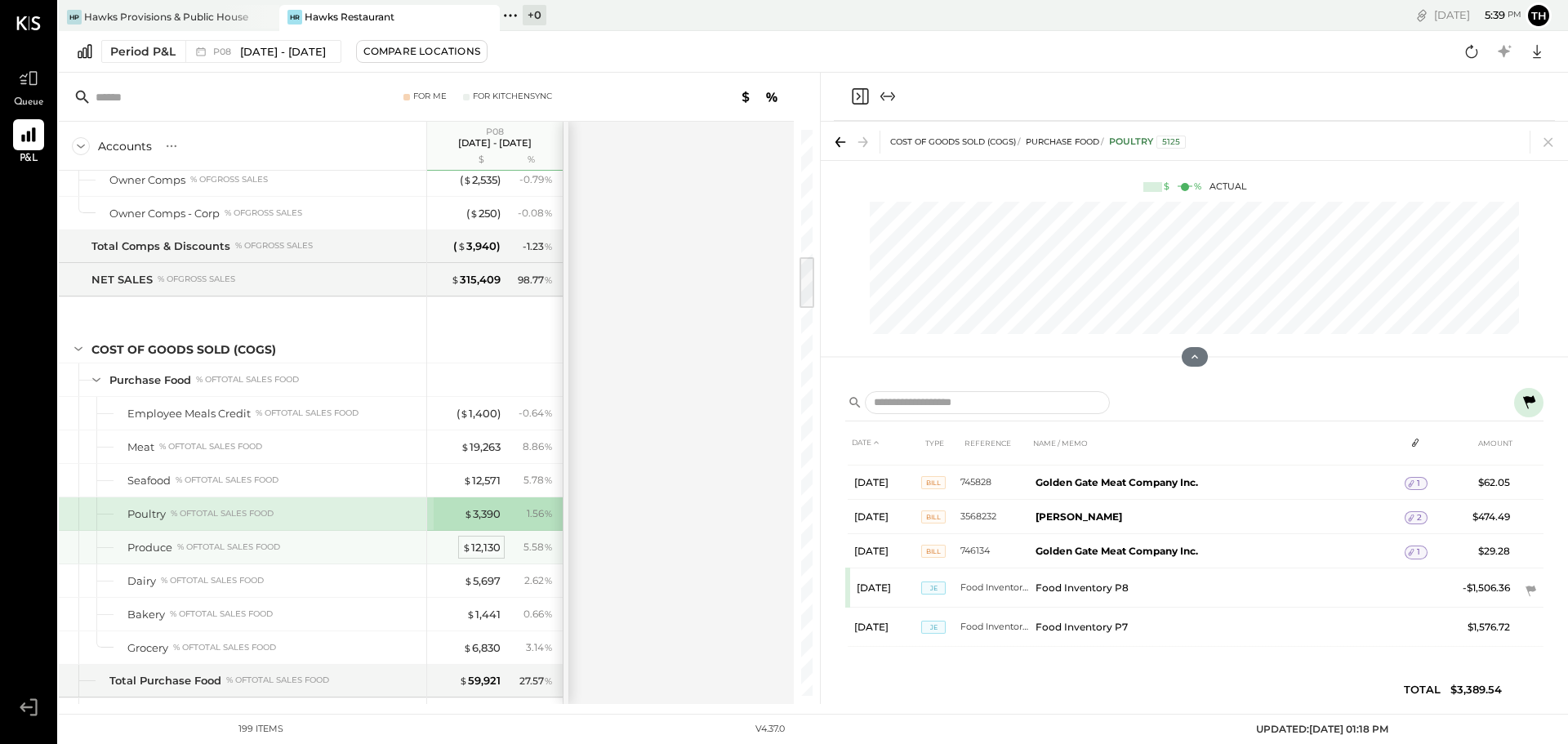
click at [481, 548] on div "$ 12,130" at bounding box center [481, 548] width 38 height 16
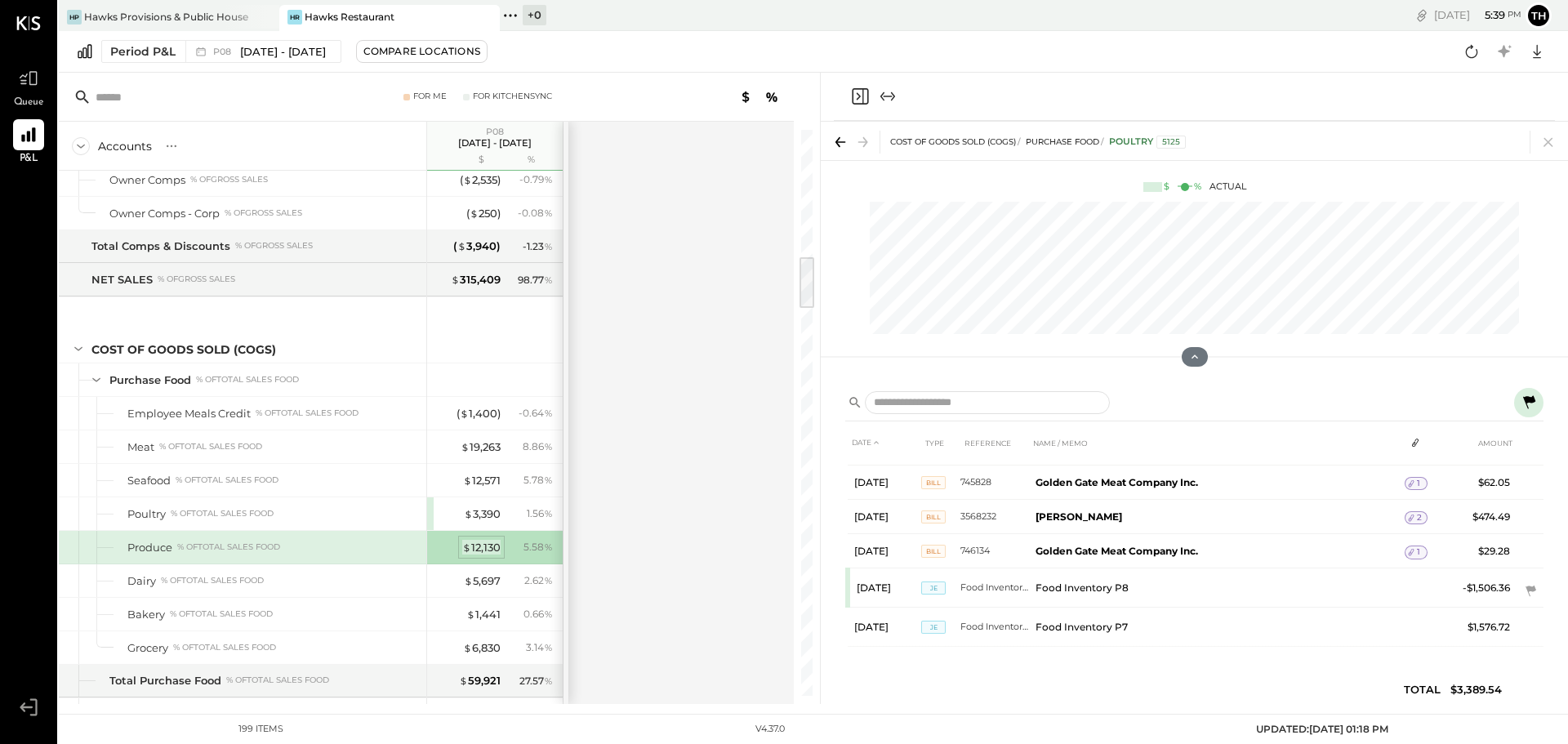
scroll to position [1169, 0]
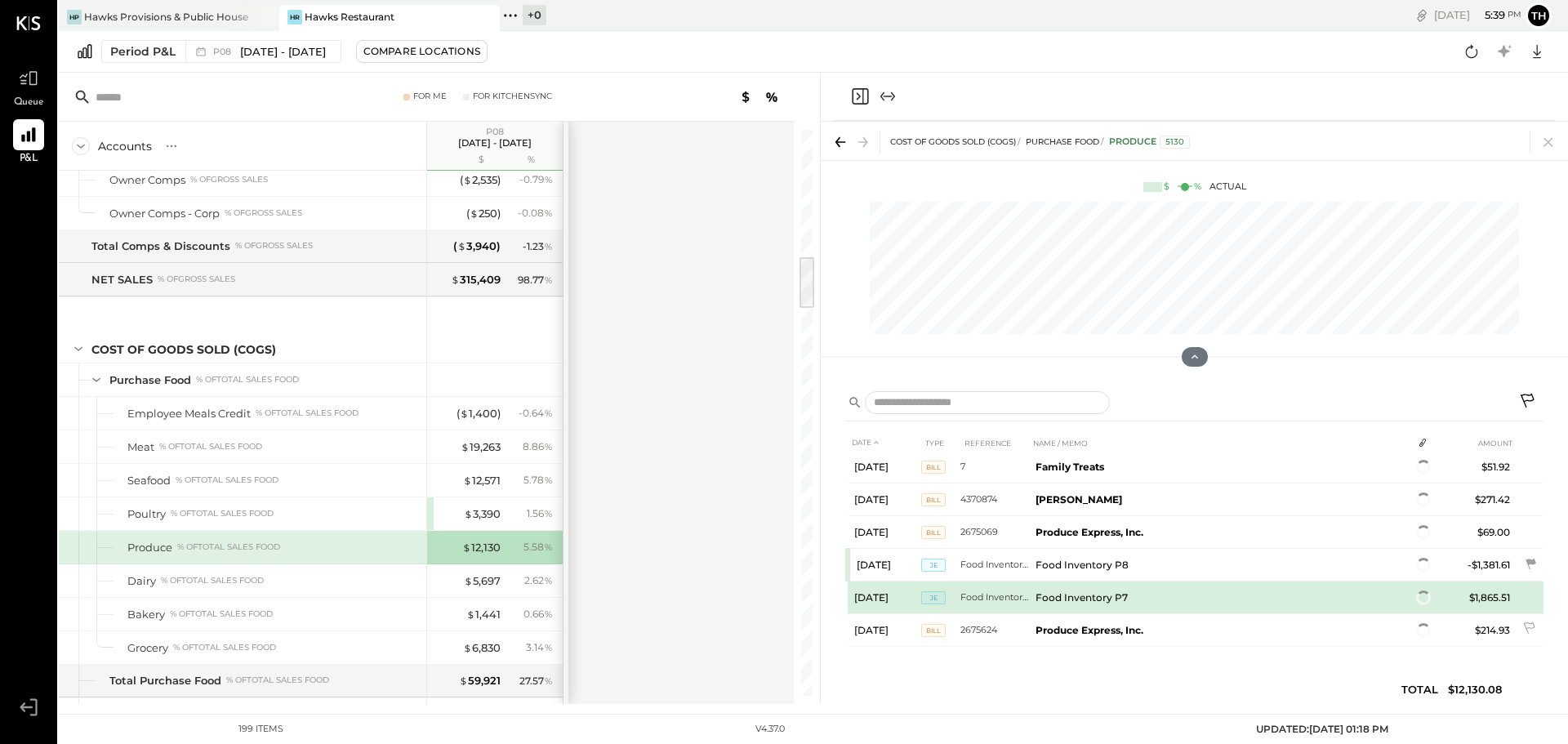
scroll to position [2298, 0]
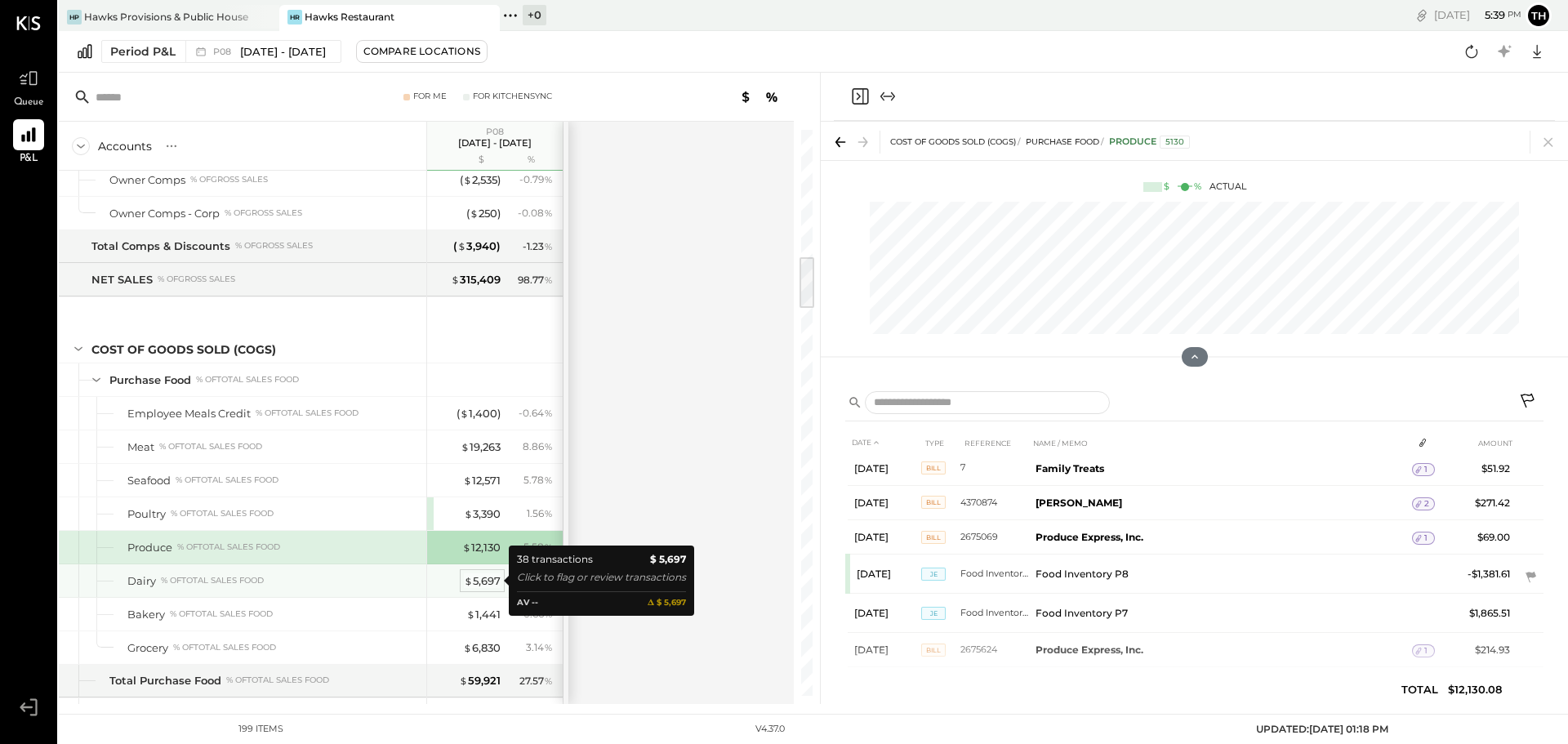
click at [486, 579] on div "$ 5,697" at bounding box center [481, 581] width 36 height 16
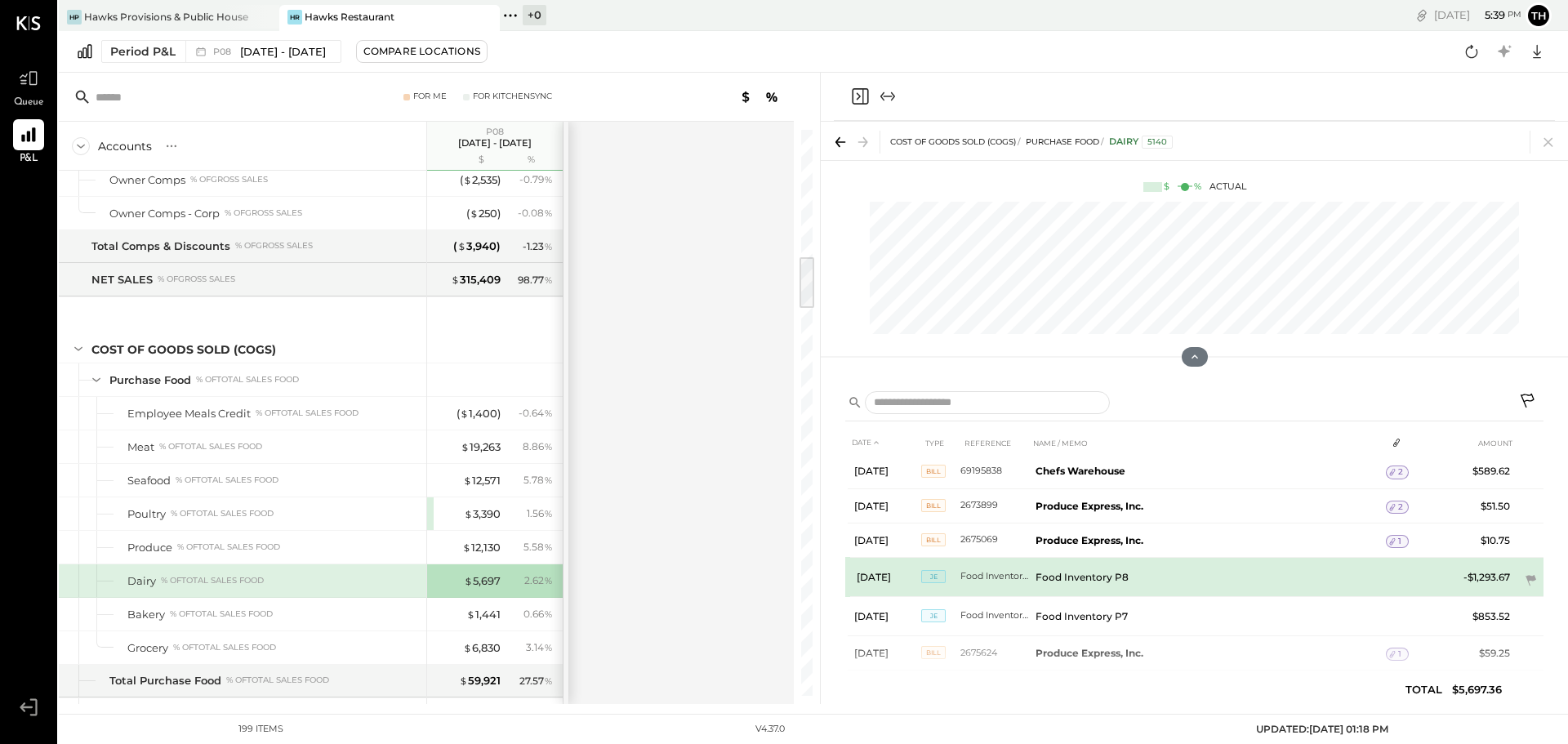
scroll to position [1134, 0]
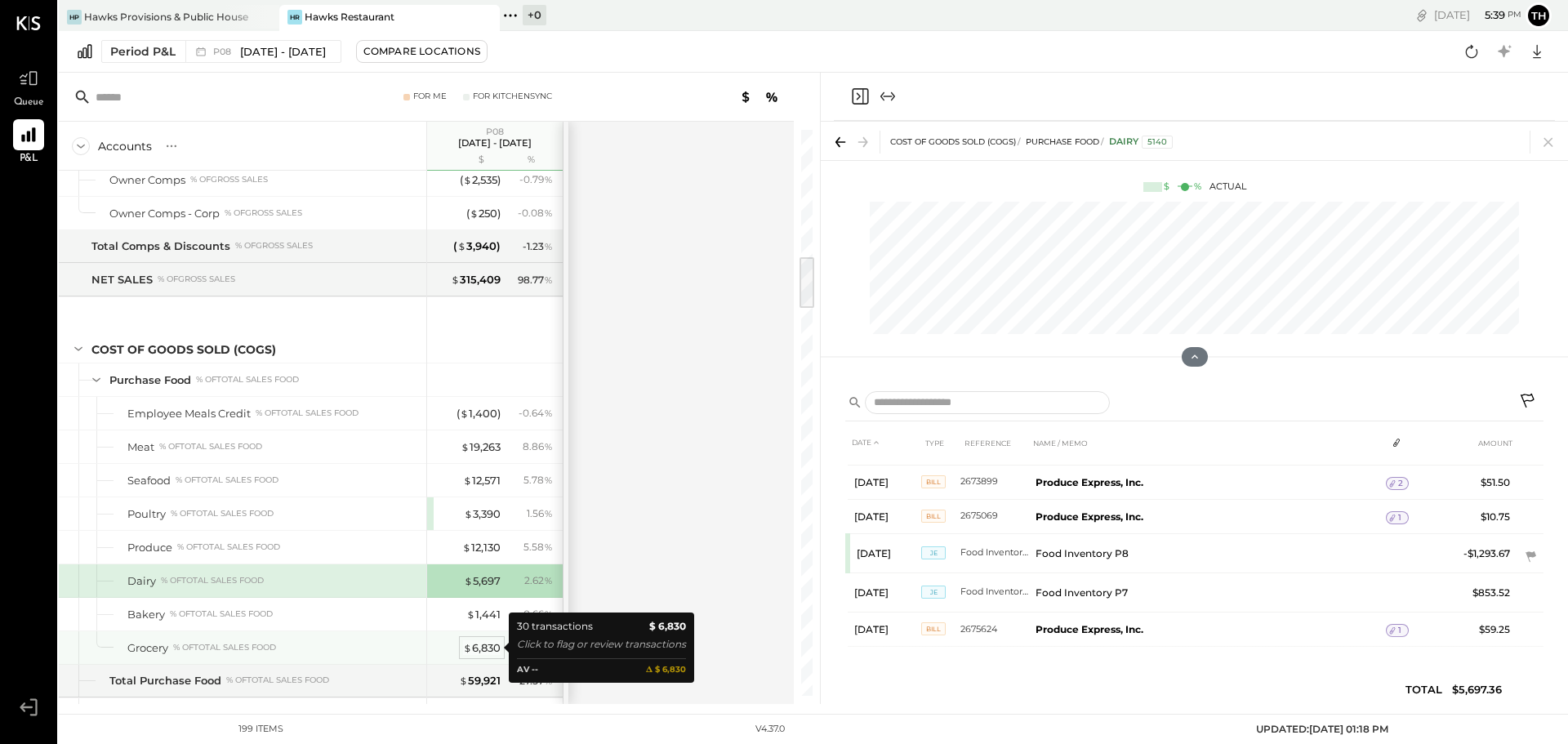
click at [497, 647] on div "$ 6,830" at bounding box center [482, 648] width 37 height 16
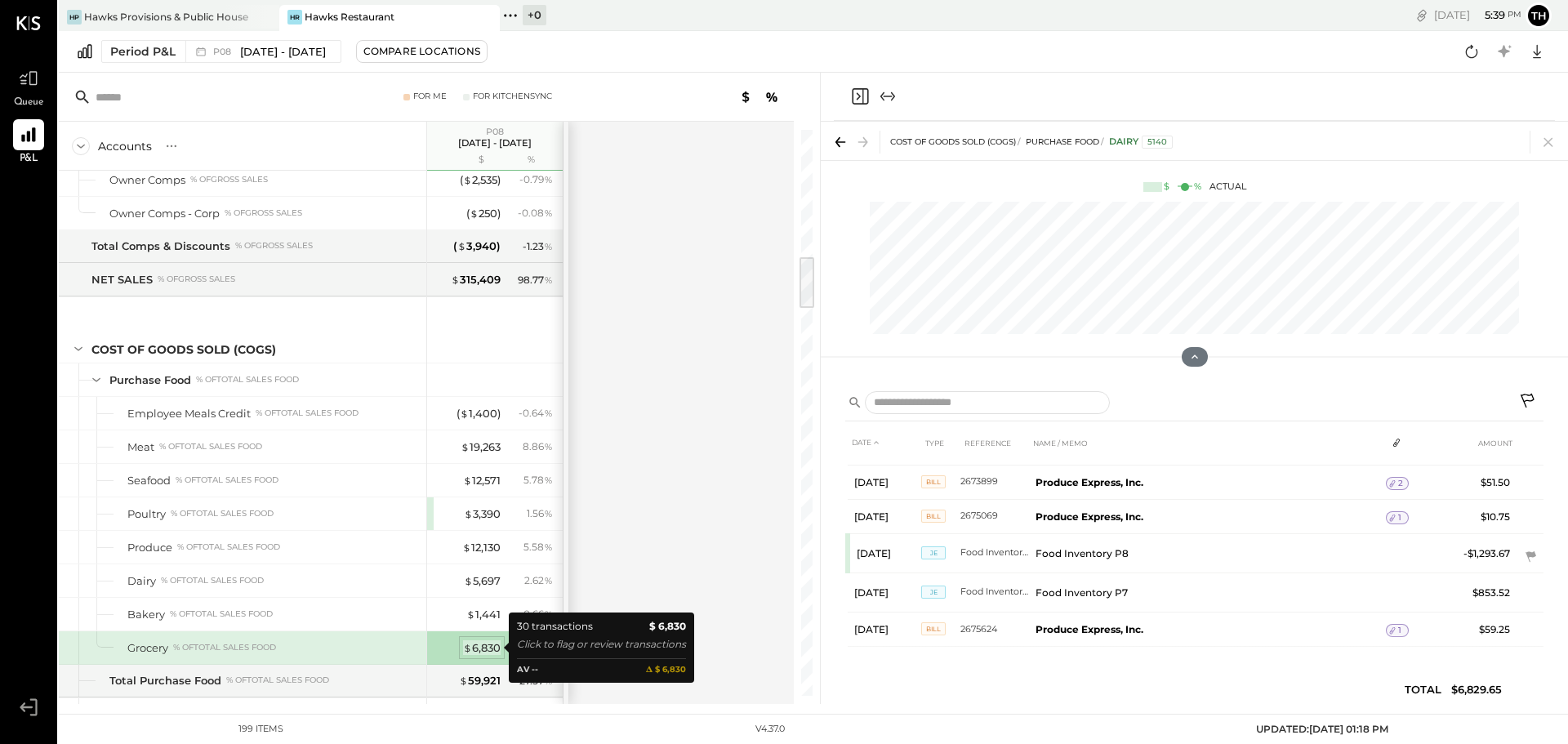
scroll to position [988, 0]
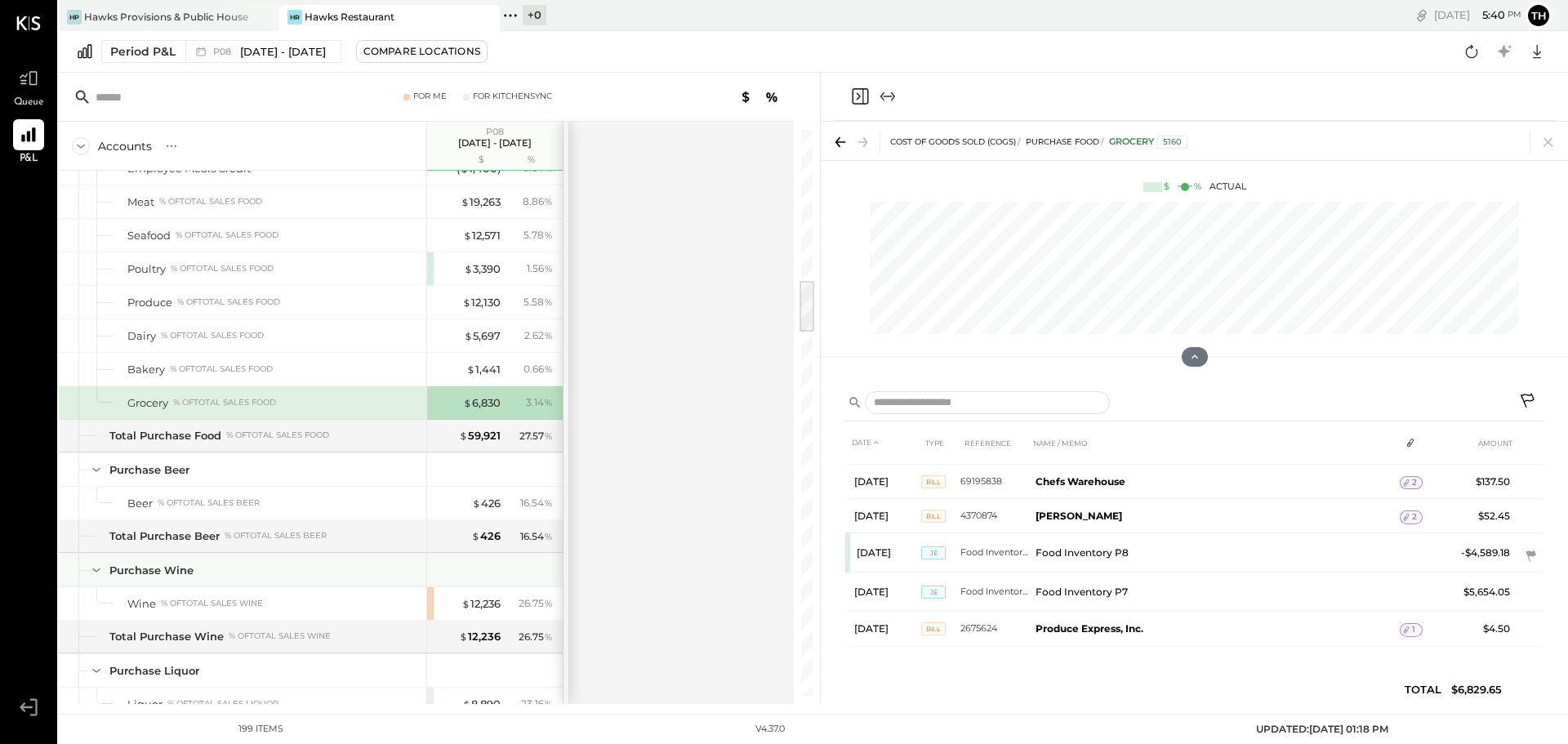
scroll to position [1672, 0]
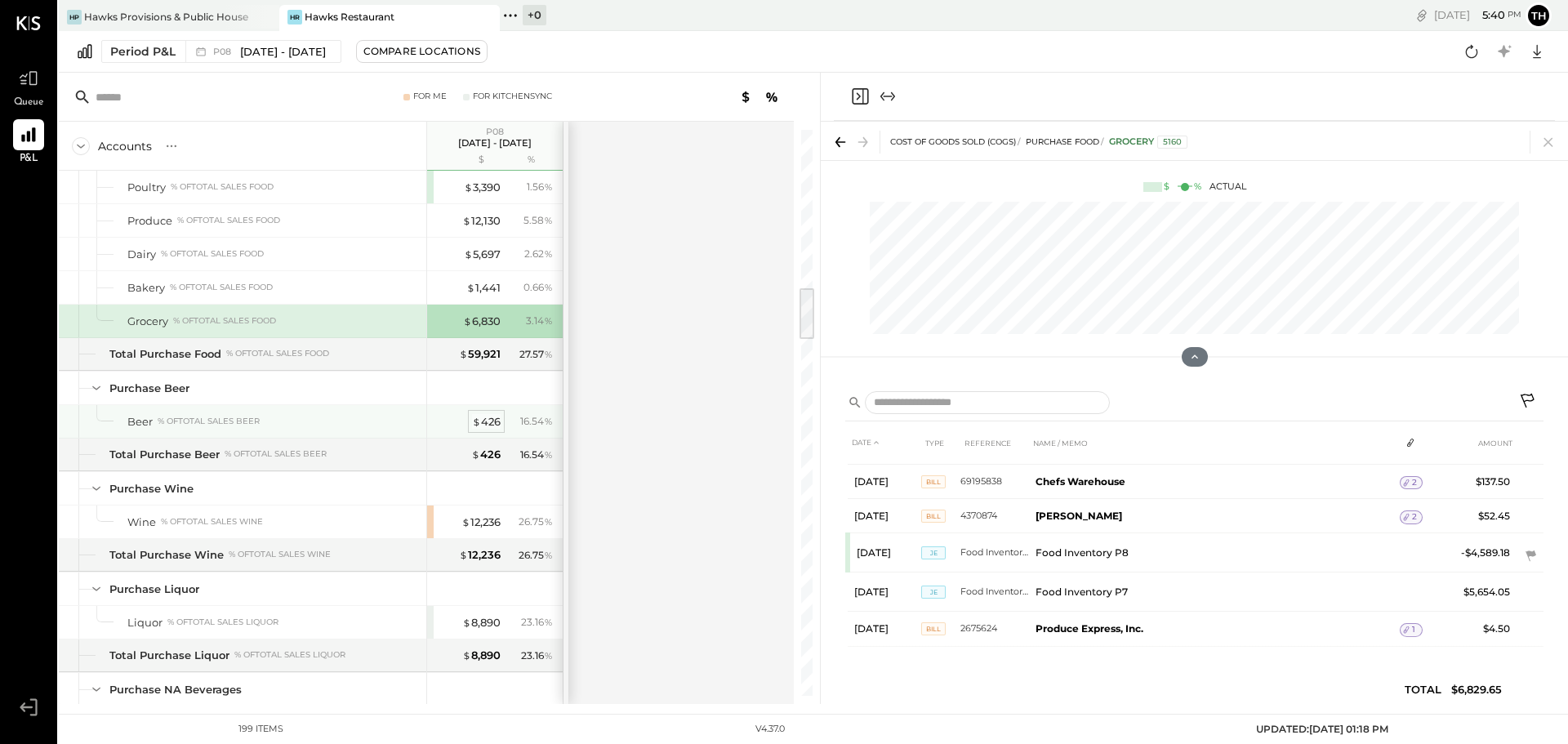
click at [496, 417] on div "$ 426" at bounding box center [486, 422] width 29 height 16
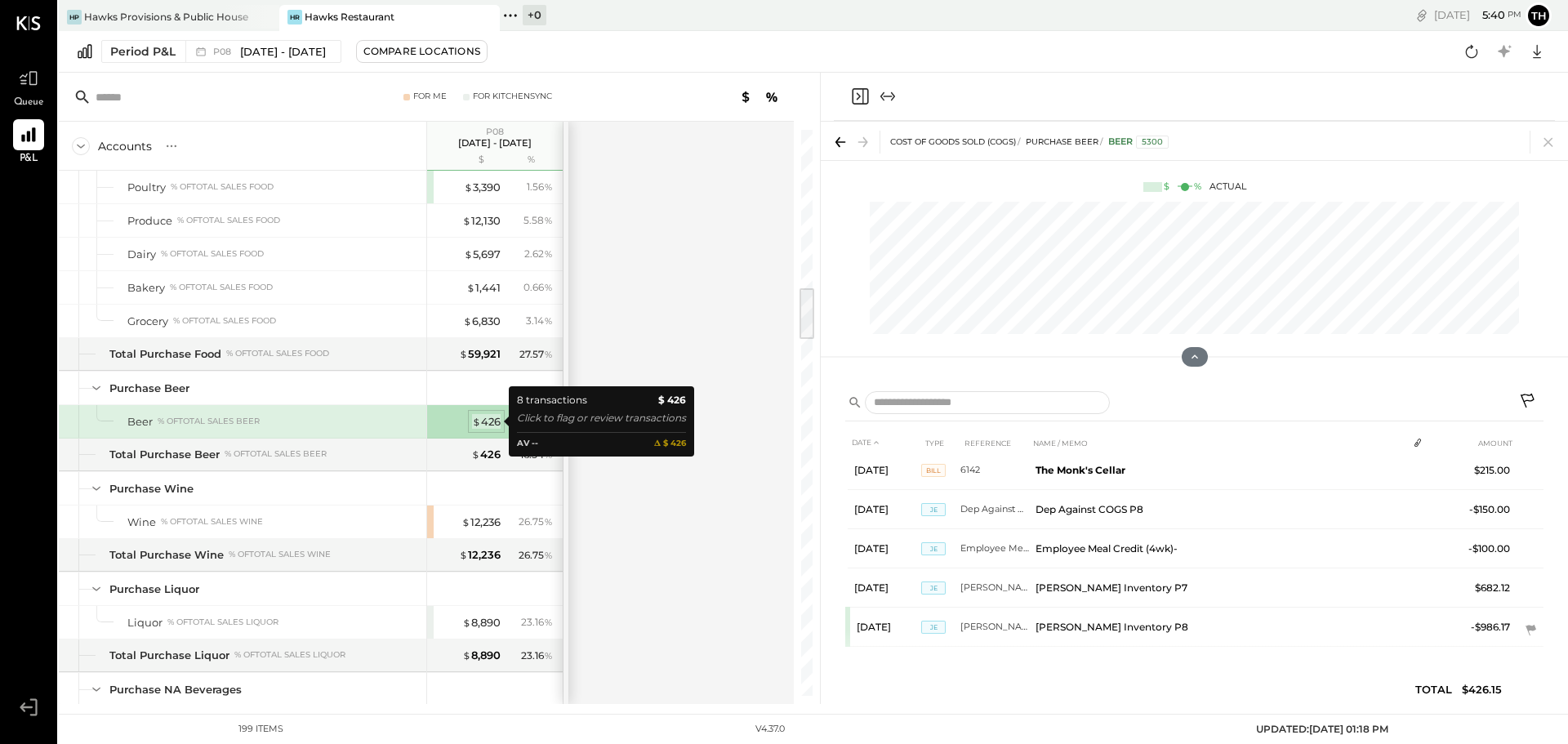
scroll to position [125, 0]
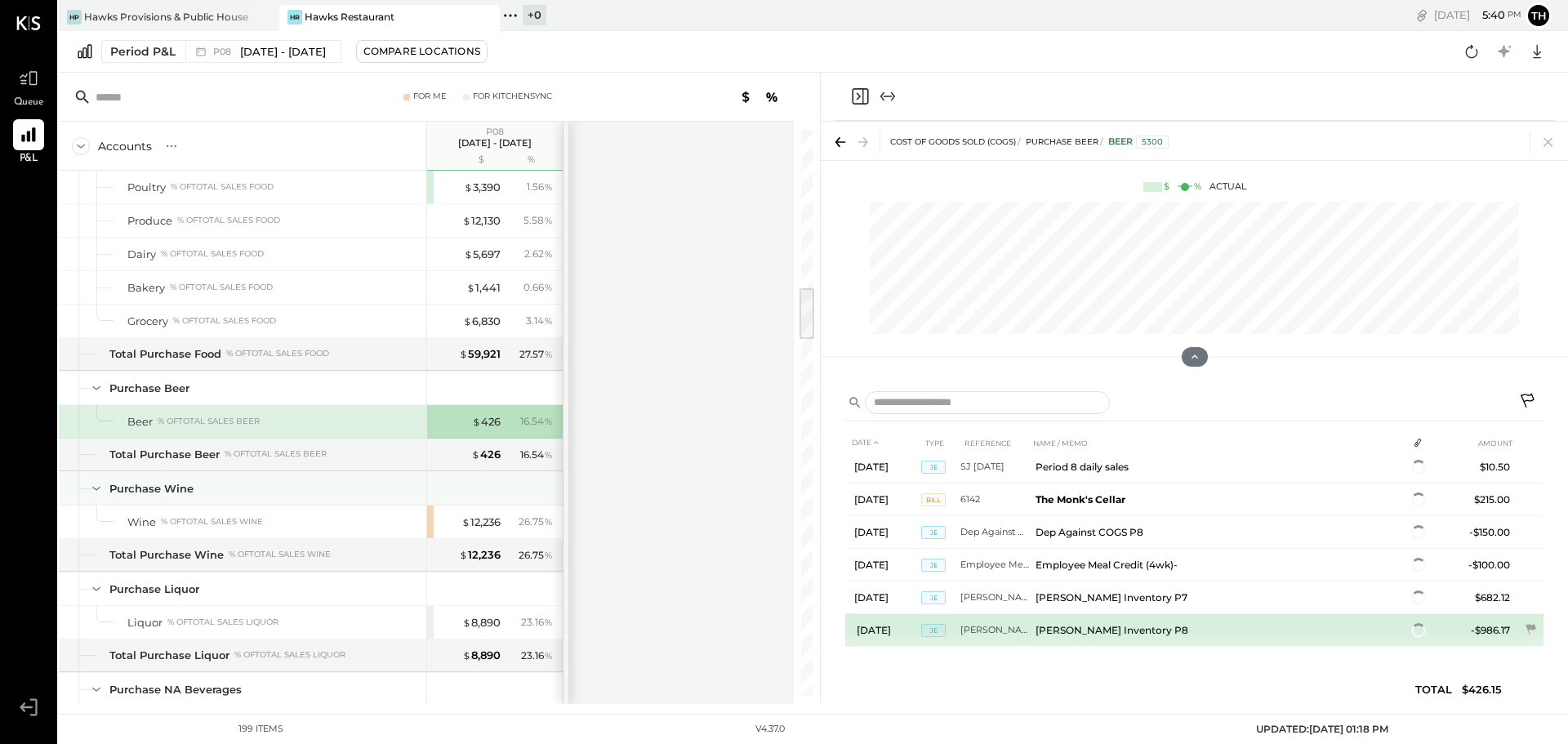
scroll to position [110, 0]
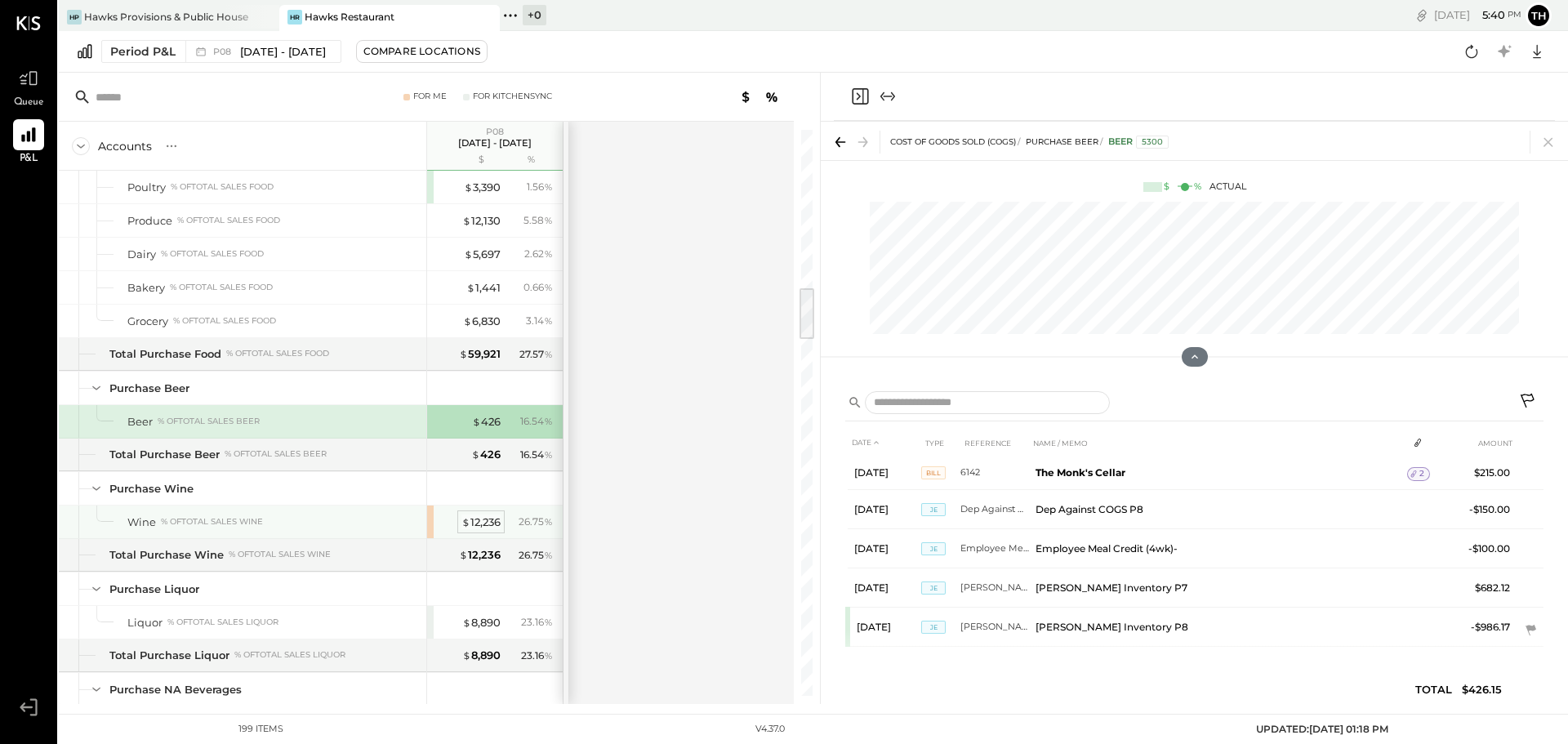
click at [479, 521] on div "$ 12,236" at bounding box center [481, 522] width 39 height 16
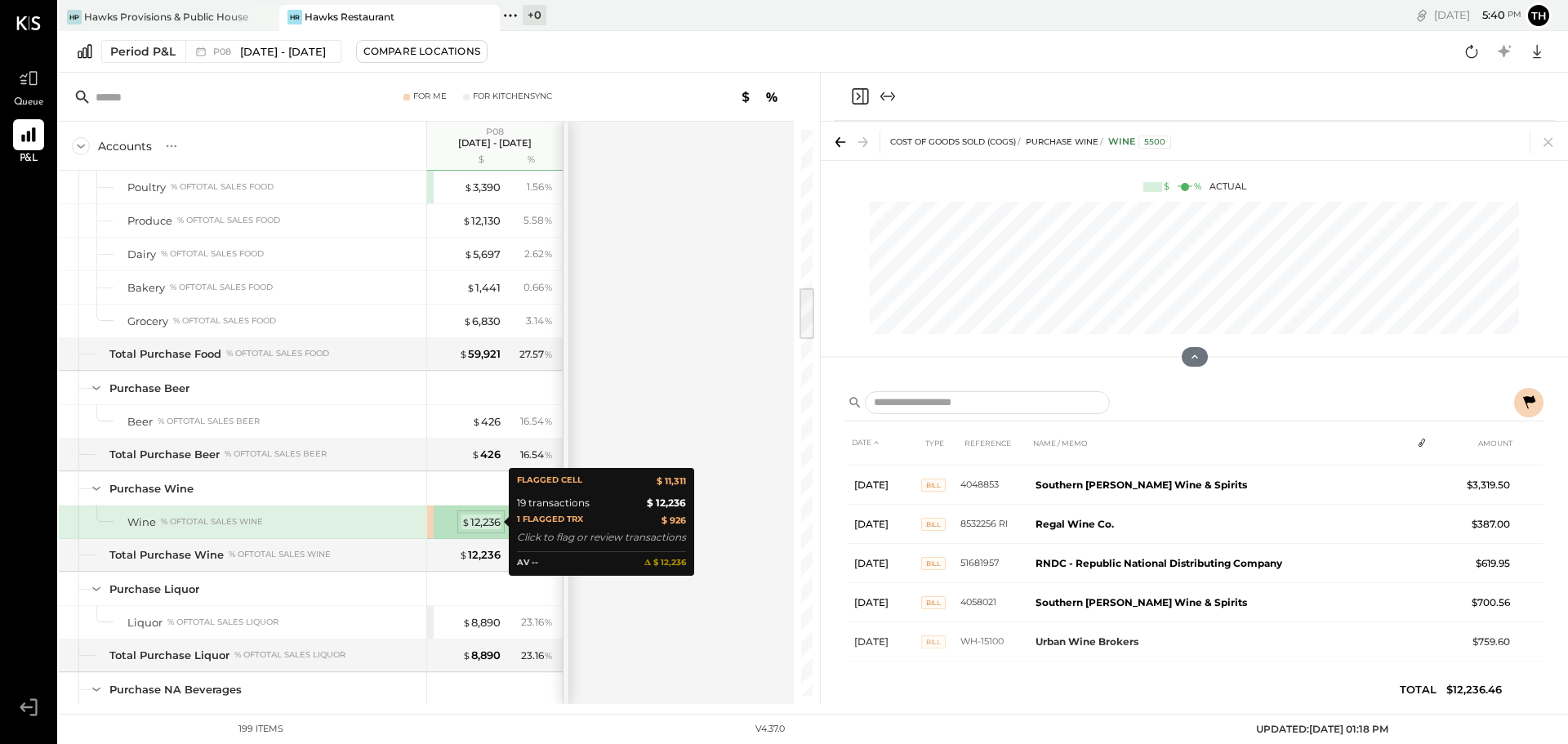
scroll to position [557, 0]
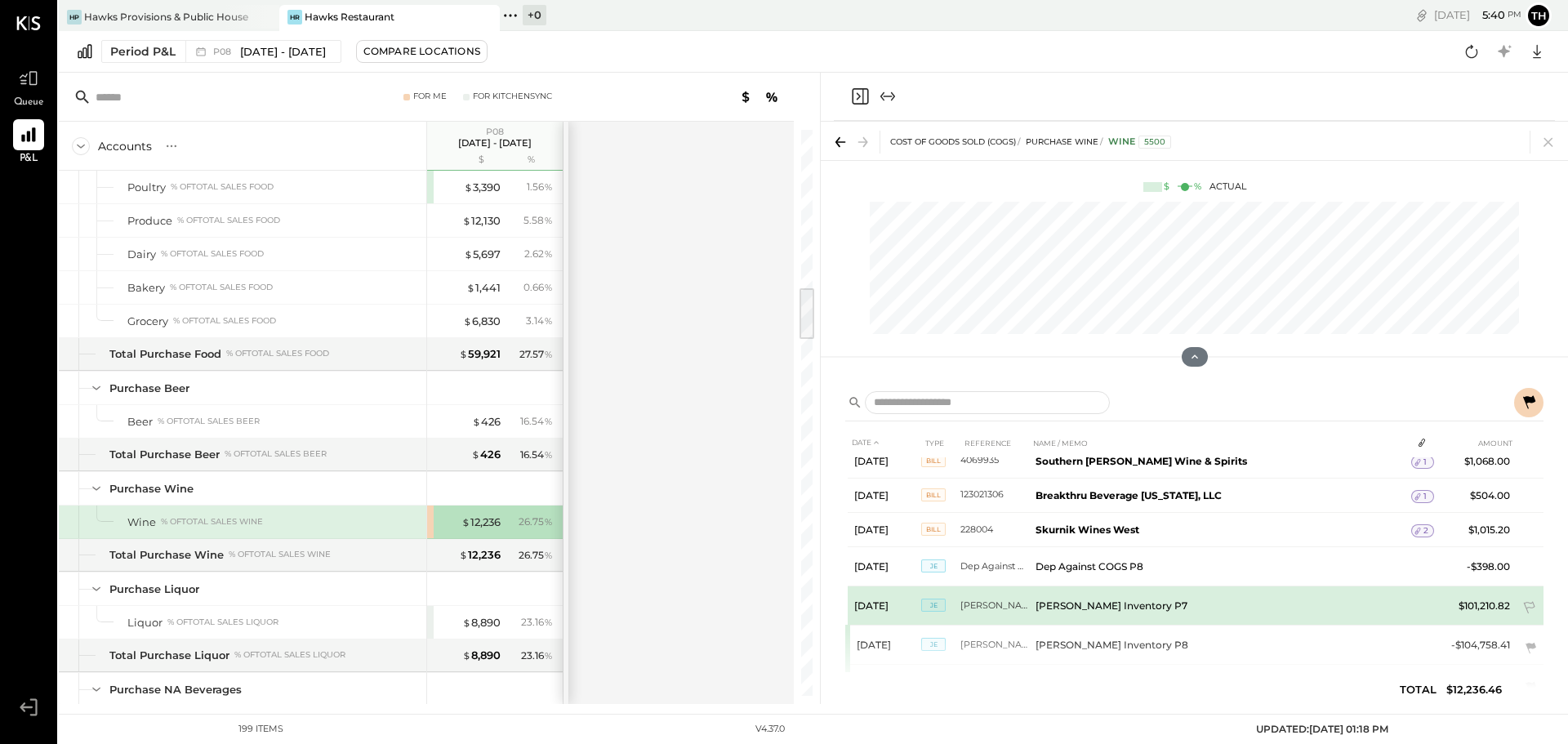
scroll to position [490, 0]
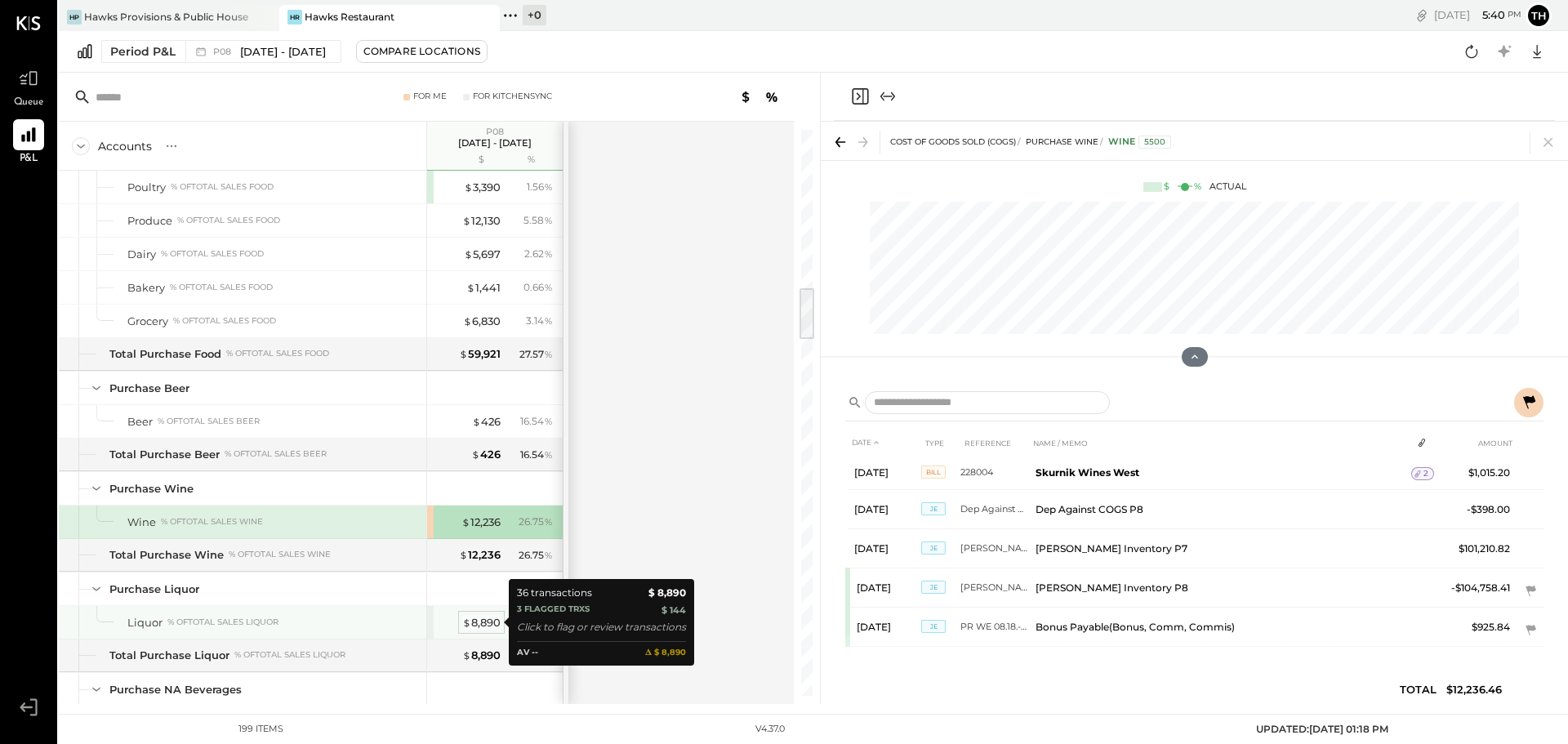
click at [481, 620] on div "$ 8,890" at bounding box center [481, 623] width 38 height 16
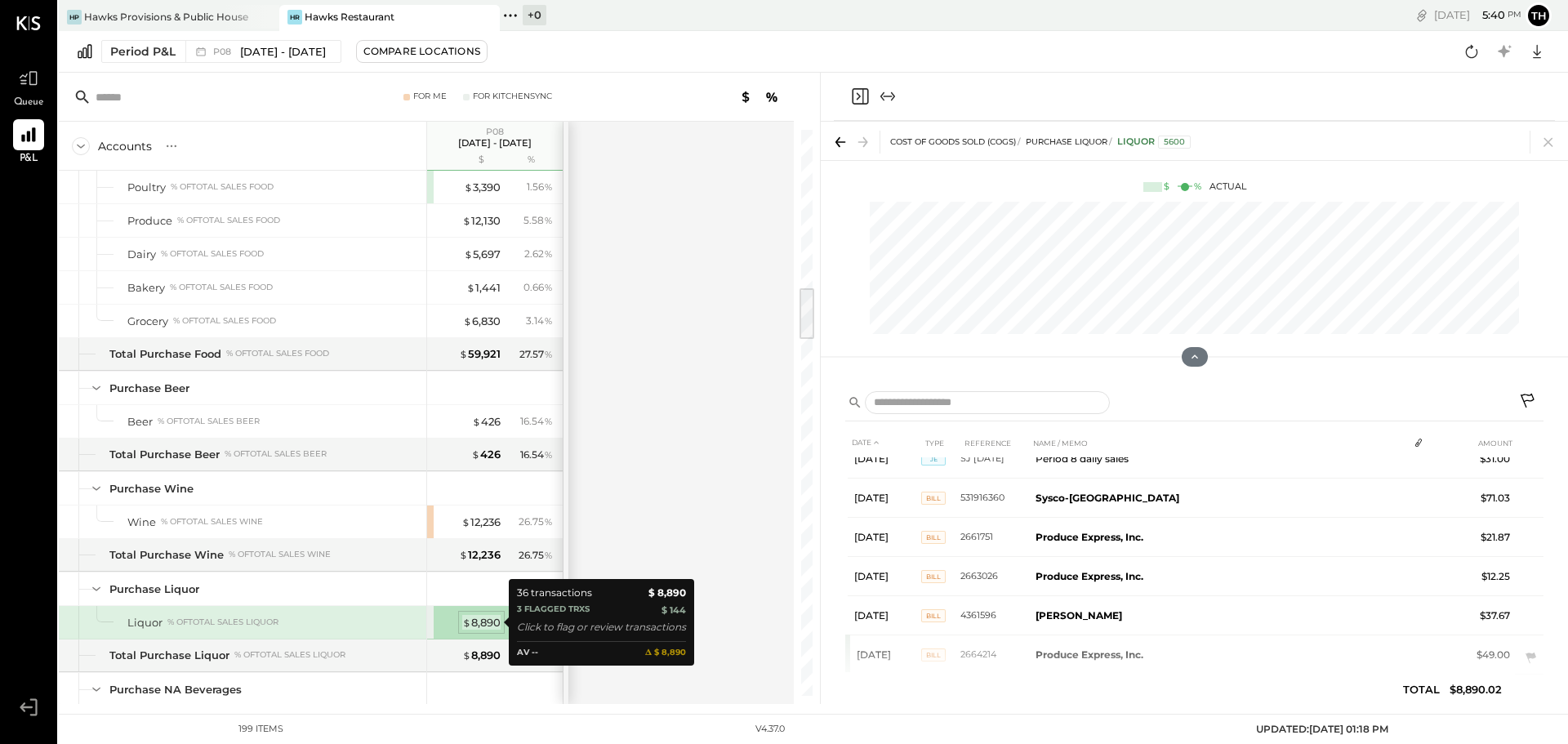
scroll to position [1134, 0]
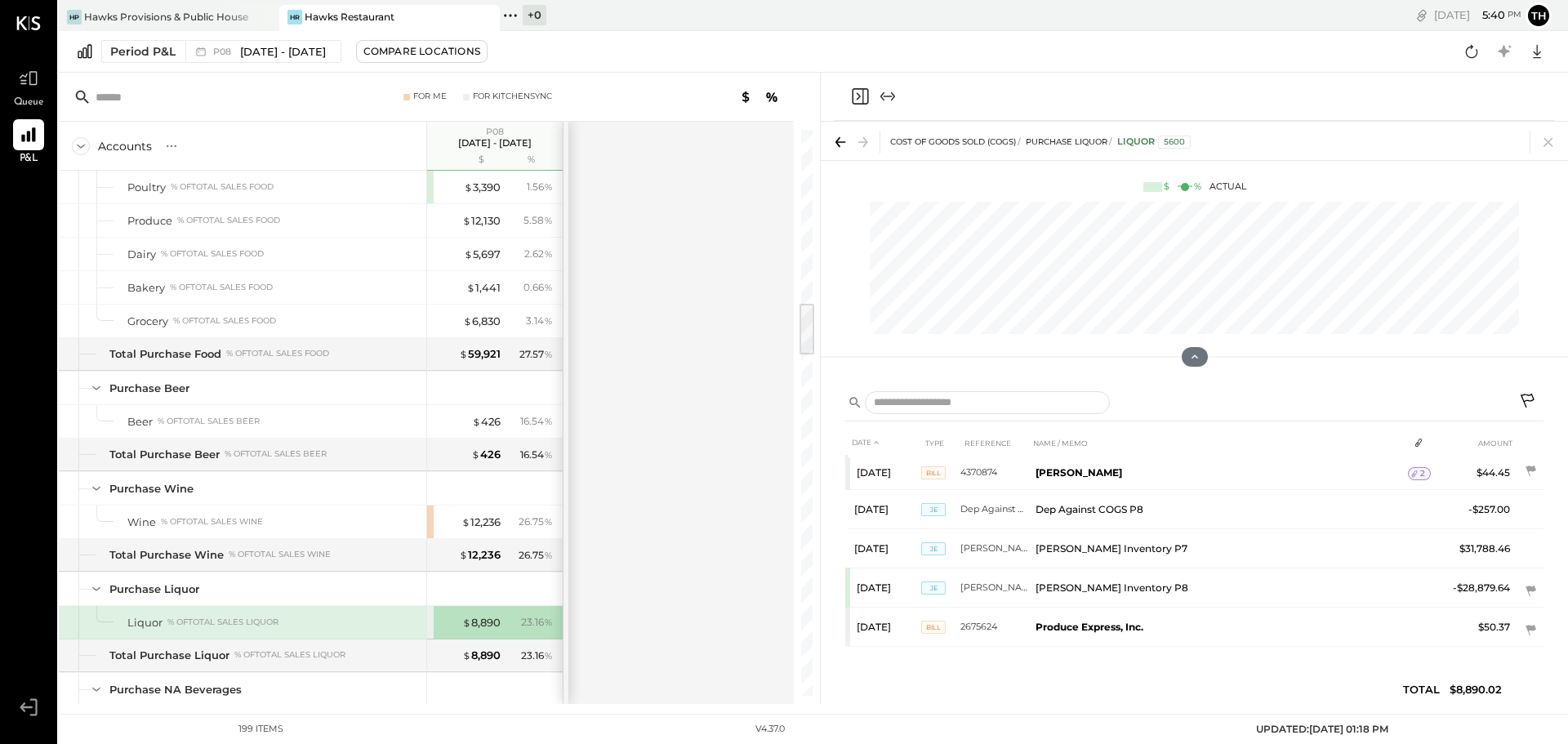
scroll to position [1836, 0]
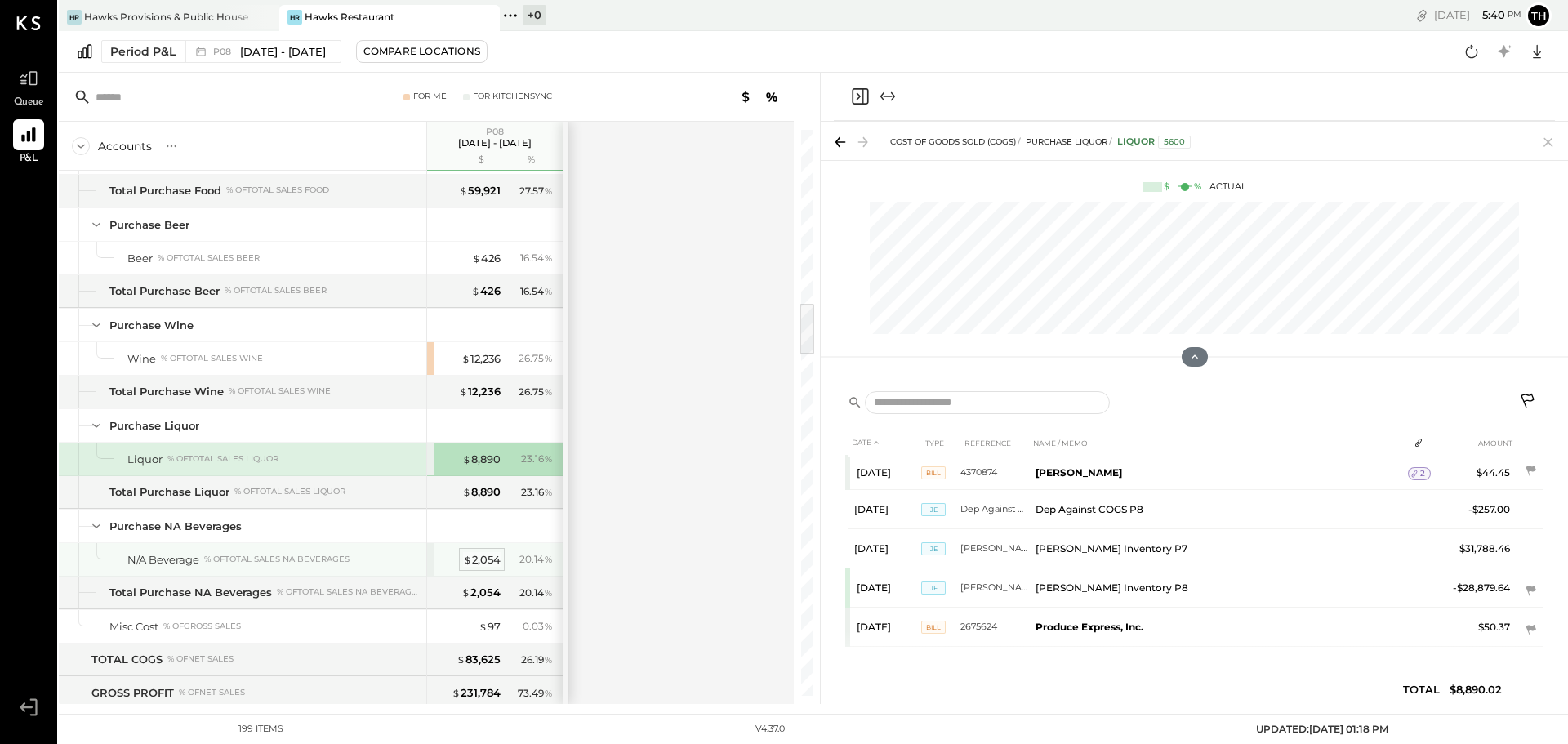
click at [490, 563] on div "$ 2,054" at bounding box center [482, 560] width 37 height 16
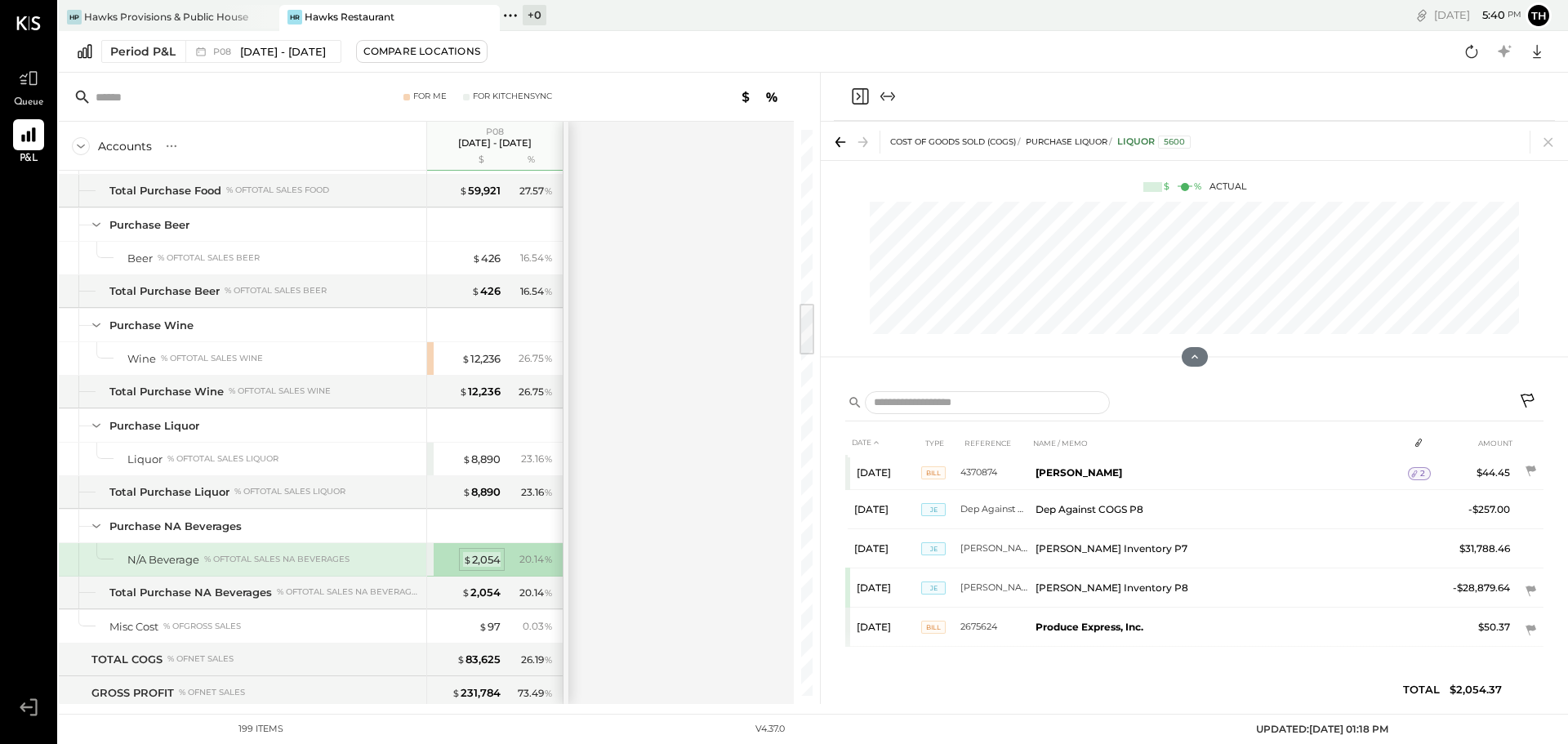
scroll to position [713, 0]
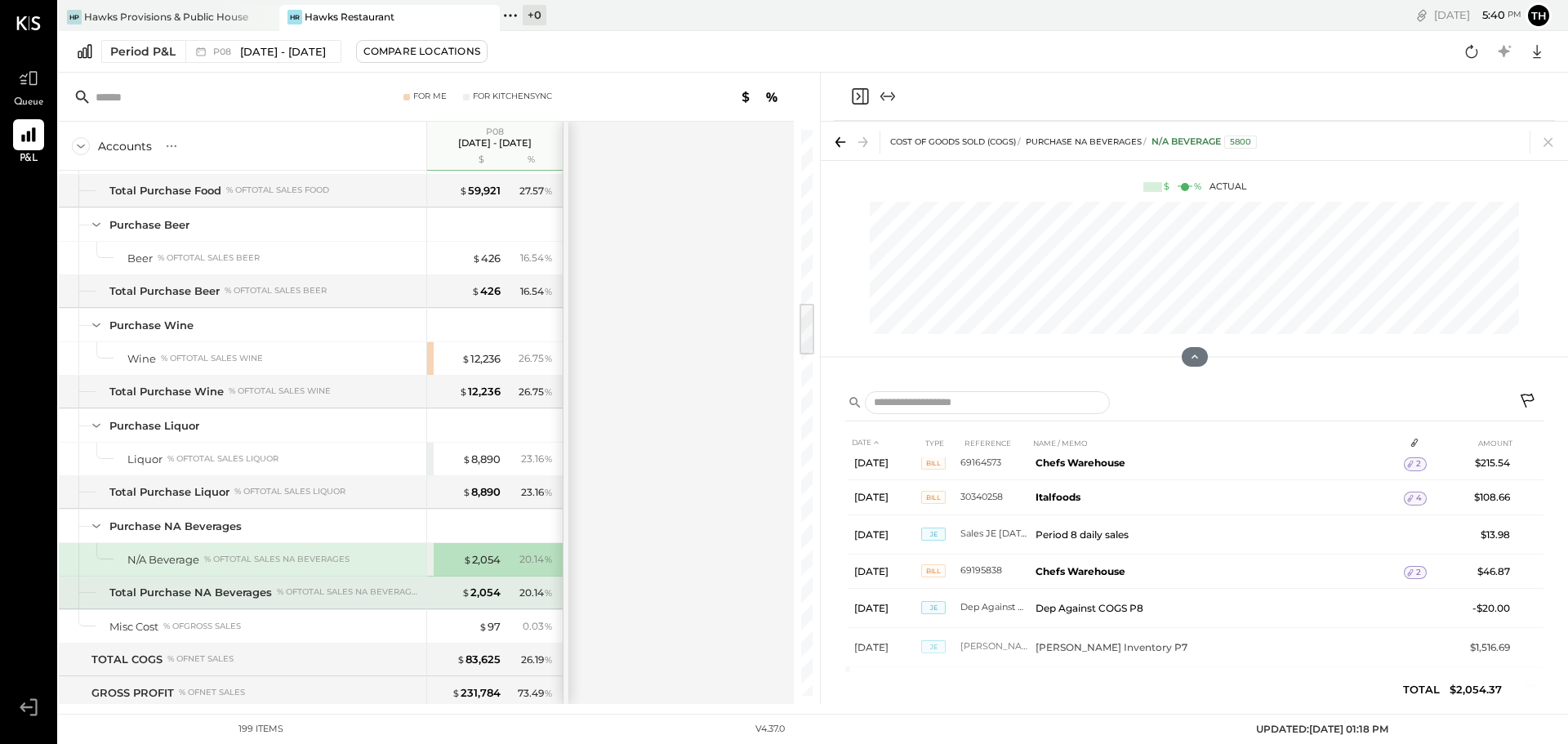
scroll to position [623, 0]
